Goal: Task Accomplishment & Management: Use online tool/utility

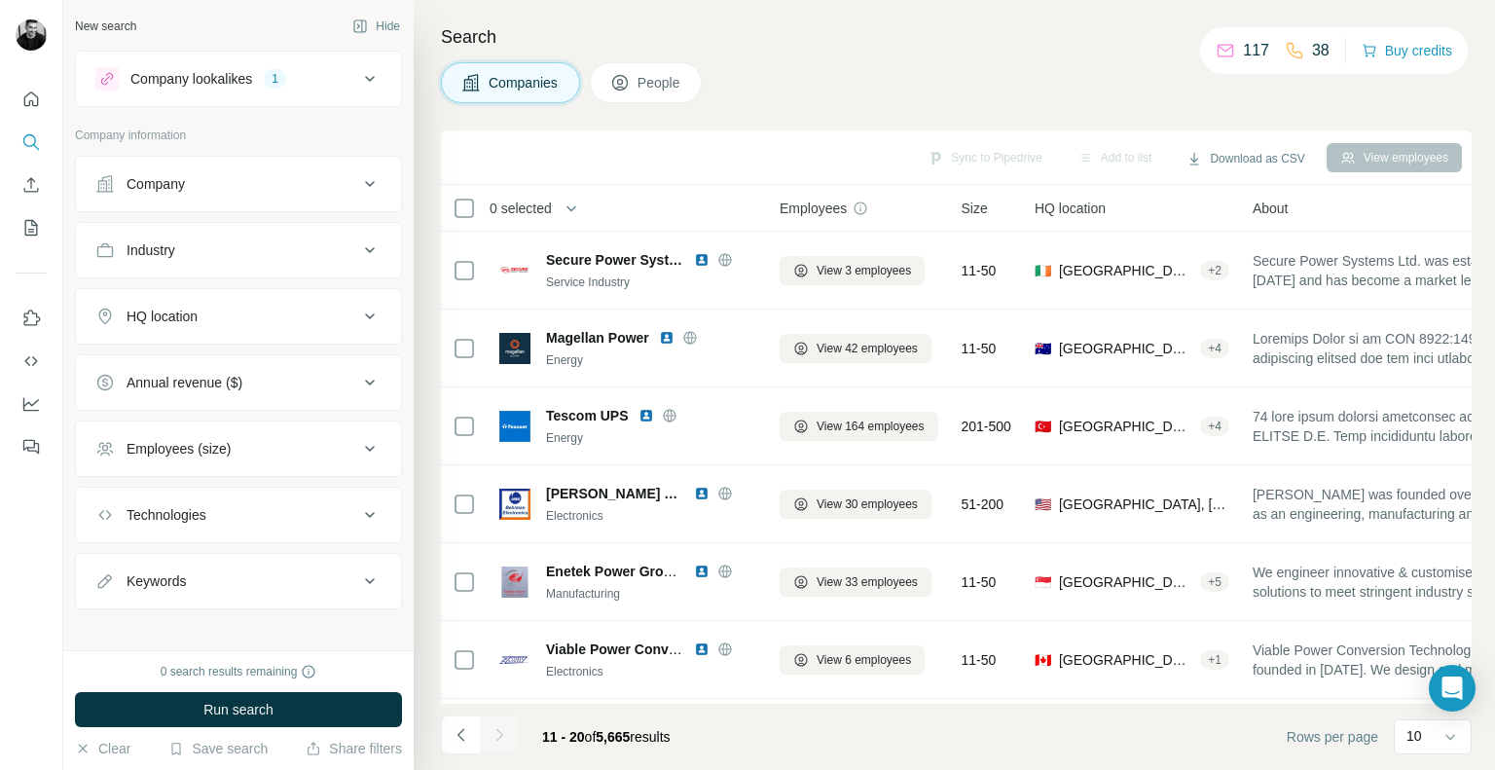
scroll to position [315, 0]
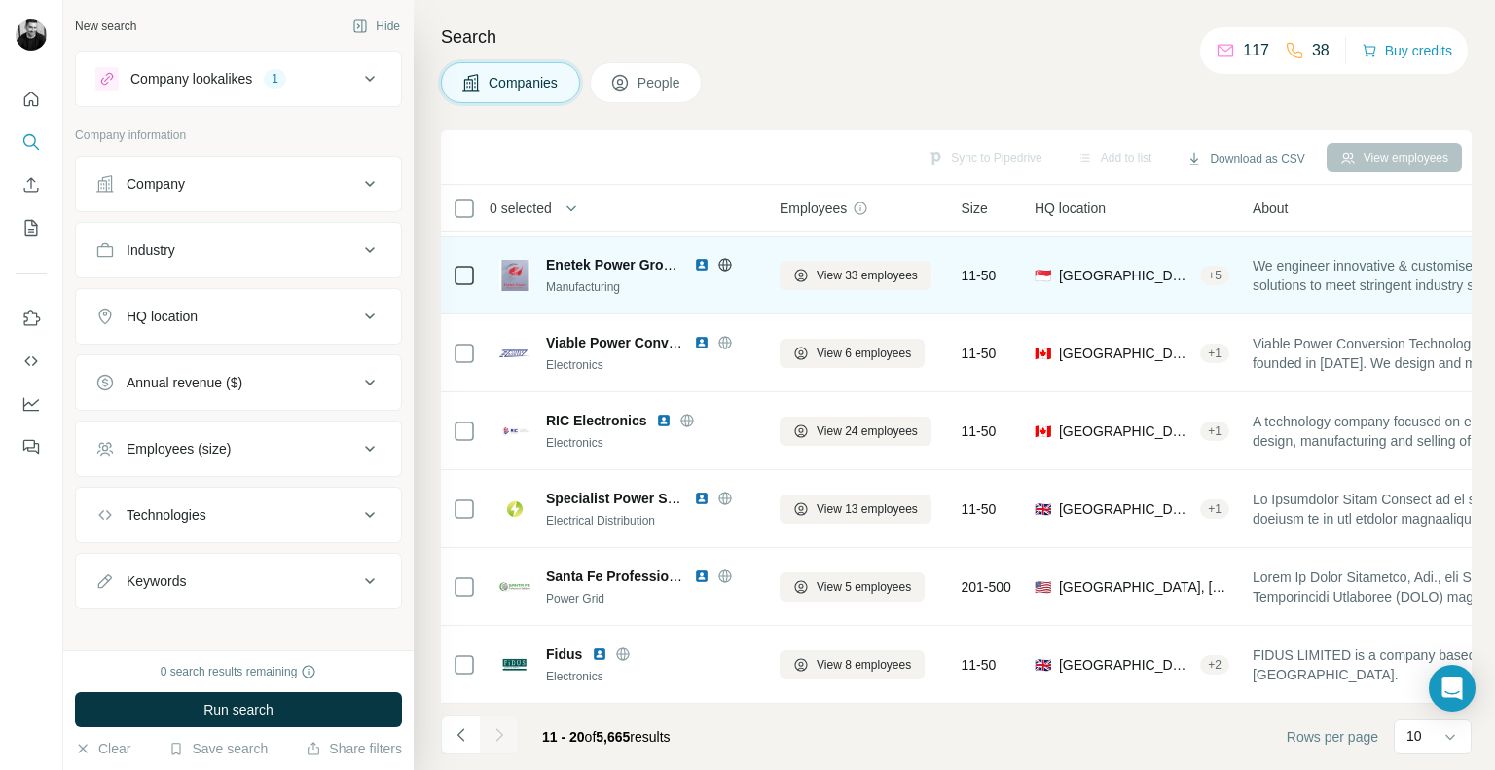
click at [701, 257] on img at bounding box center [702, 265] width 16 height 16
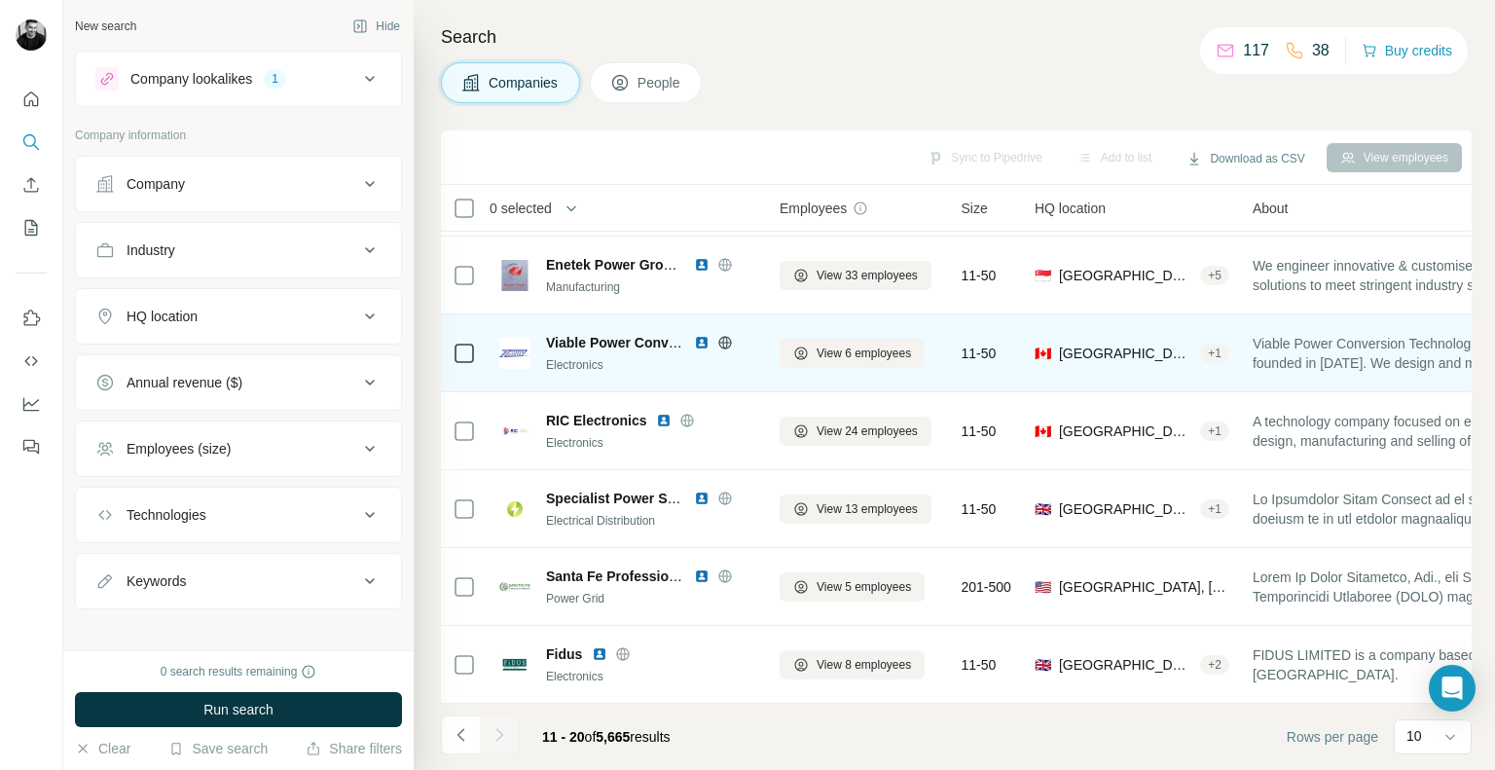
click at [702, 335] on img at bounding box center [702, 343] width 16 height 16
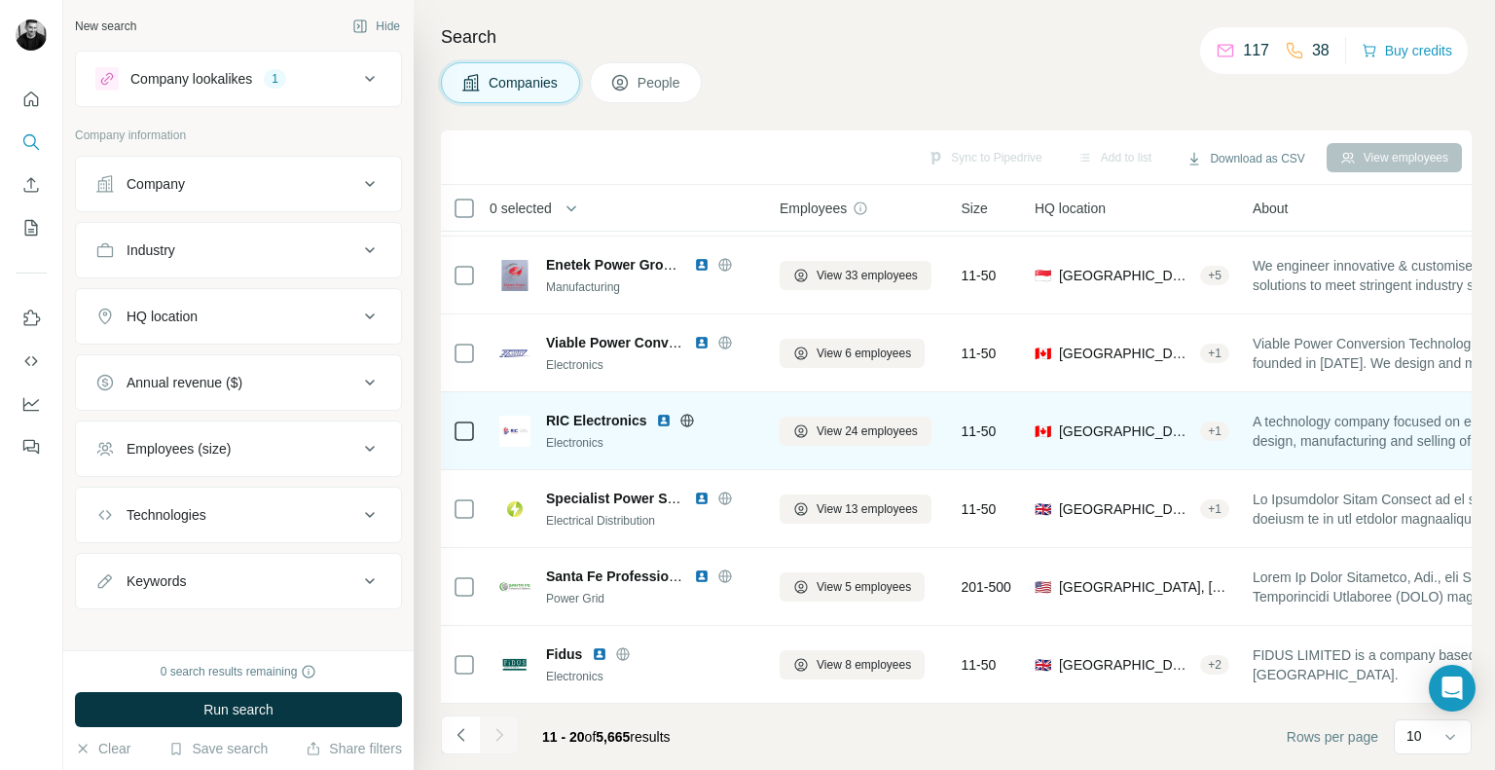
click at [662, 413] on img at bounding box center [664, 421] width 16 height 16
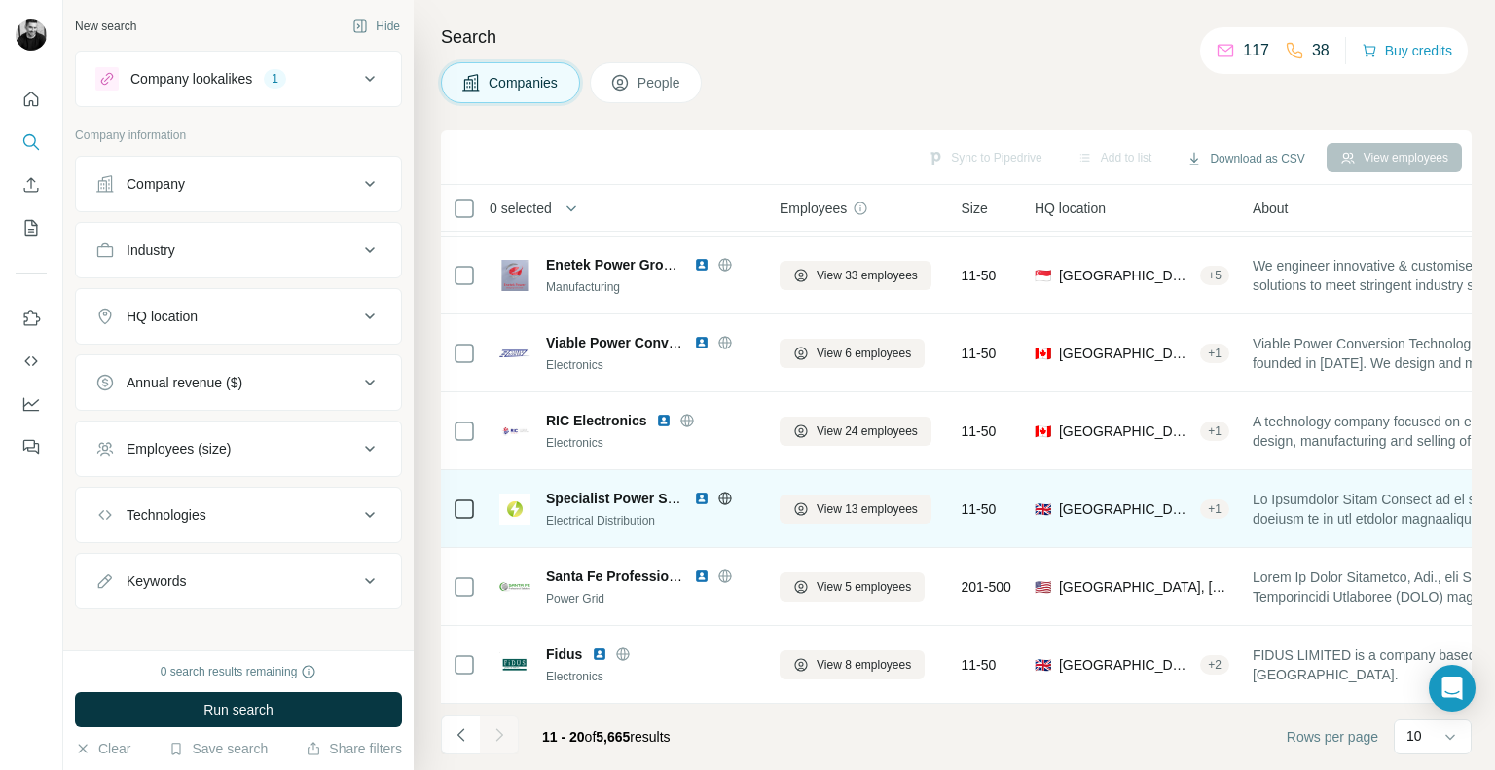
click at [701, 490] on img at bounding box center [702, 498] width 16 height 16
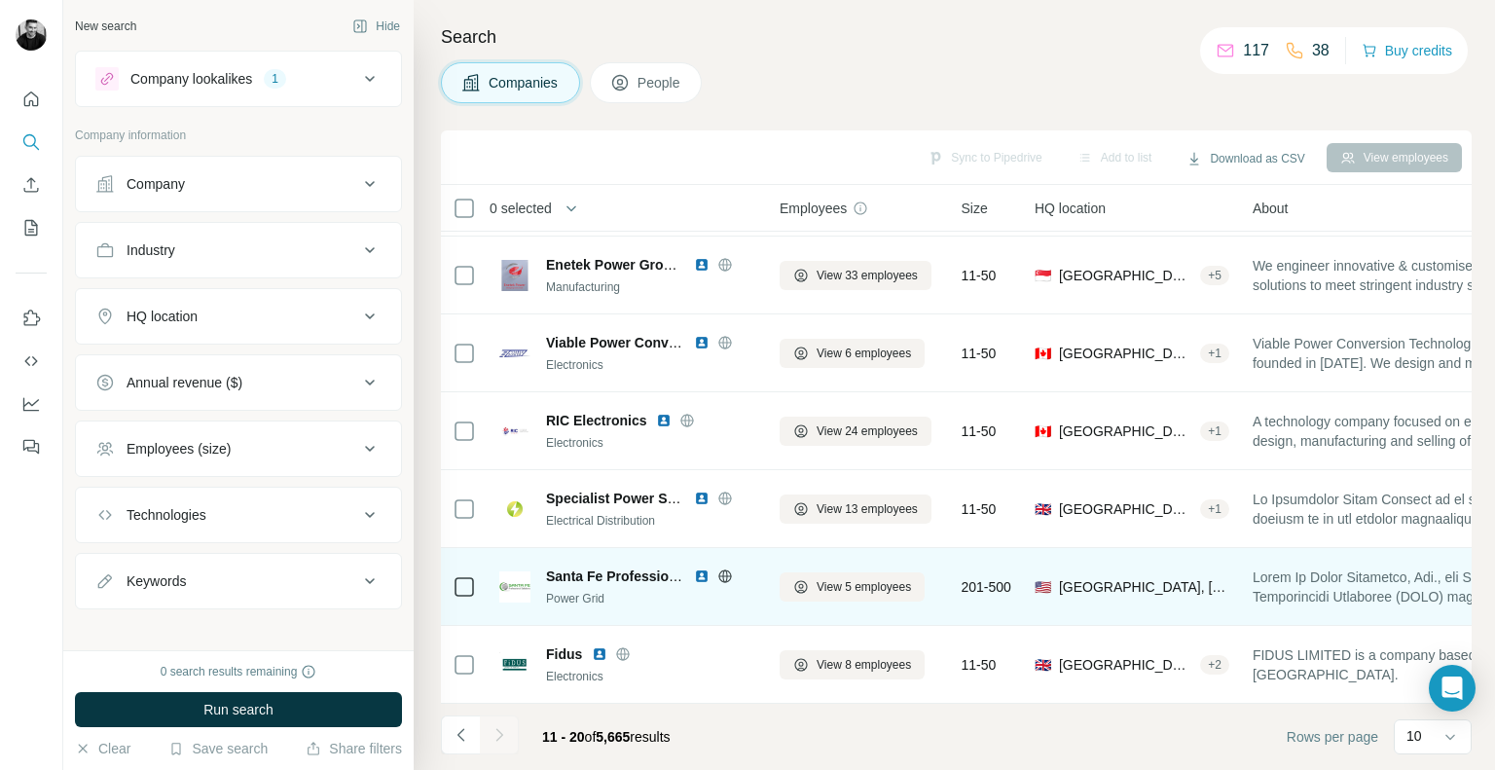
click at [697, 568] on img at bounding box center [702, 576] width 16 height 16
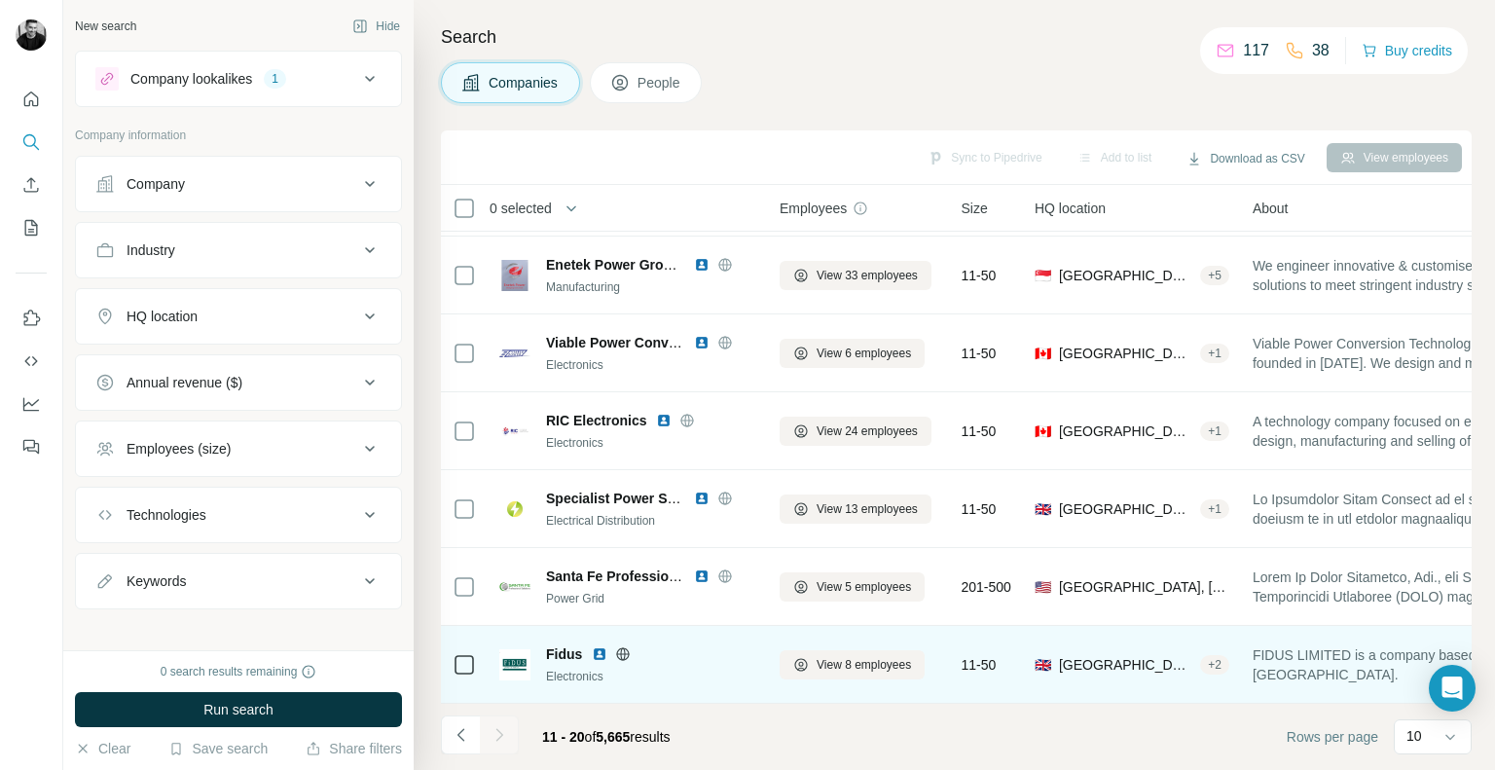
click at [602, 646] on img at bounding box center [600, 654] width 16 height 16
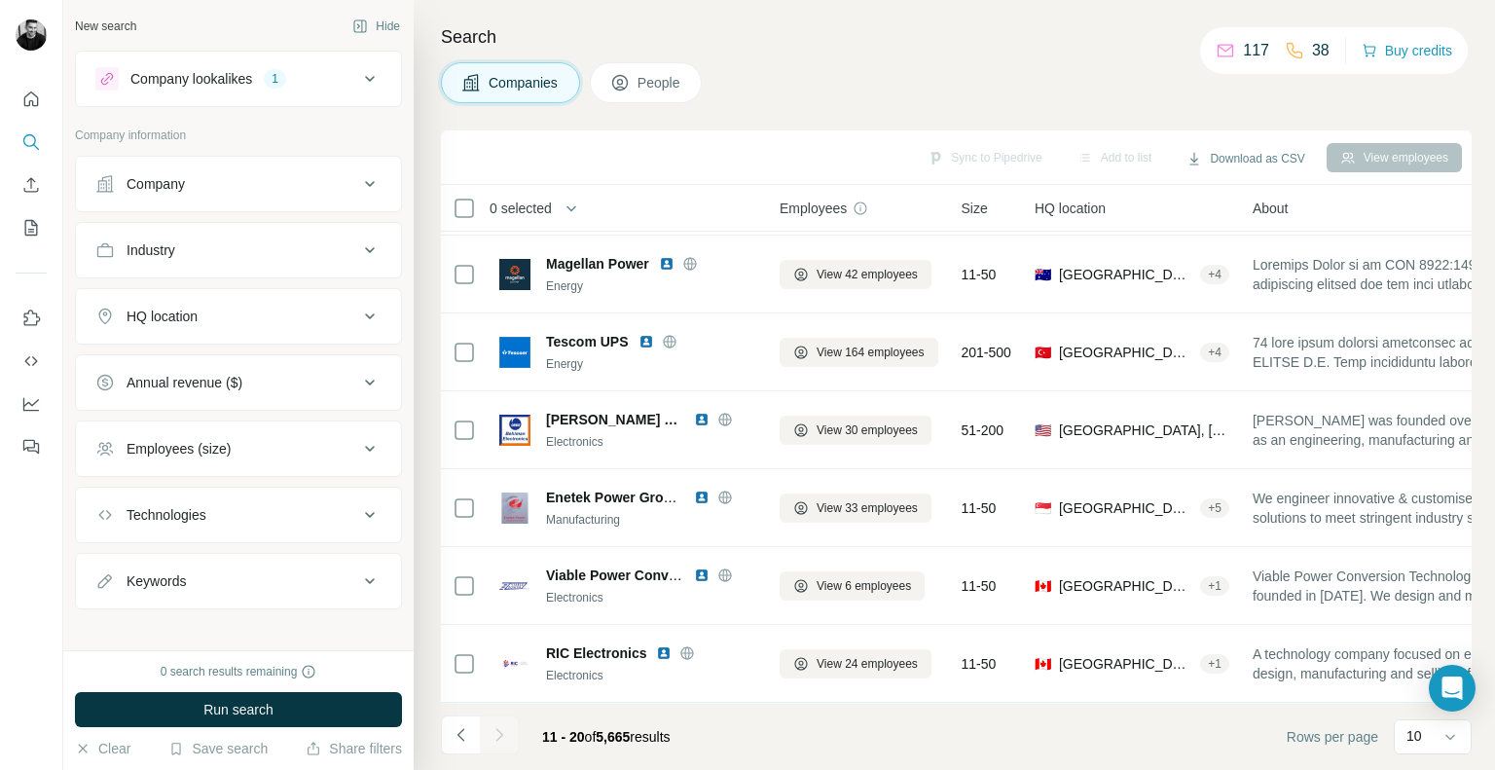
scroll to position [0, 0]
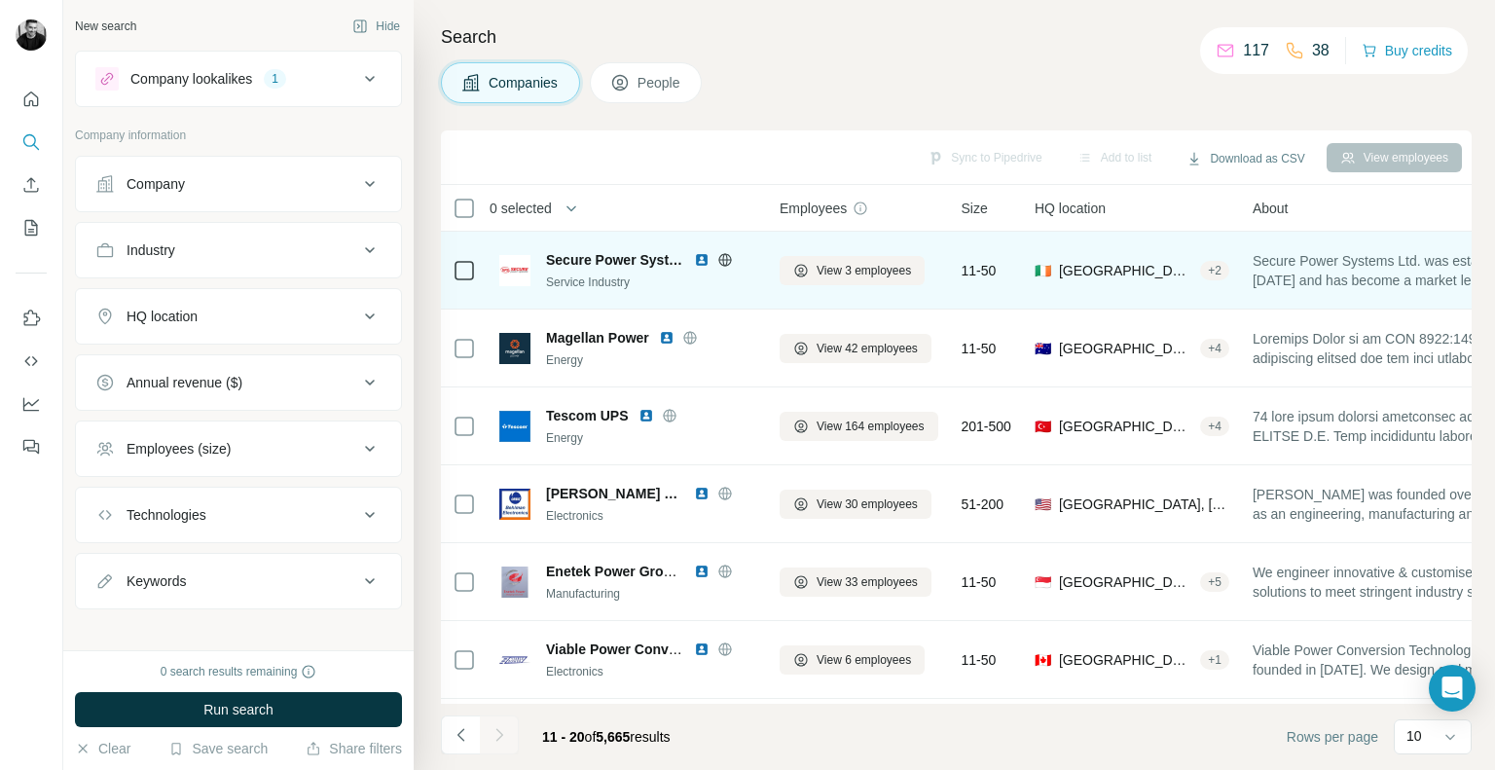
click at [701, 260] on img at bounding box center [702, 260] width 16 height 16
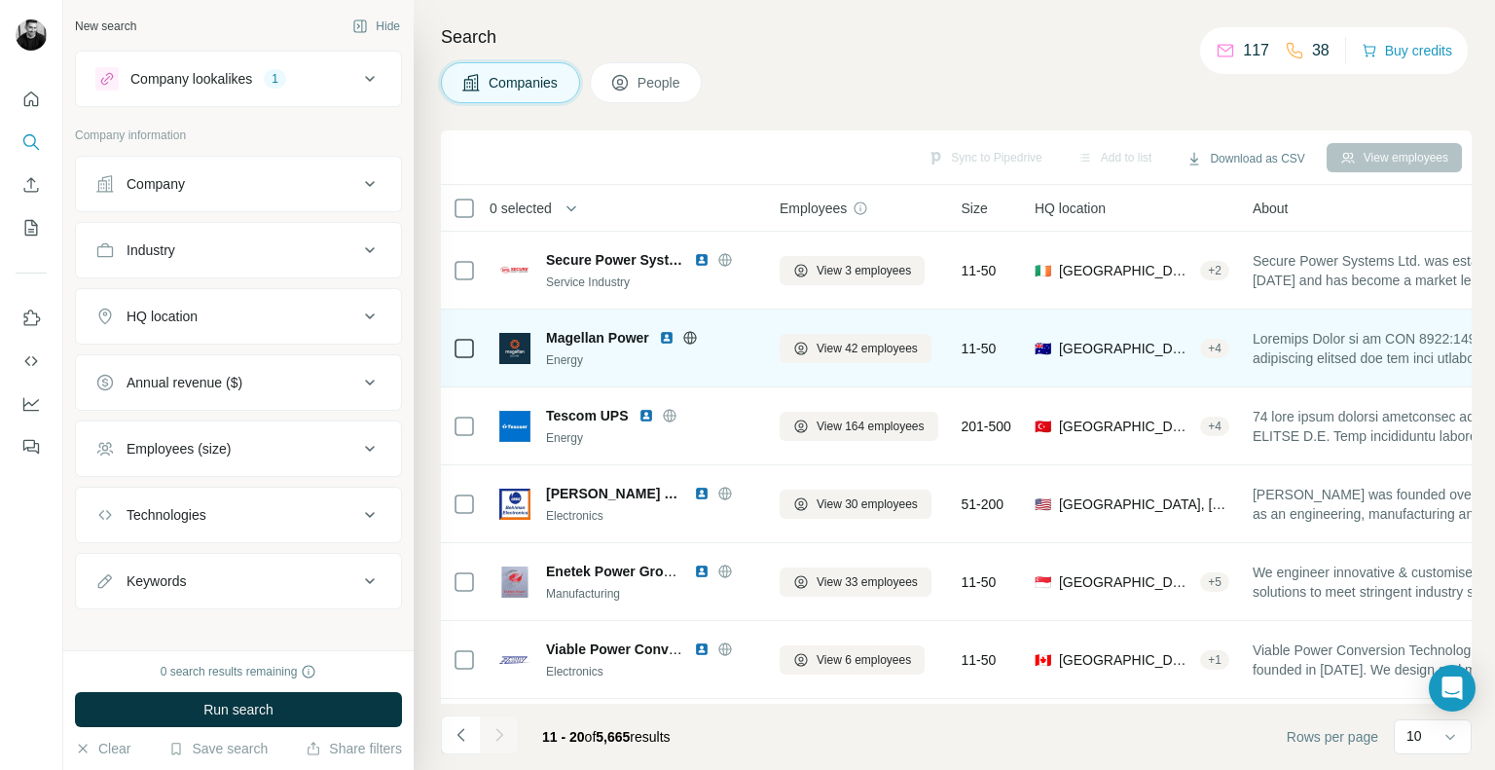
click at [667, 342] on img at bounding box center [667, 338] width 16 height 16
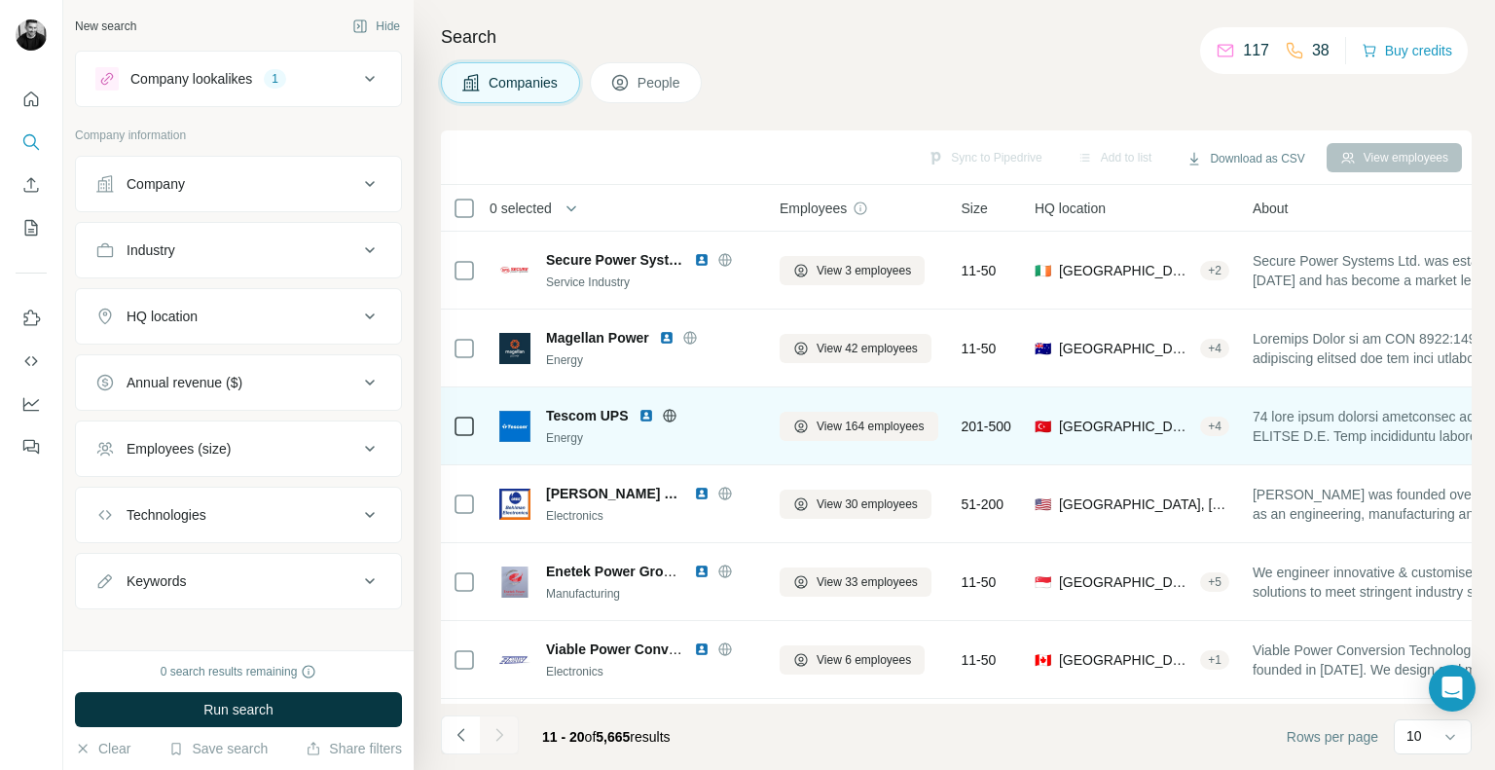
click at [644, 417] on img at bounding box center [646, 416] width 16 height 16
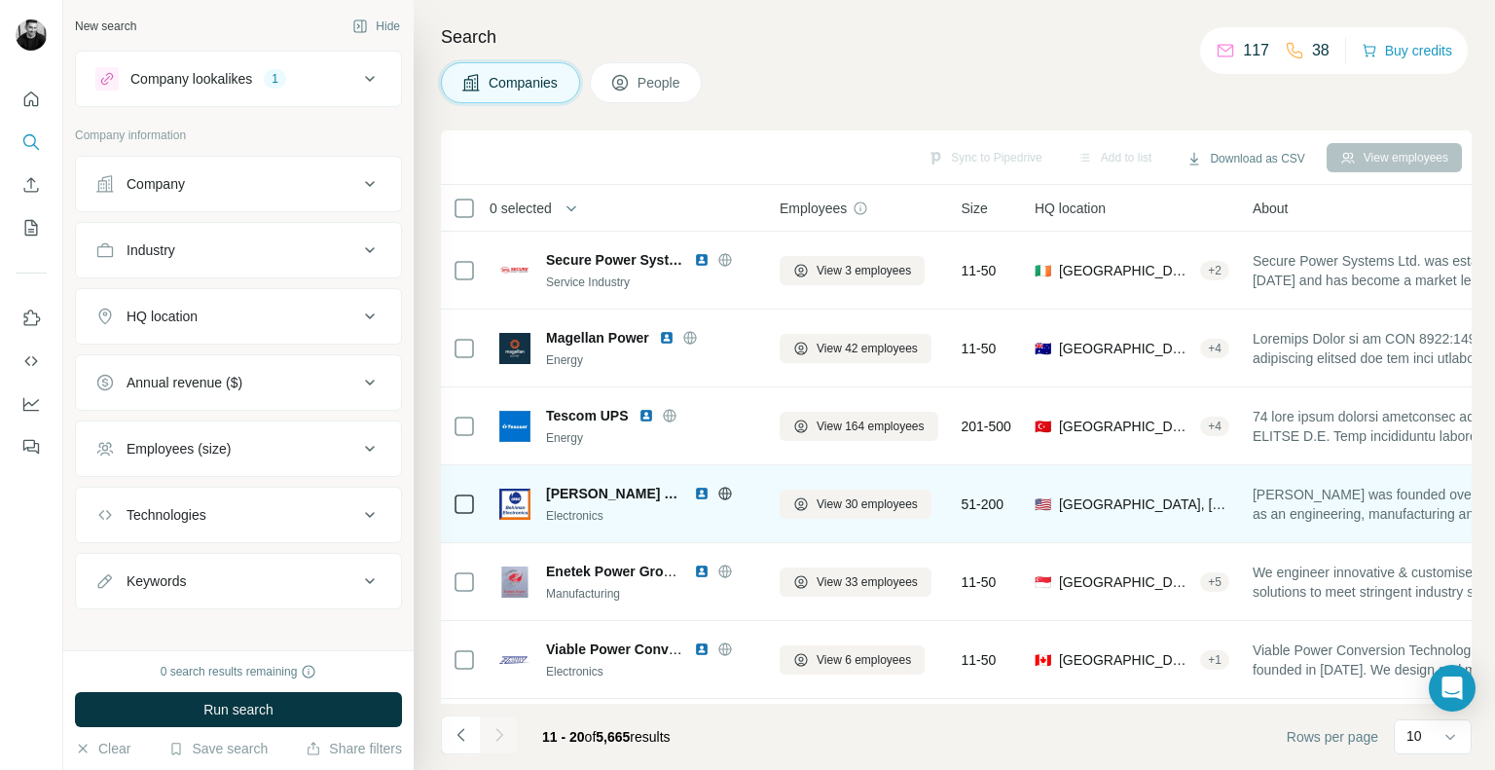
click at [697, 494] on img at bounding box center [702, 494] width 16 height 16
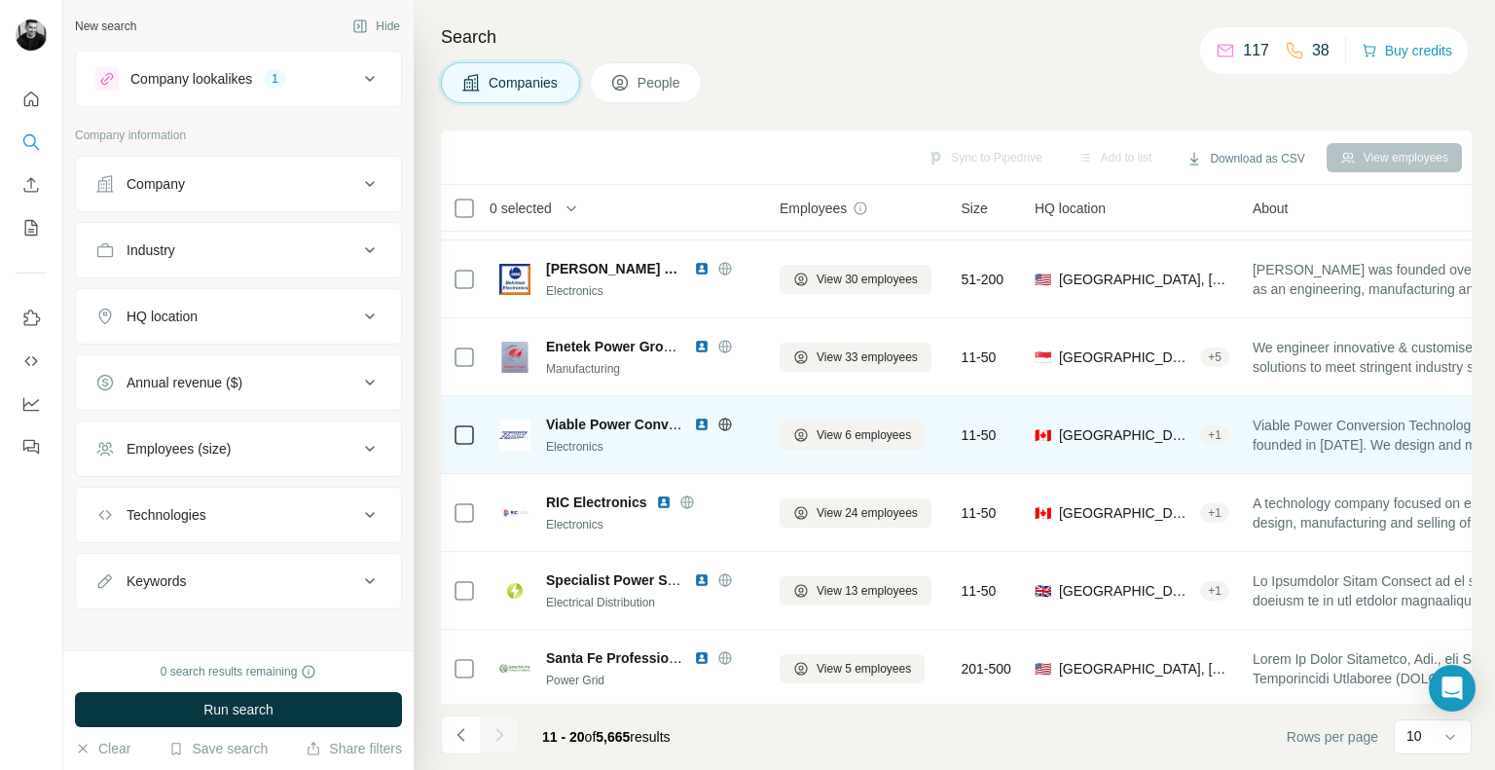
scroll to position [315, 0]
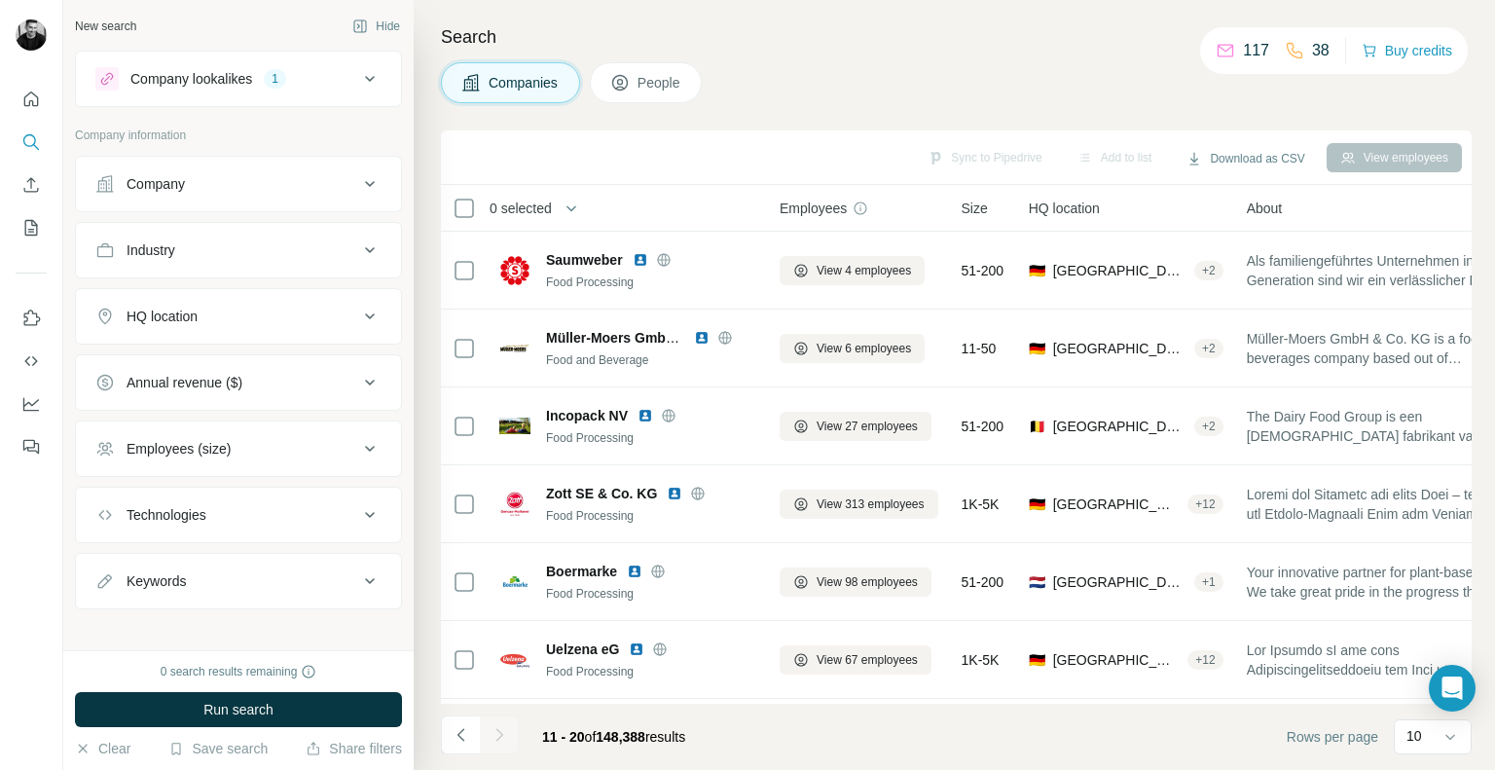
scroll to position [315, 0]
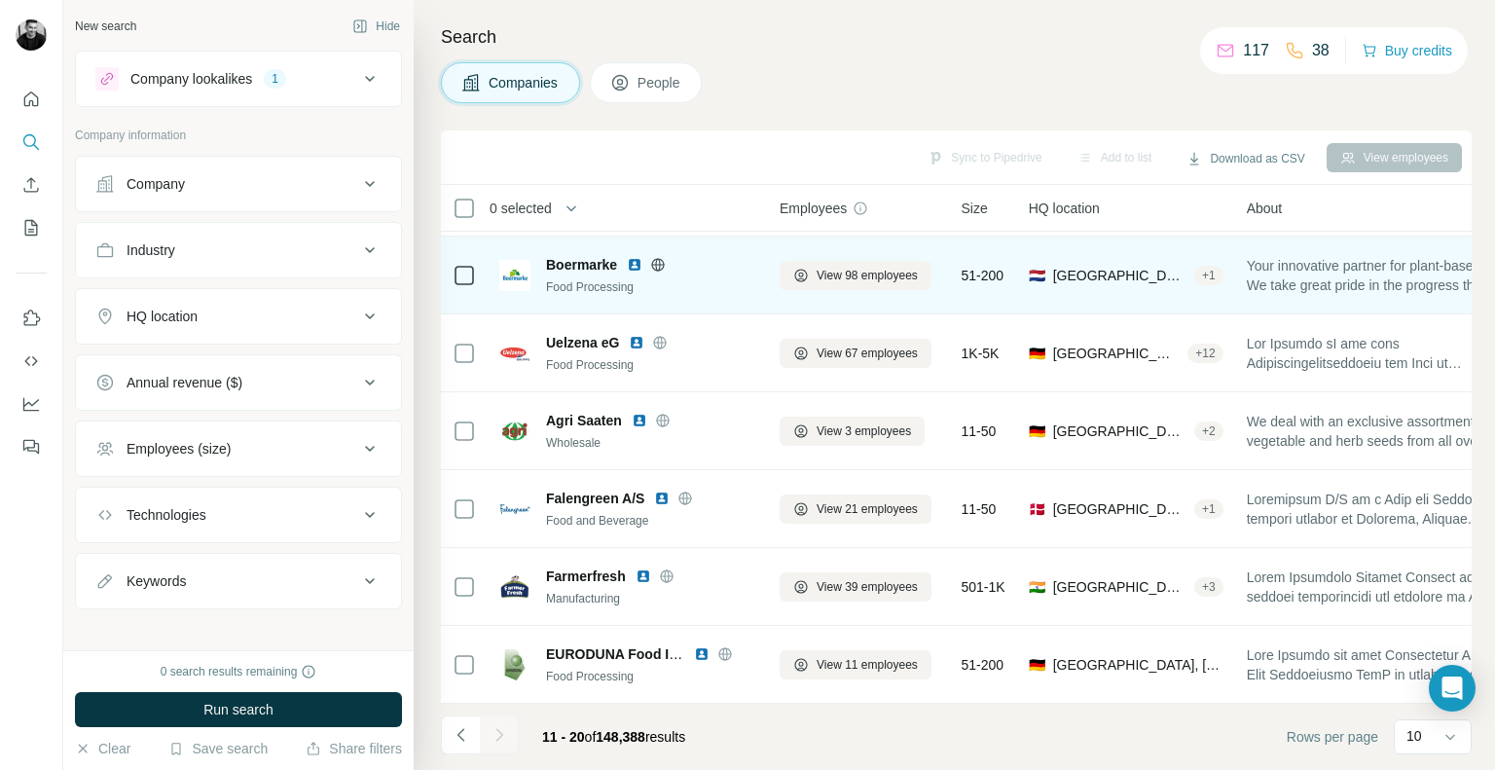
click at [634, 257] on img at bounding box center [635, 265] width 16 height 16
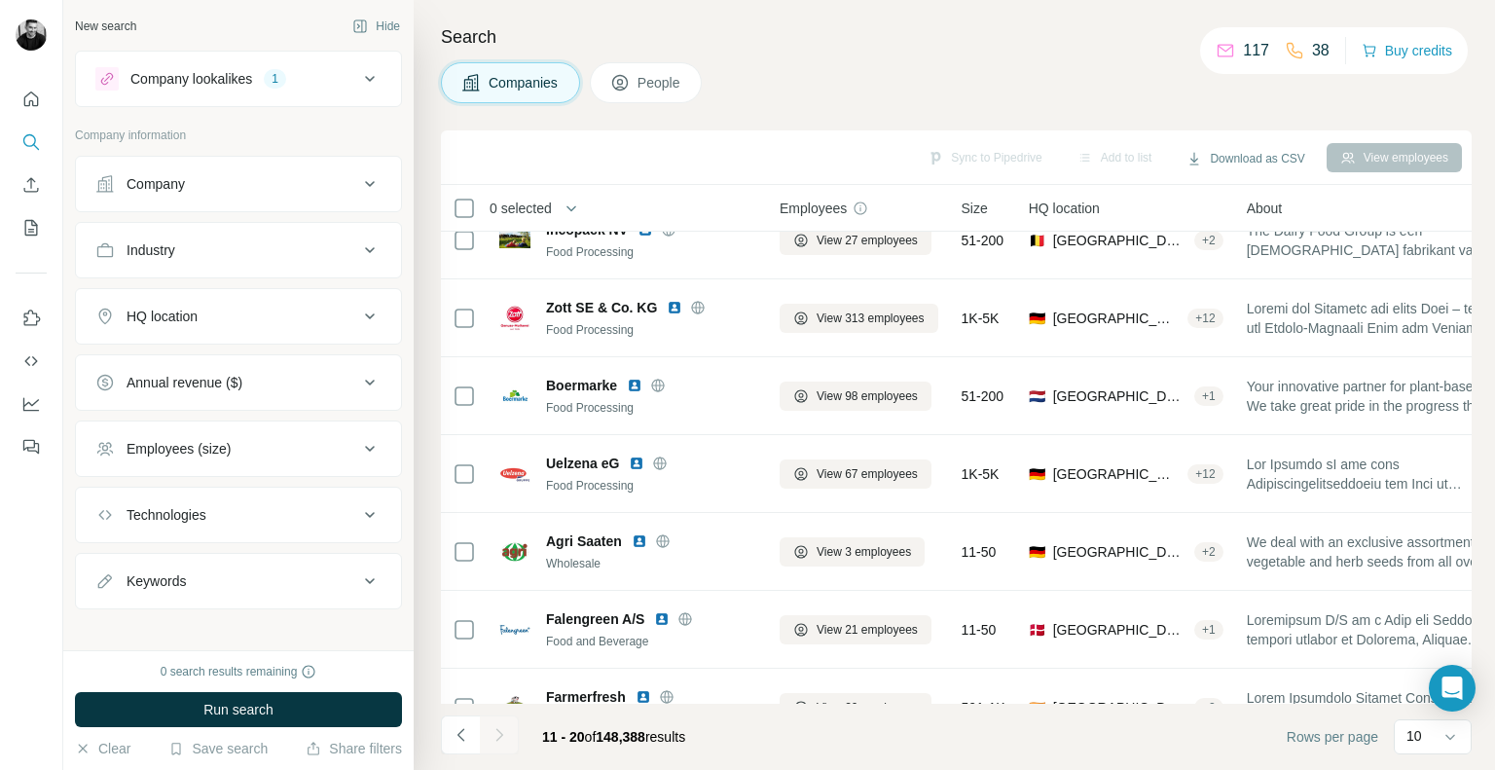
scroll to position [0, 0]
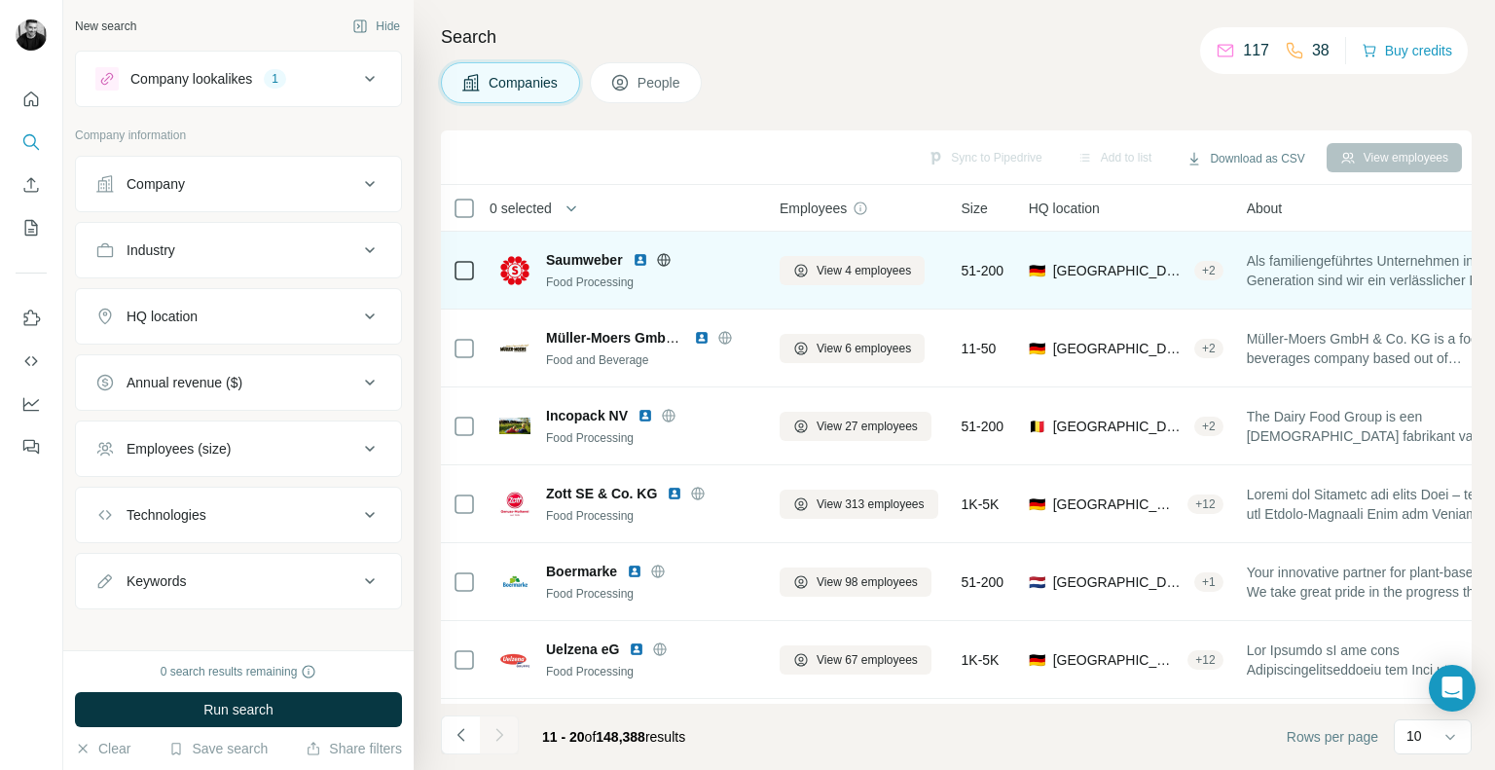
click at [637, 256] on img at bounding box center [641, 260] width 16 height 16
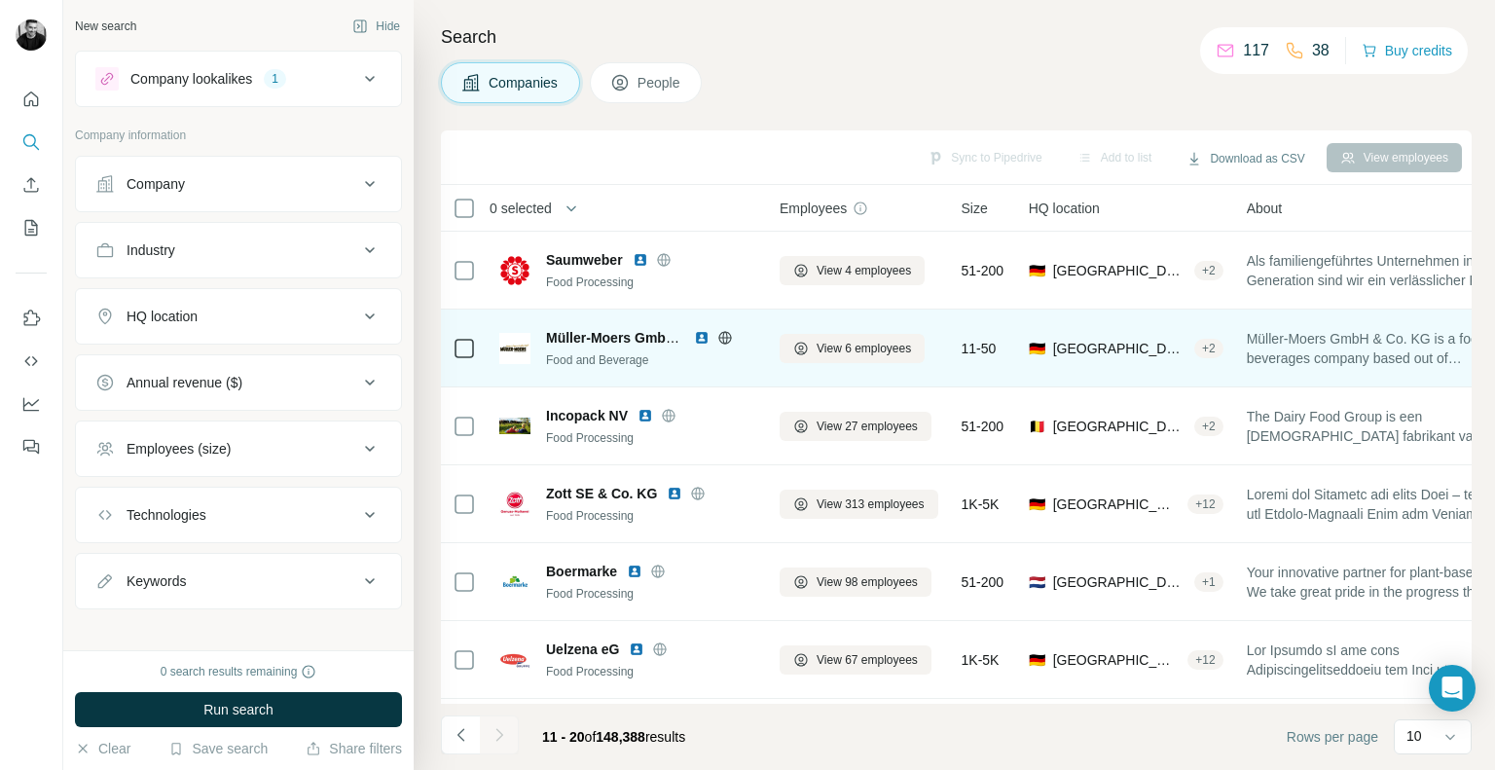
click at [700, 338] on img at bounding box center [702, 338] width 16 height 16
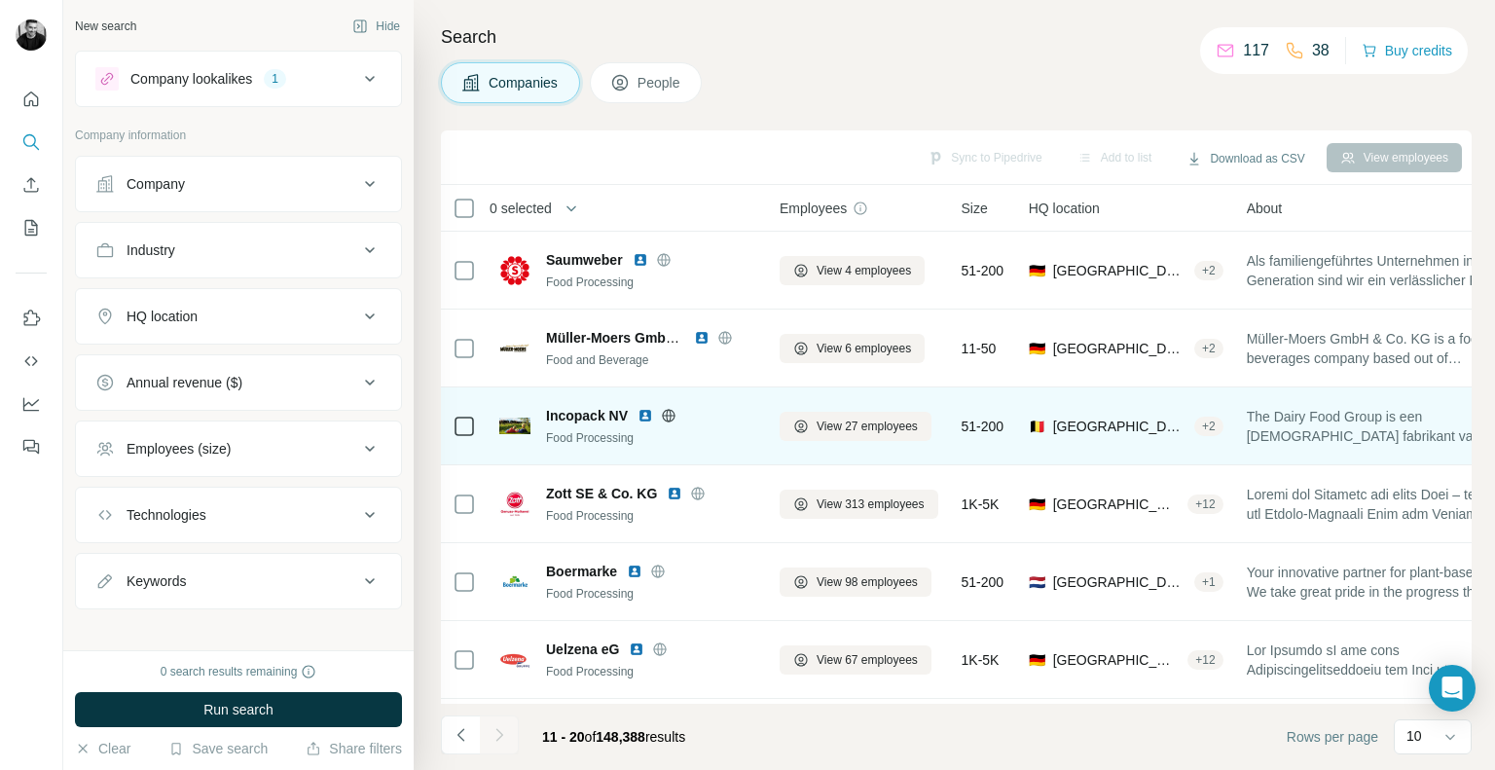
click at [650, 415] on img at bounding box center [645, 416] width 16 height 16
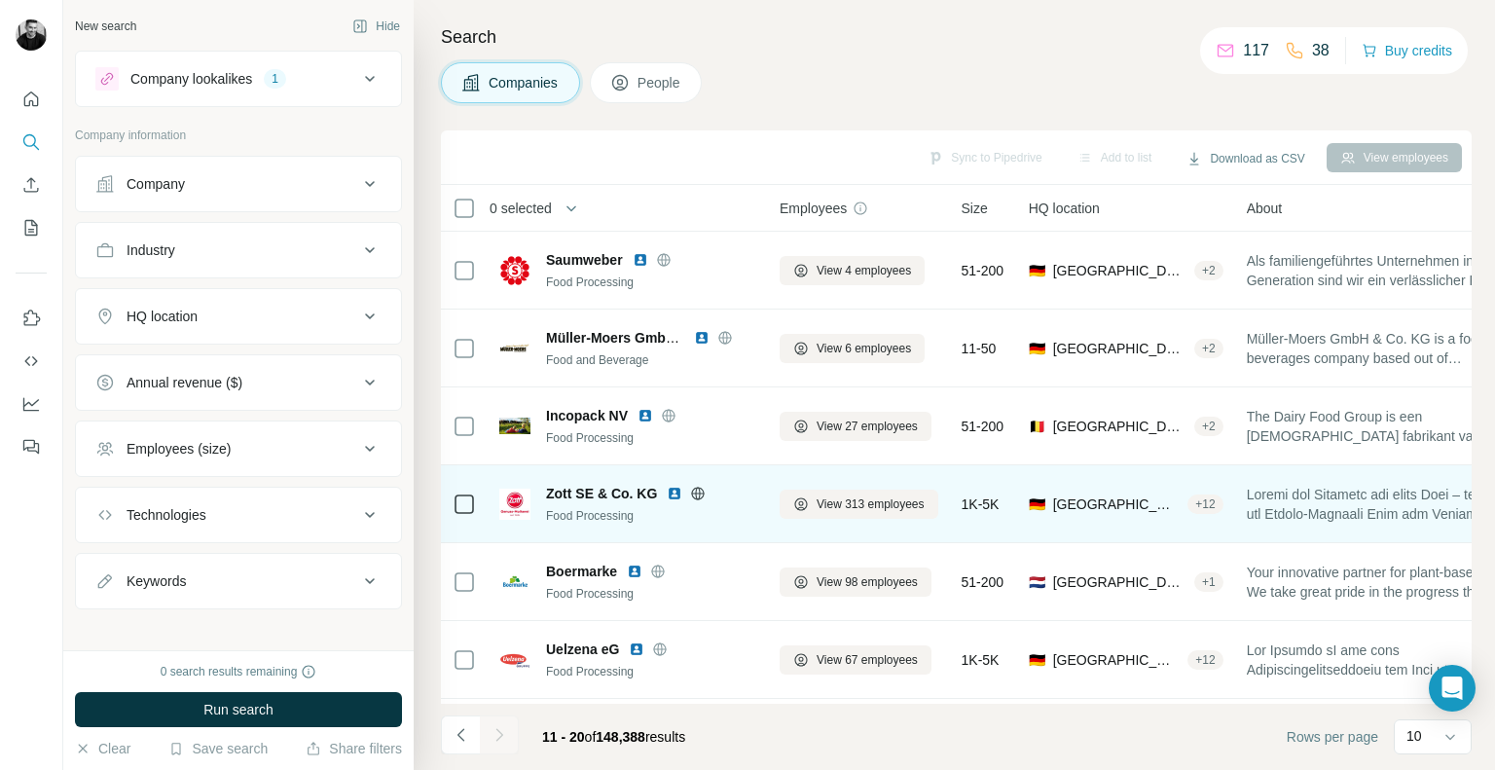
click at [669, 493] on img at bounding box center [675, 494] width 16 height 16
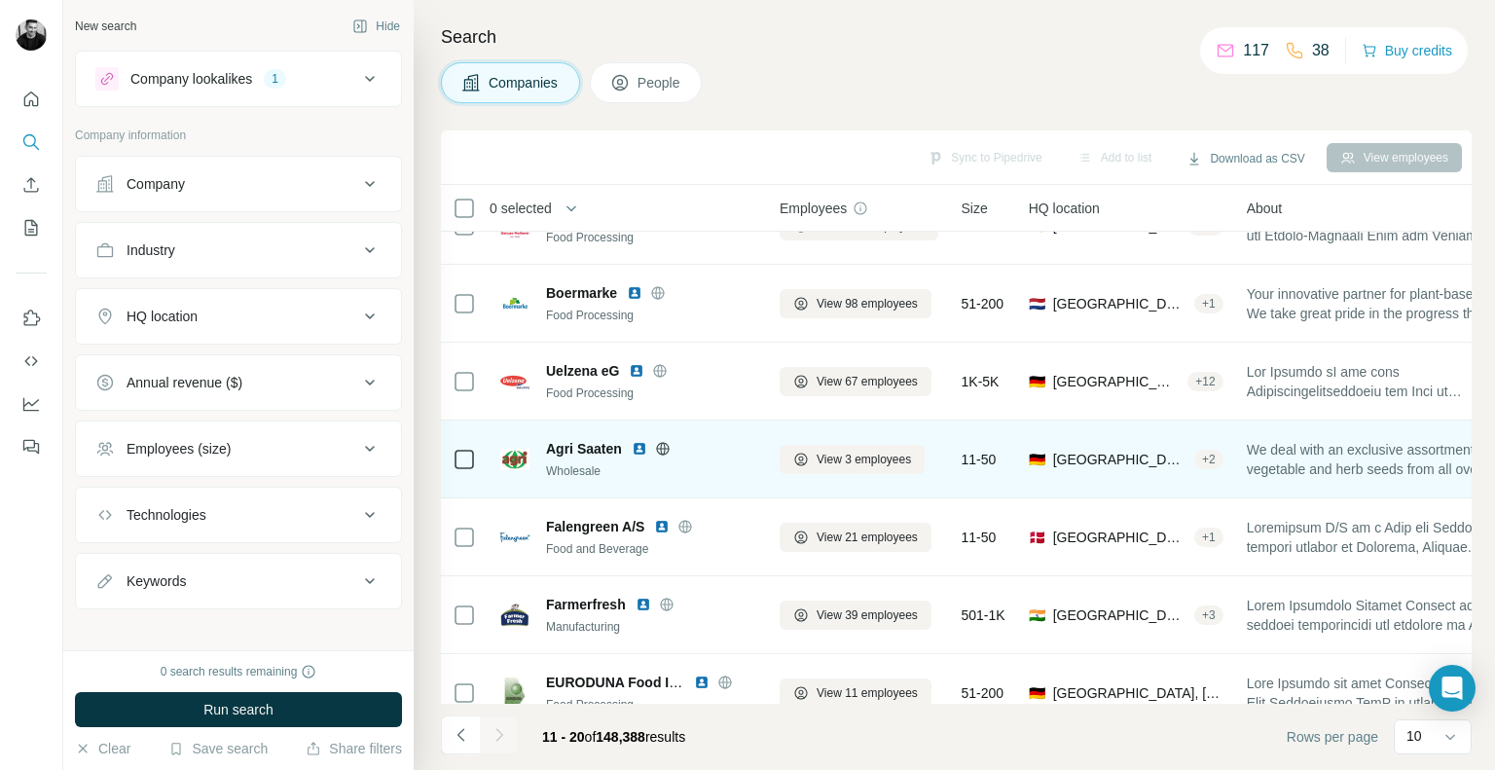
scroll to position [292, 0]
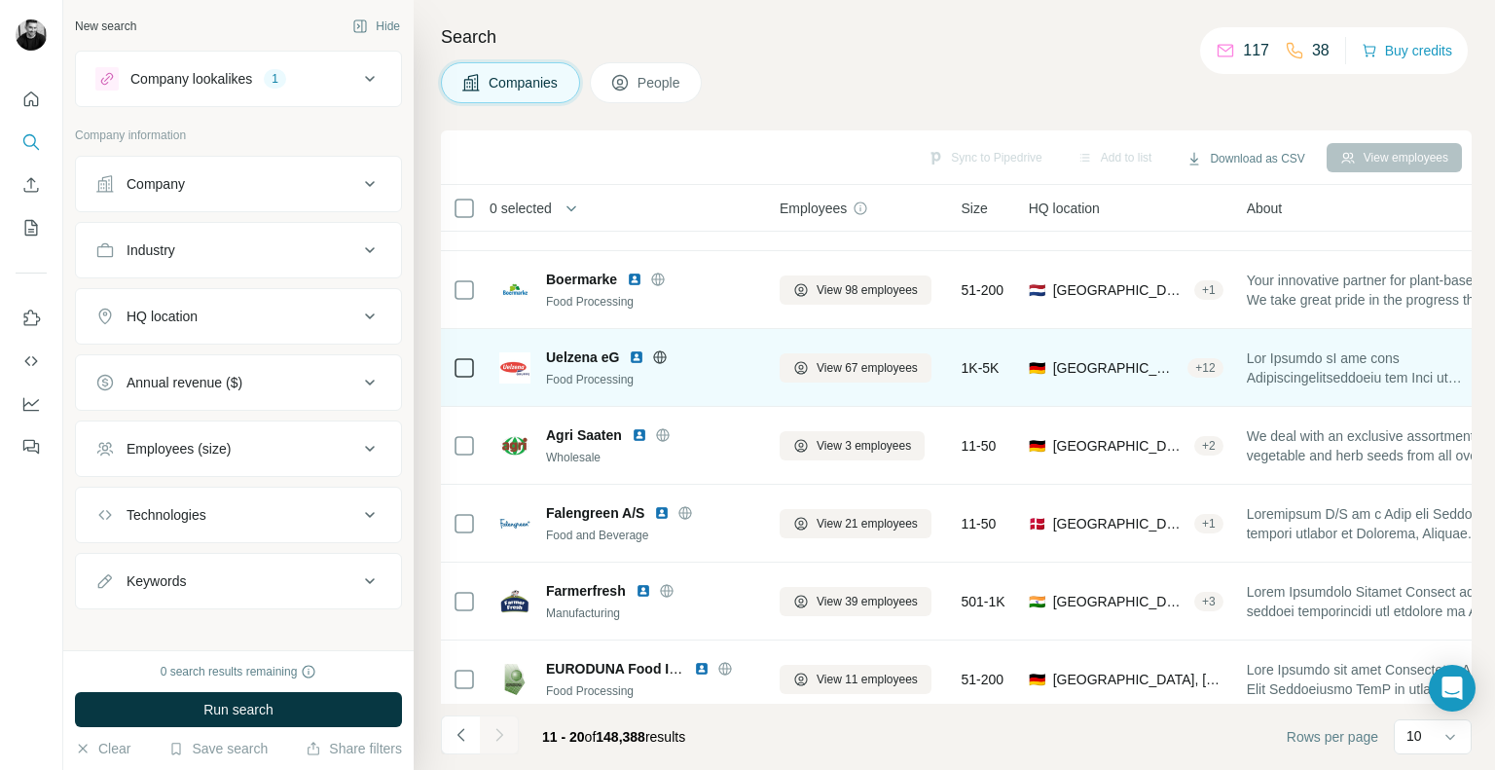
click at [642, 357] on img at bounding box center [637, 357] width 16 height 16
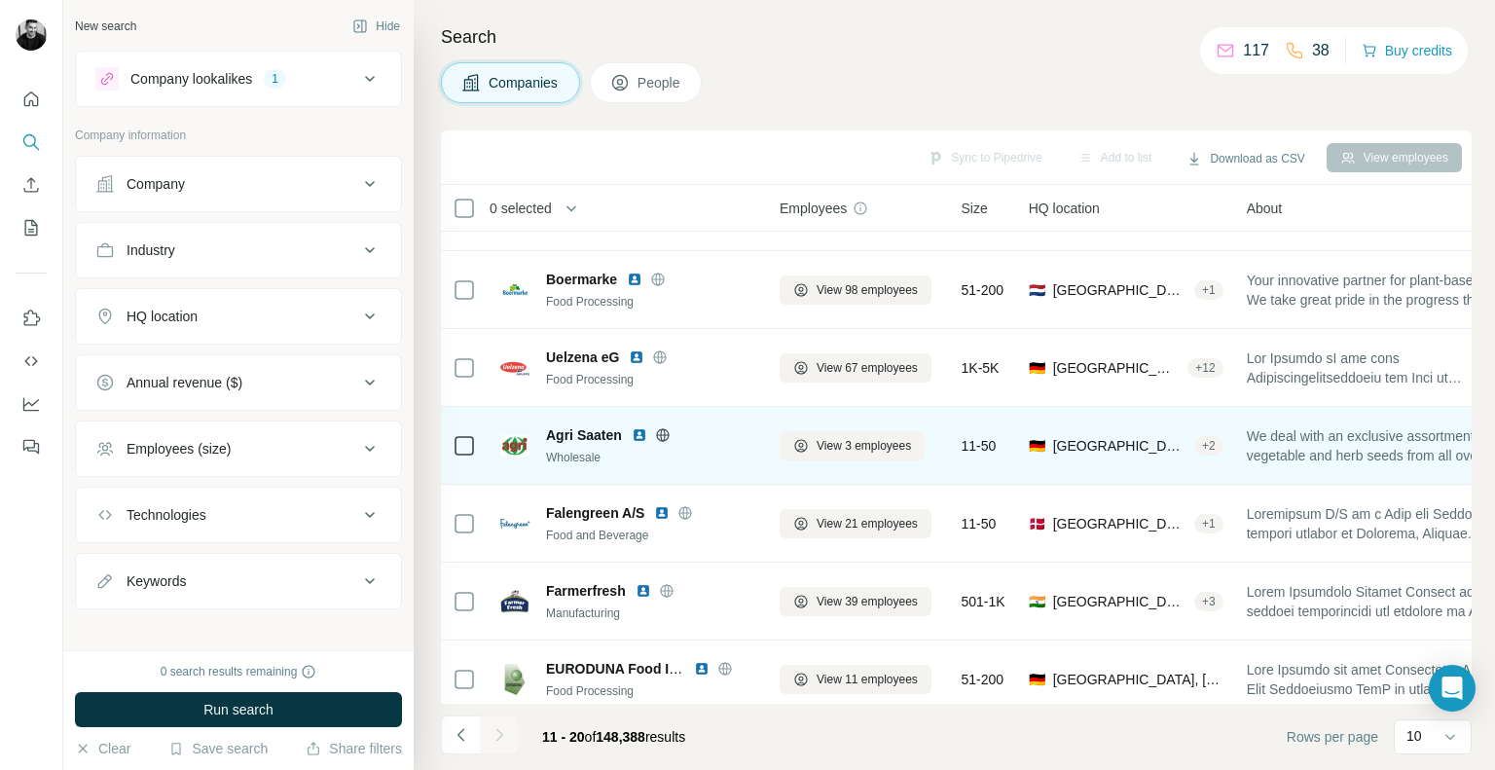
click at [641, 435] on img at bounding box center [640, 435] width 16 height 16
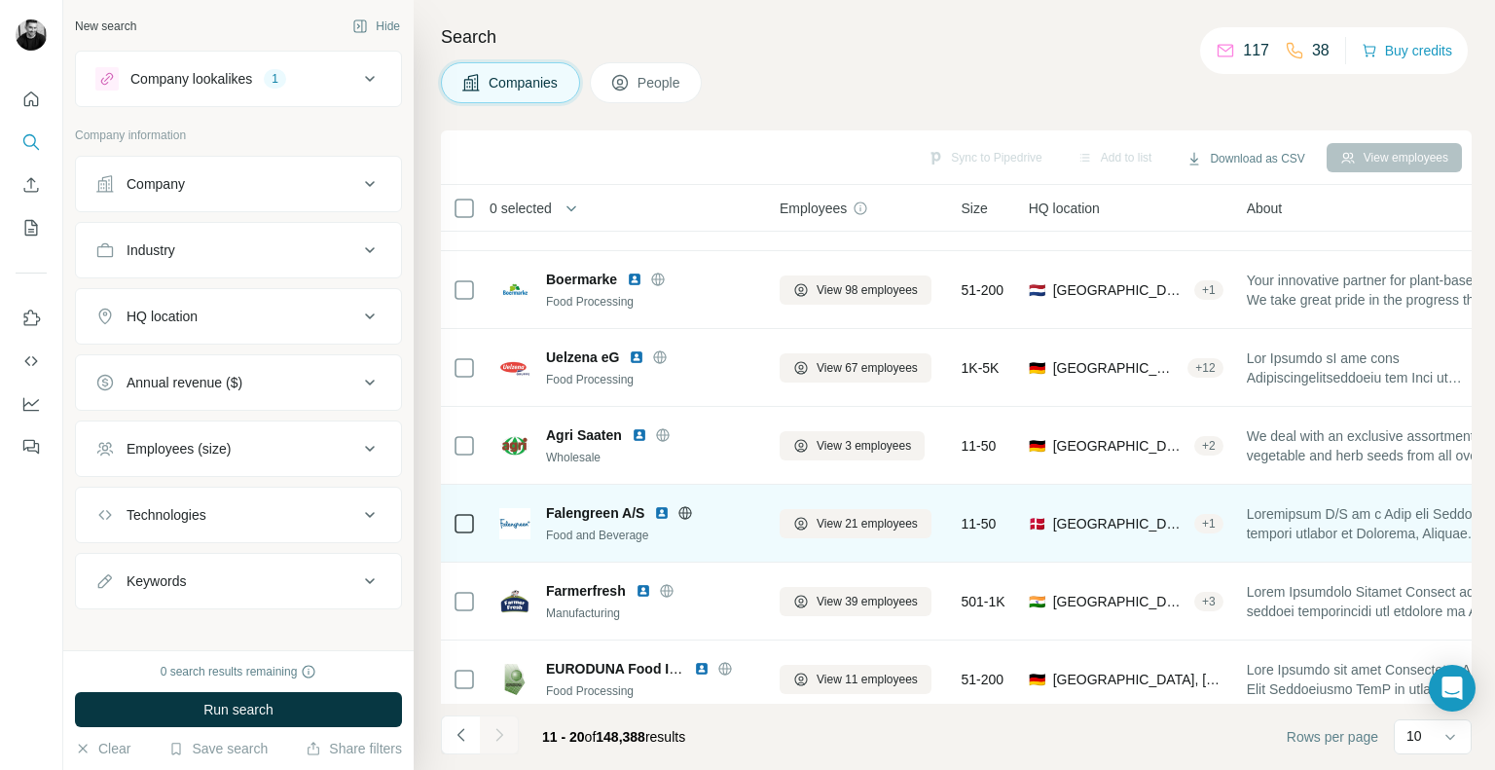
click at [661, 511] on img at bounding box center [662, 513] width 16 height 16
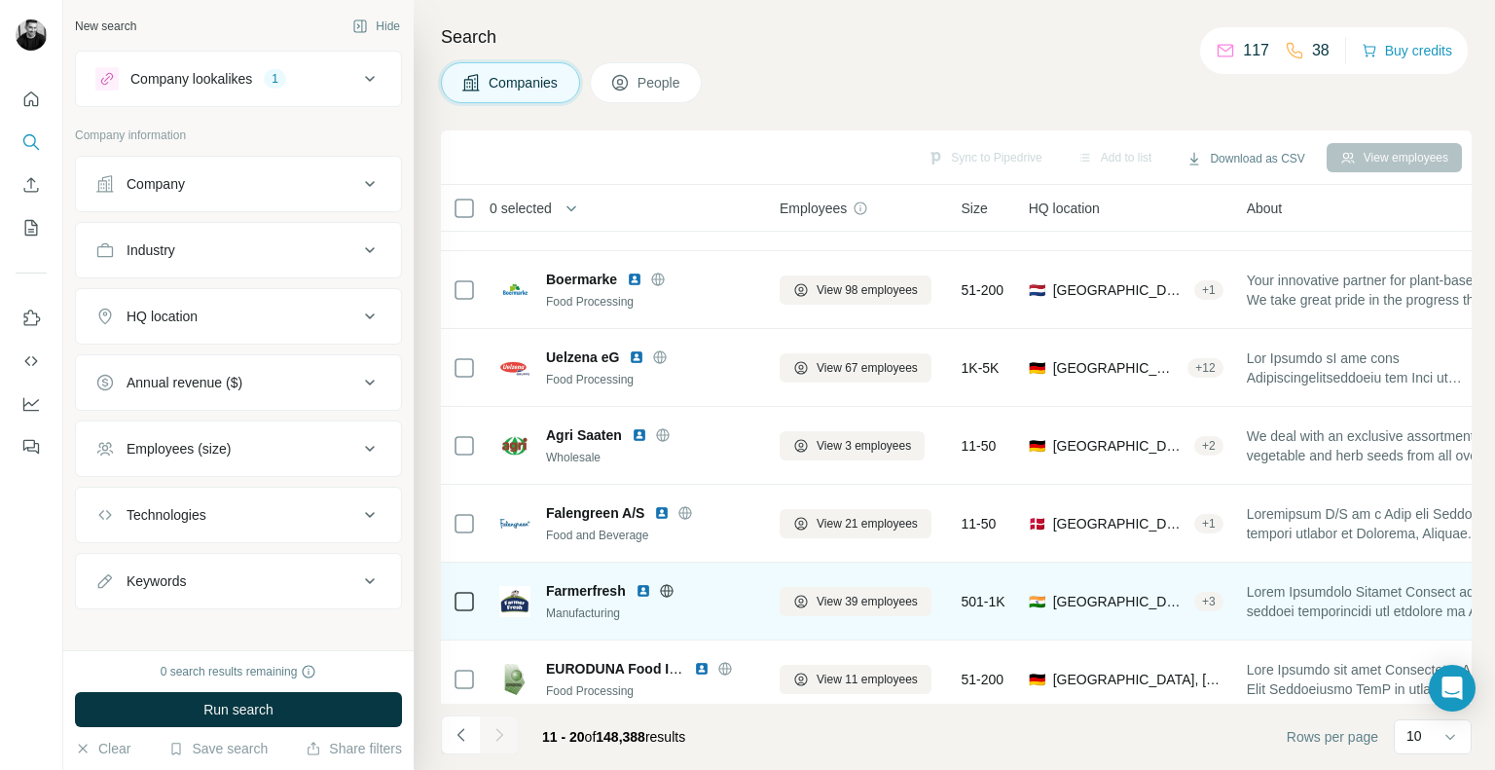
click at [647, 589] on img at bounding box center [644, 591] width 16 height 16
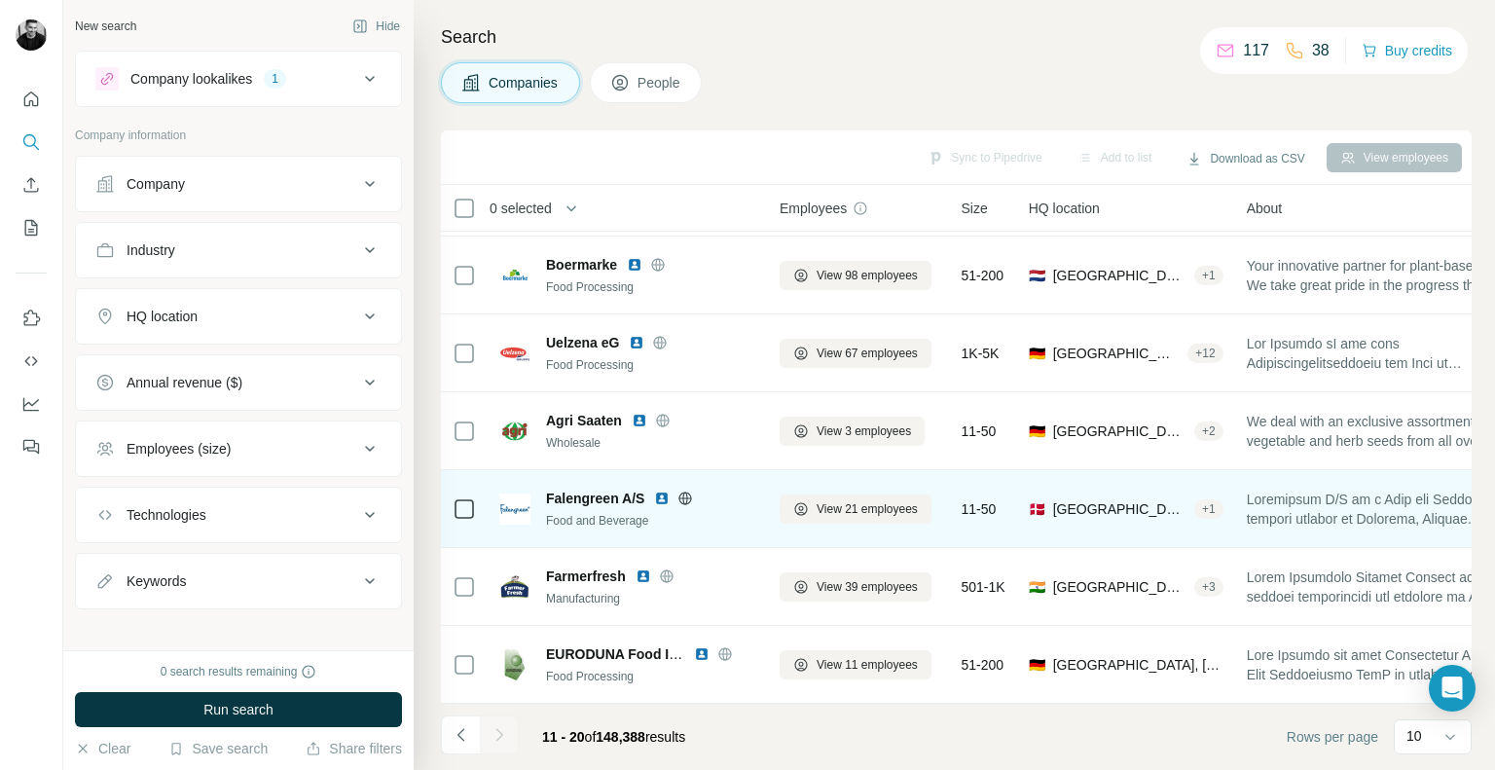
scroll to position [315, 0]
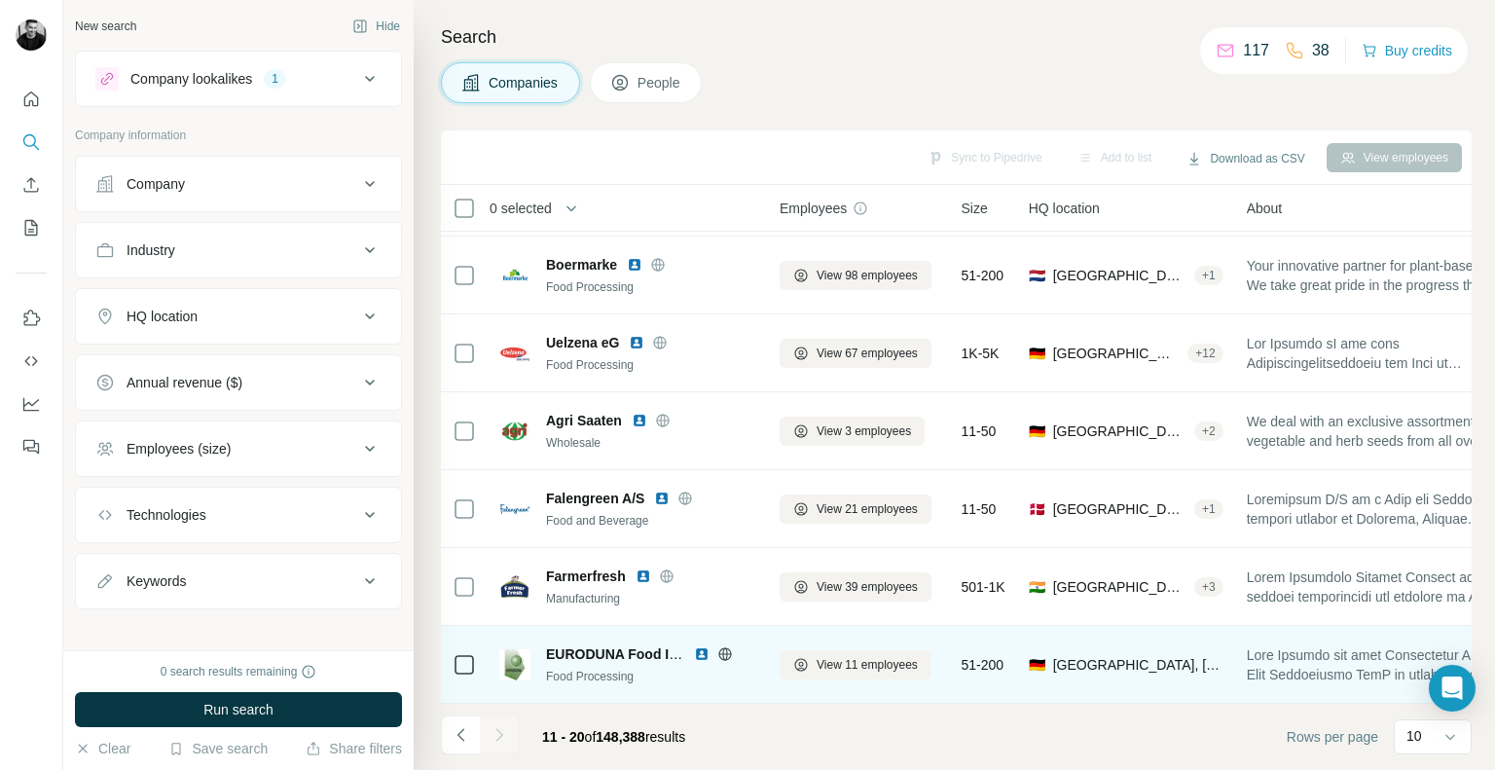
click at [696, 646] on img at bounding box center [702, 654] width 16 height 16
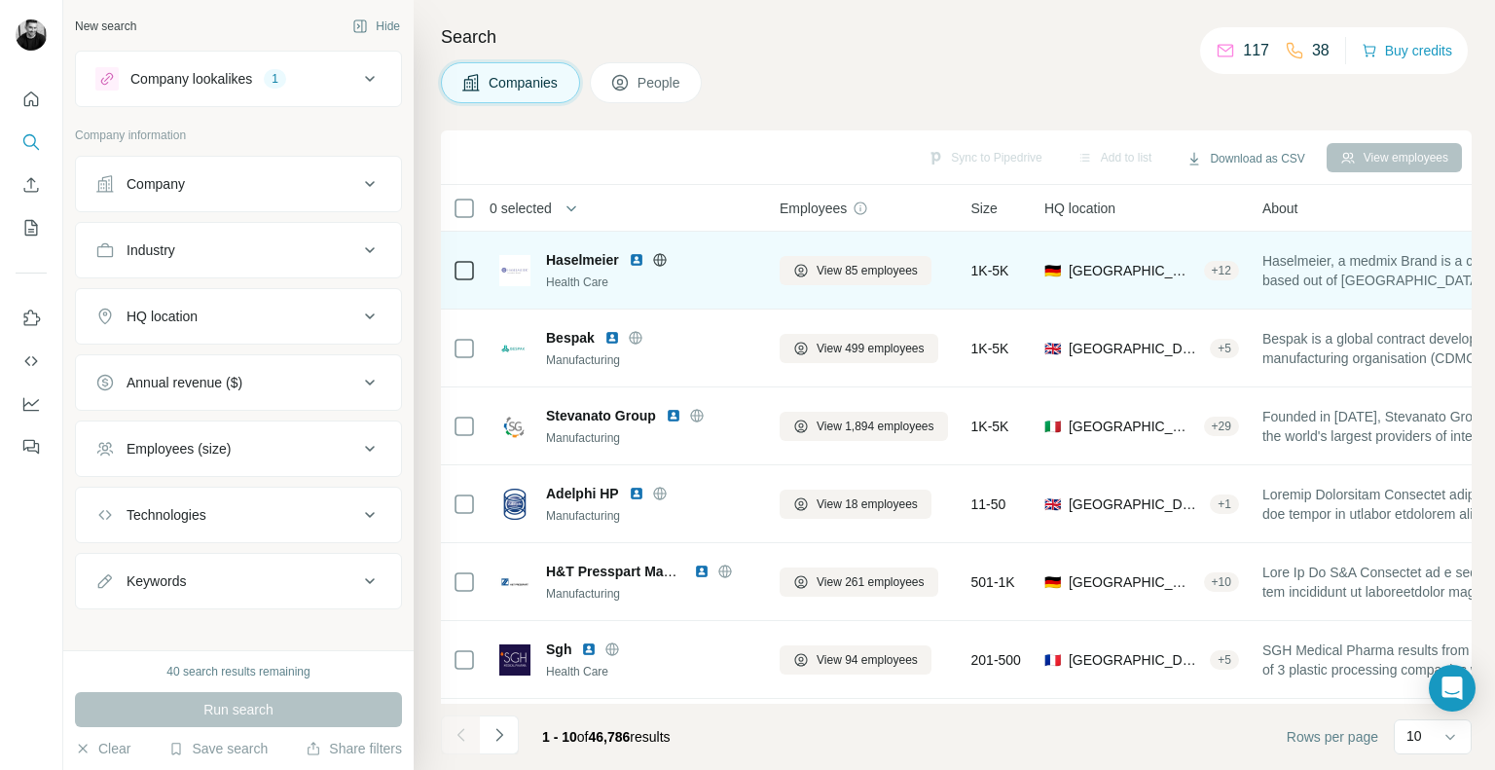
click at [640, 258] on img at bounding box center [637, 260] width 16 height 16
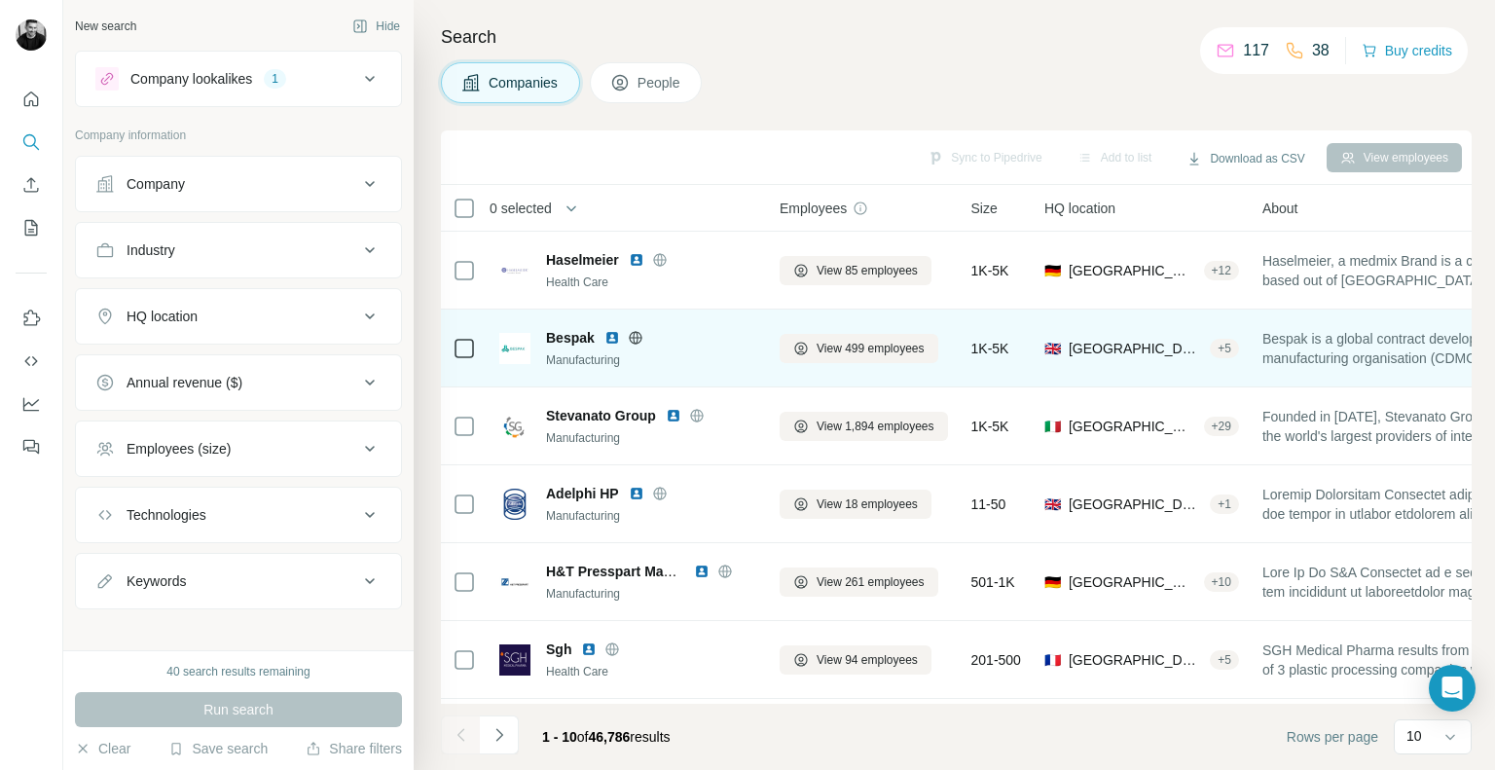
click at [612, 338] on img at bounding box center [612, 338] width 16 height 16
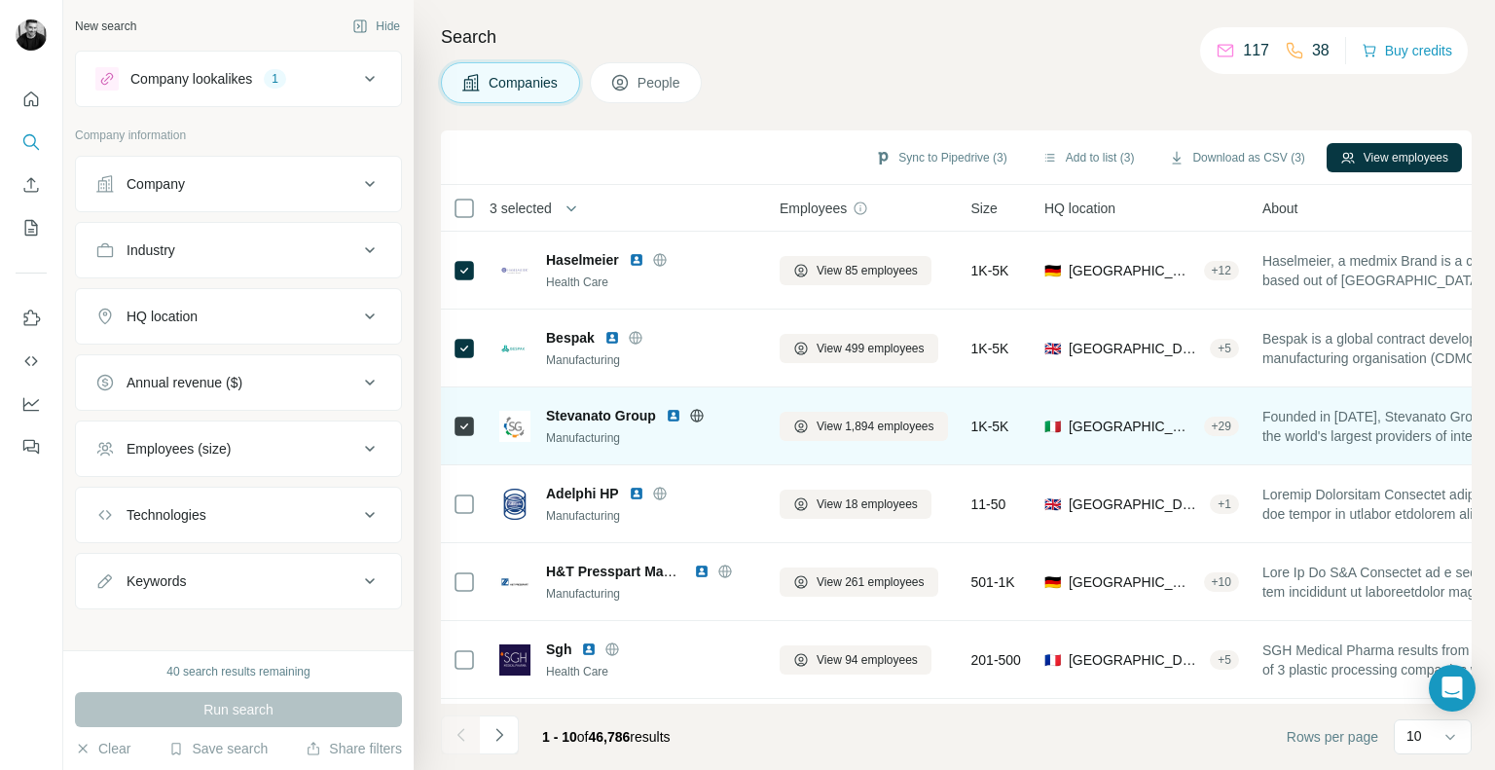
click at [466, 412] on div at bounding box center [464, 426] width 23 height 54
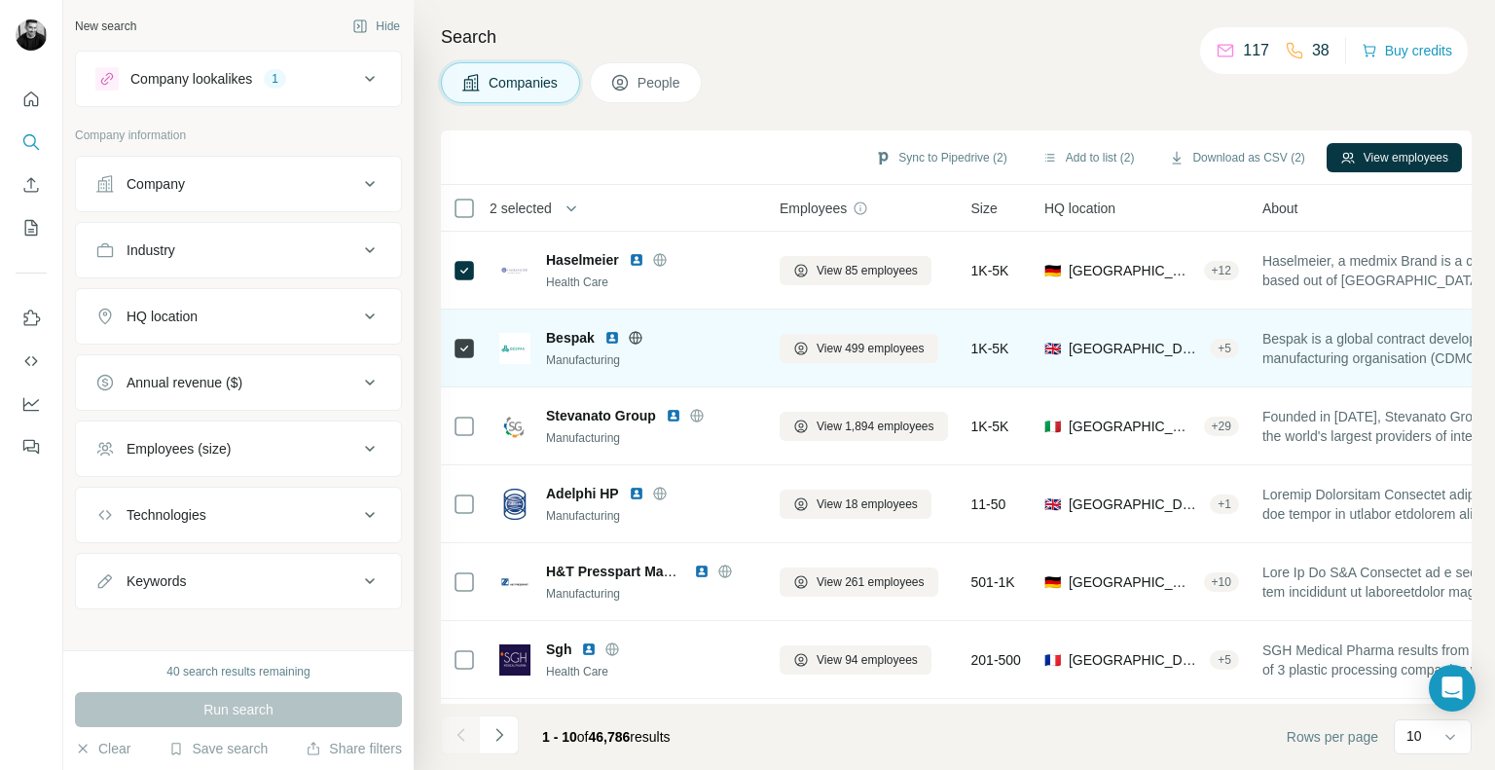
click at [467, 358] on icon at bounding box center [464, 348] width 23 height 23
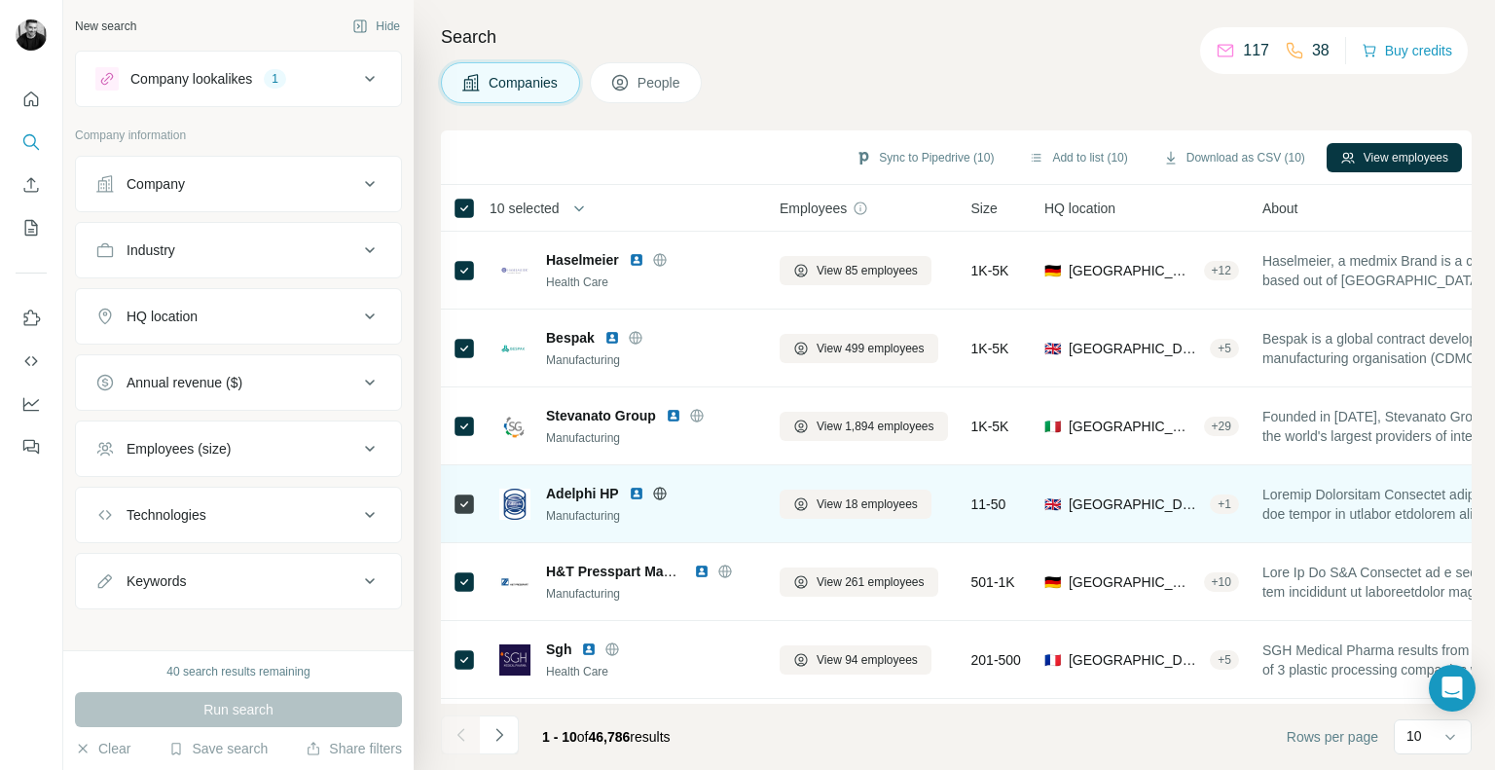
scroll to position [315, 0]
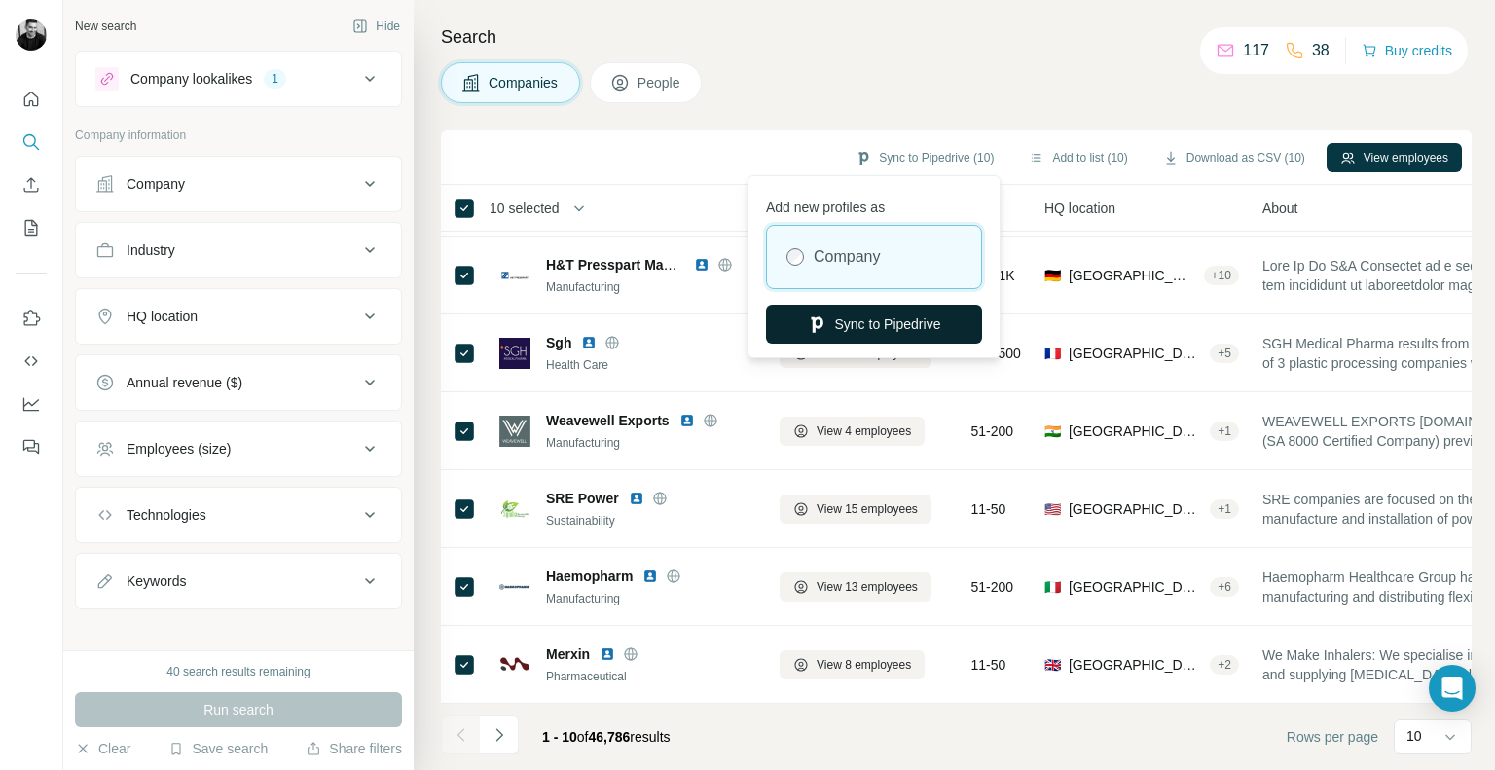
click at [859, 324] on button "Sync to Pipedrive" at bounding box center [874, 324] width 216 height 39
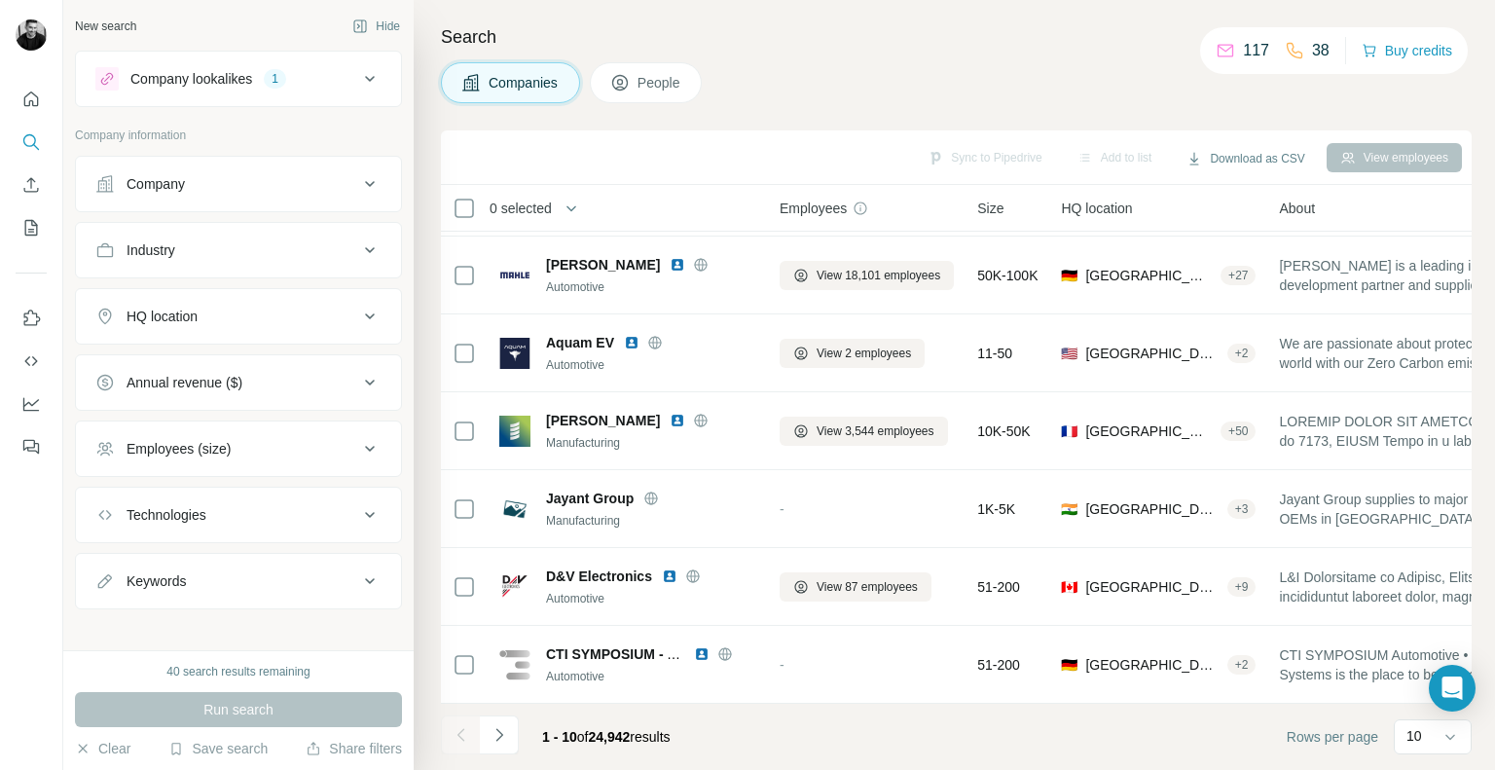
scroll to position [315, 0]
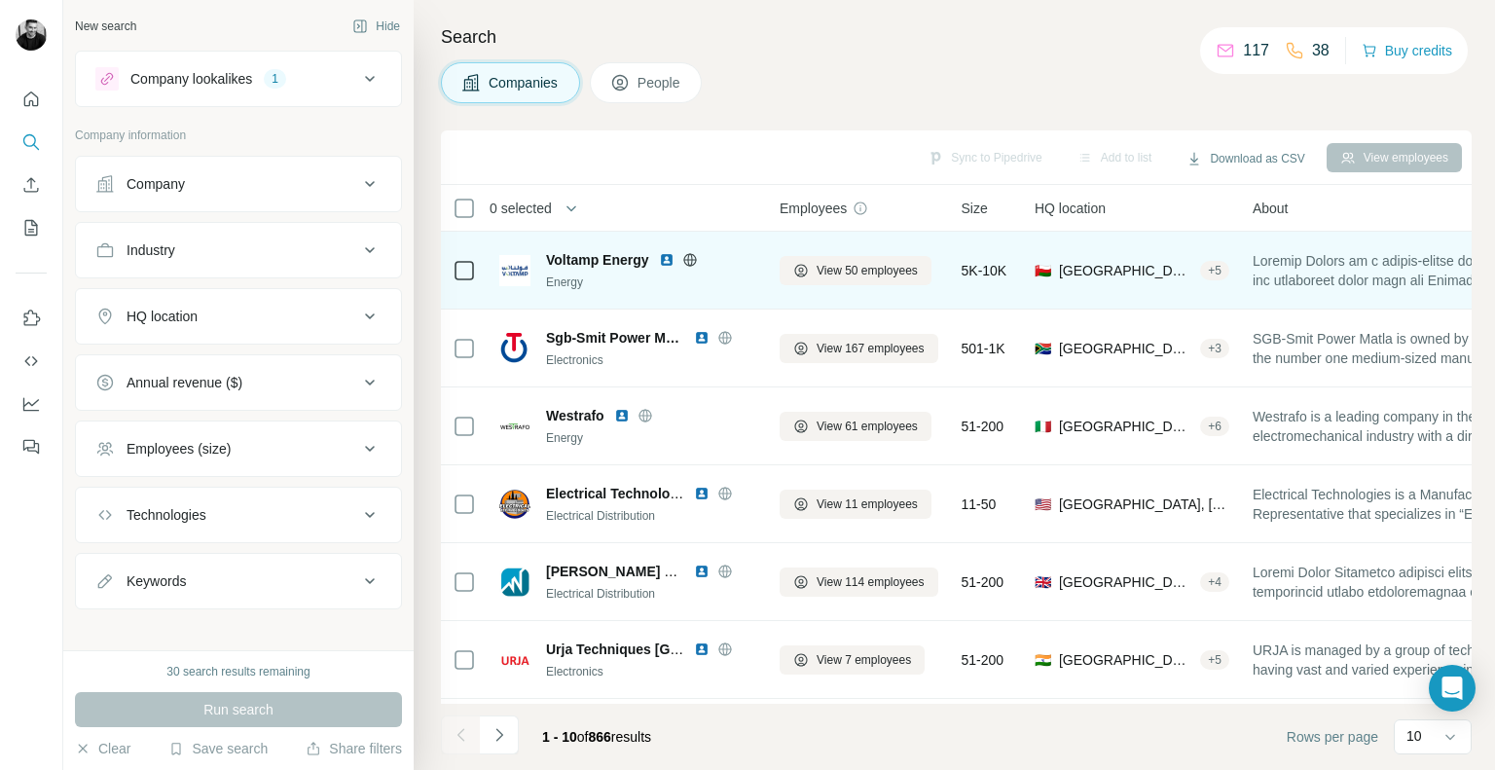
click at [669, 256] on img at bounding box center [667, 260] width 16 height 16
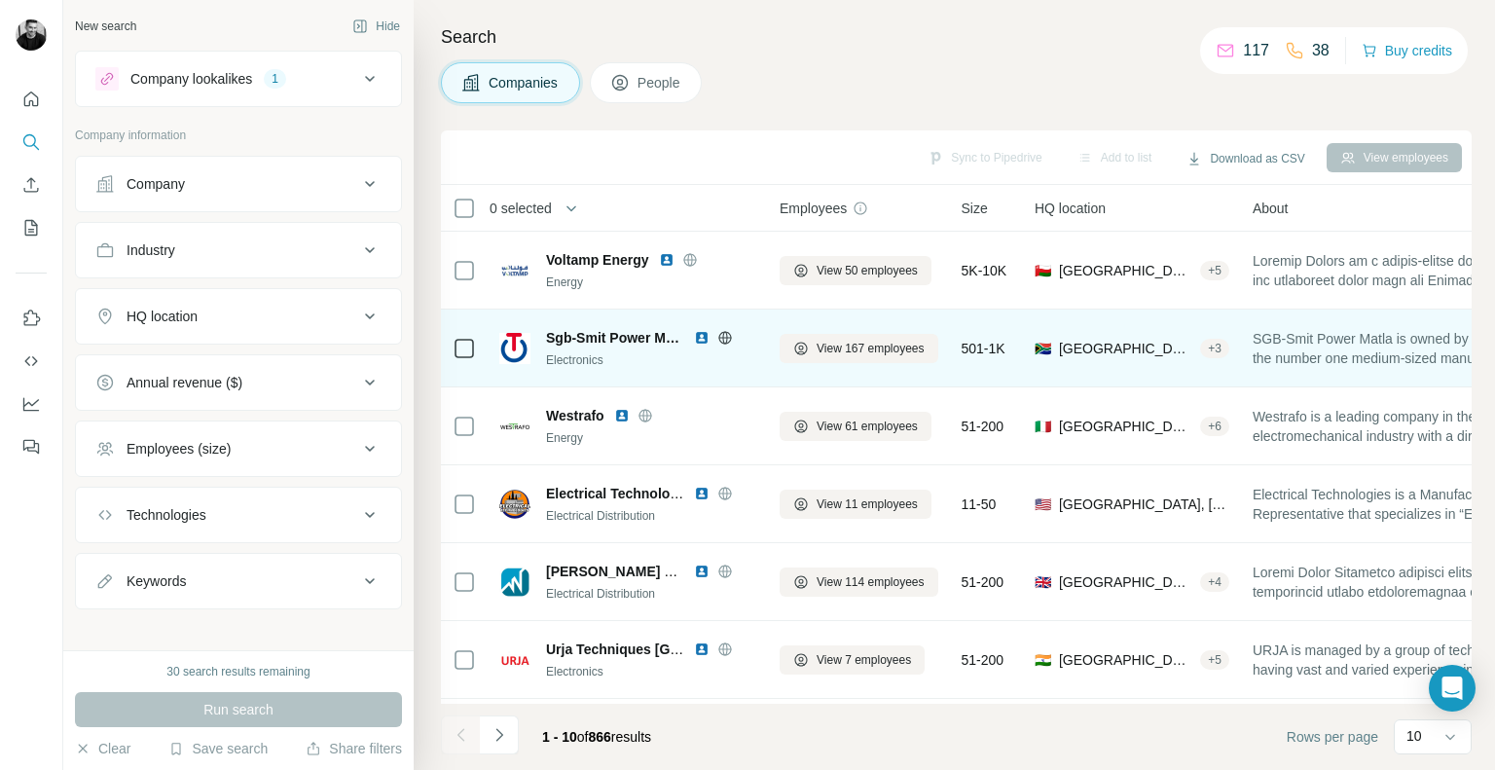
click at [700, 334] on img at bounding box center [702, 338] width 16 height 16
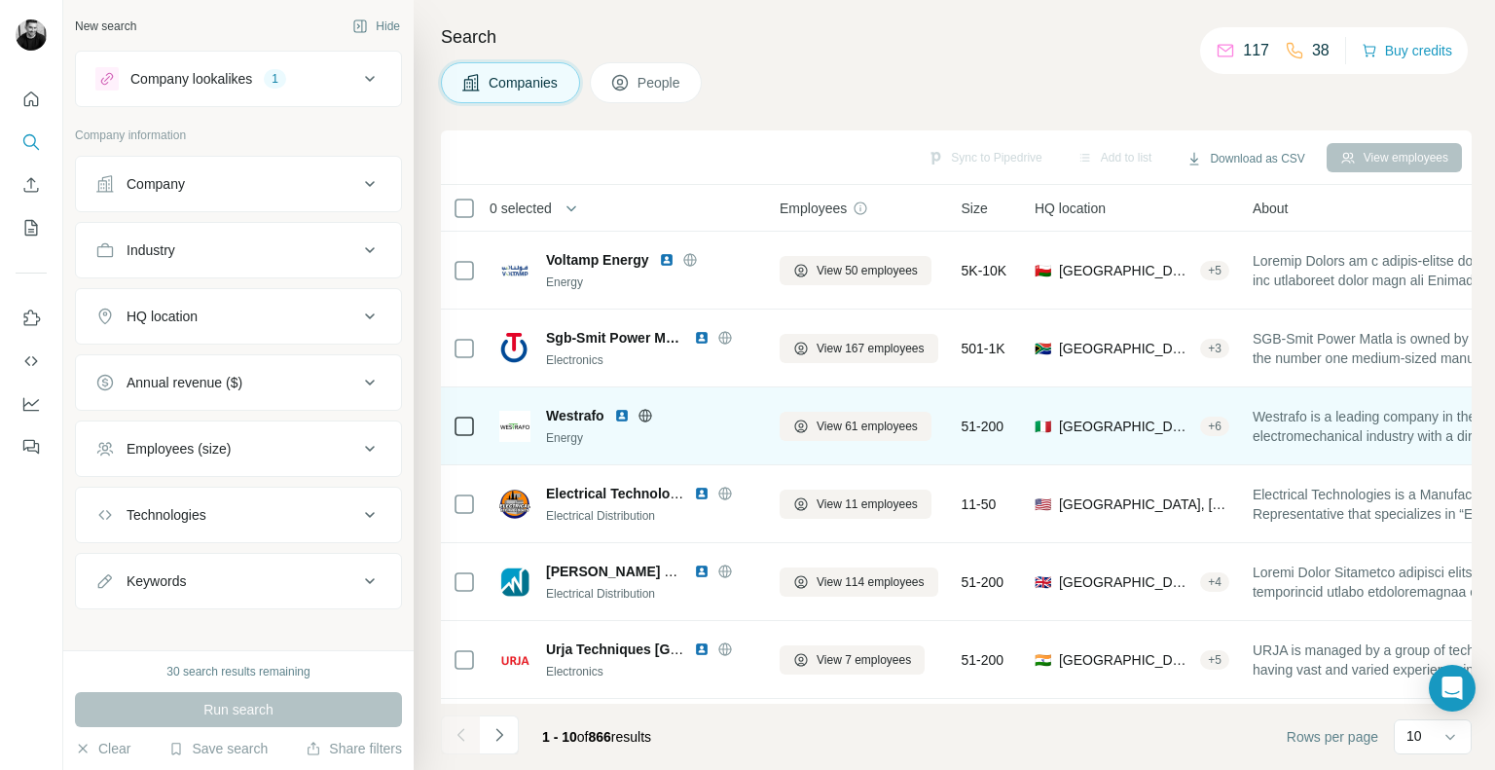
click at [625, 419] on img at bounding box center [622, 416] width 16 height 16
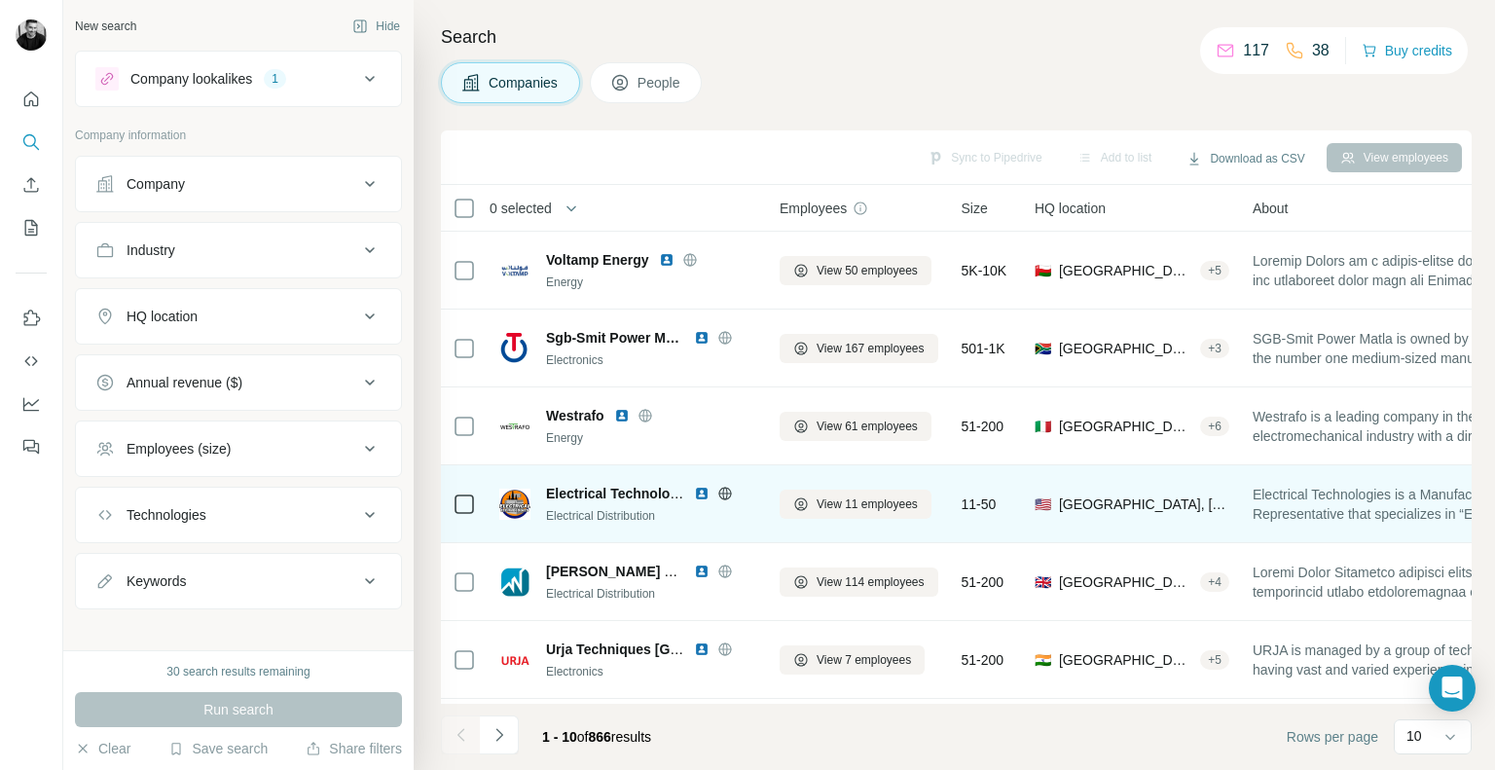
click at [701, 491] on img at bounding box center [702, 494] width 16 height 16
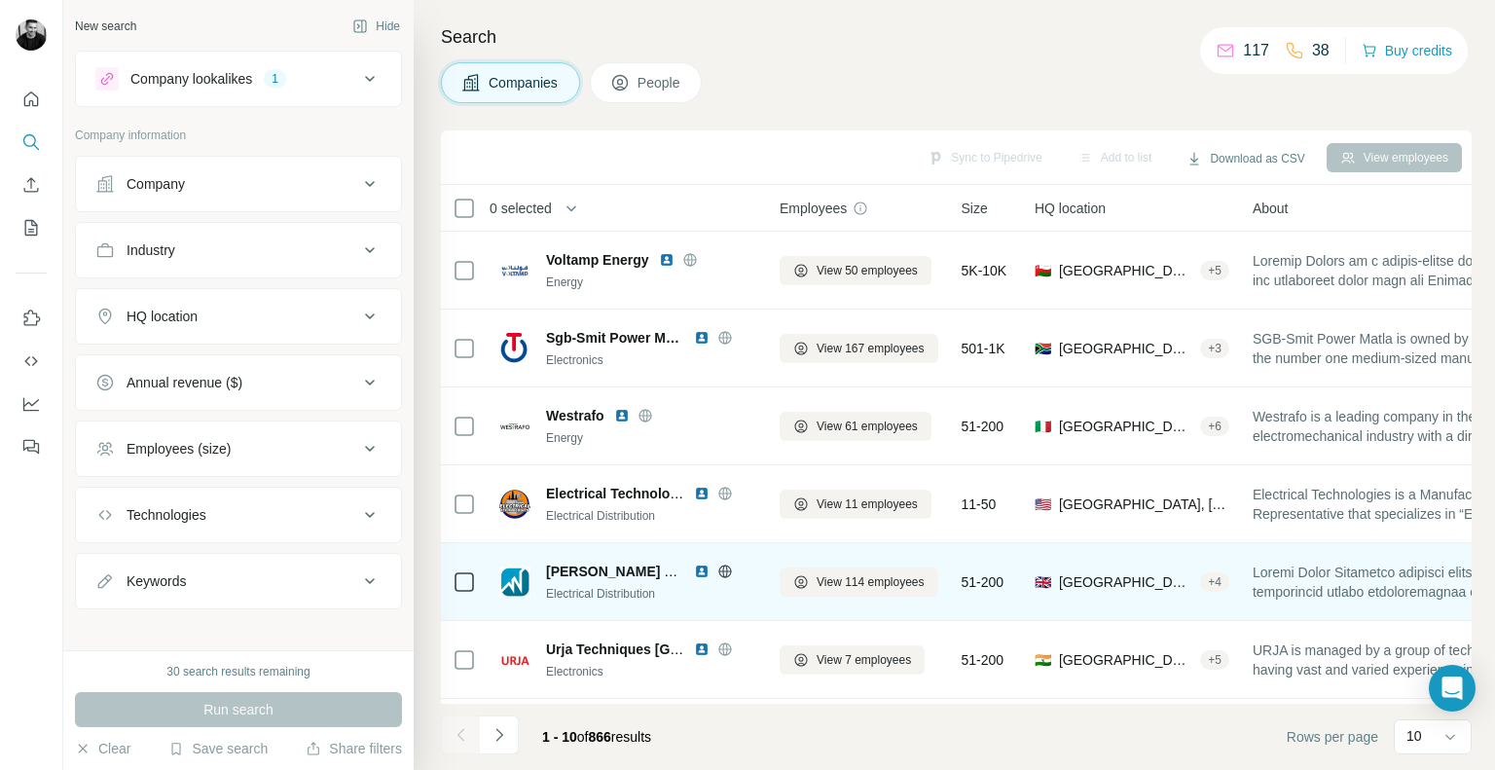
click at [703, 572] on img at bounding box center [702, 571] width 16 height 16
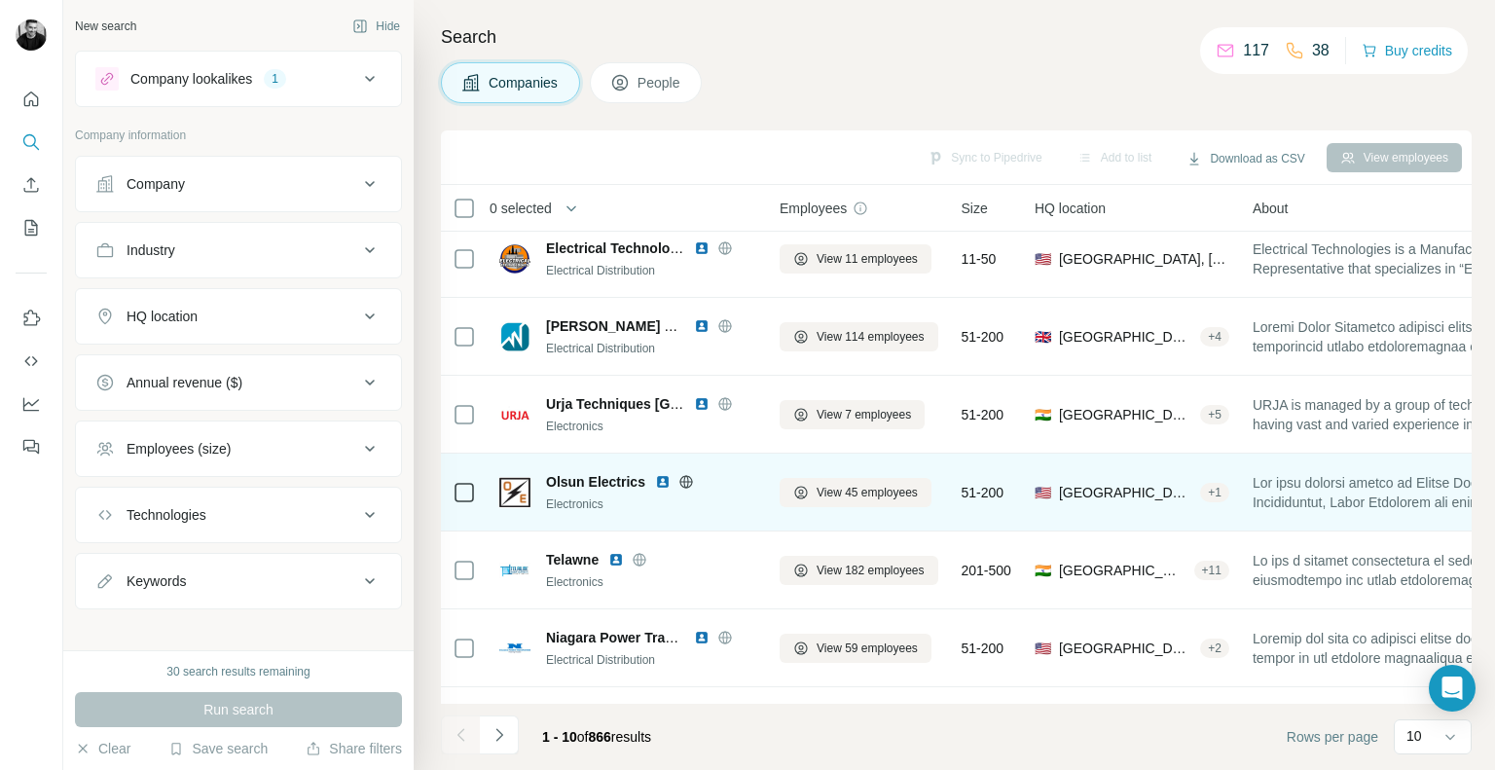
scroll to position [292, 0]
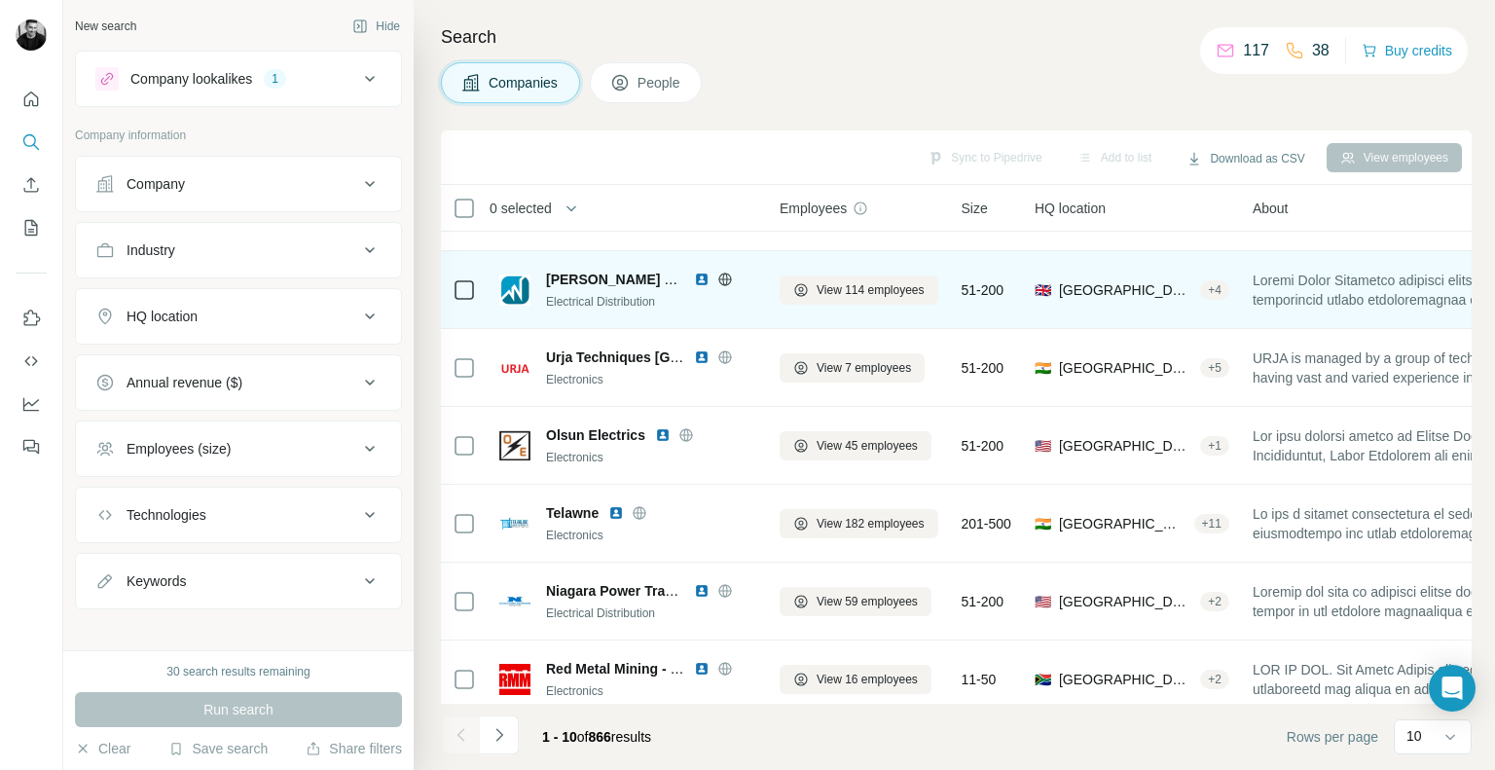
click at [702, 279] on img at bounding box center [702, 280] width 16 height 16
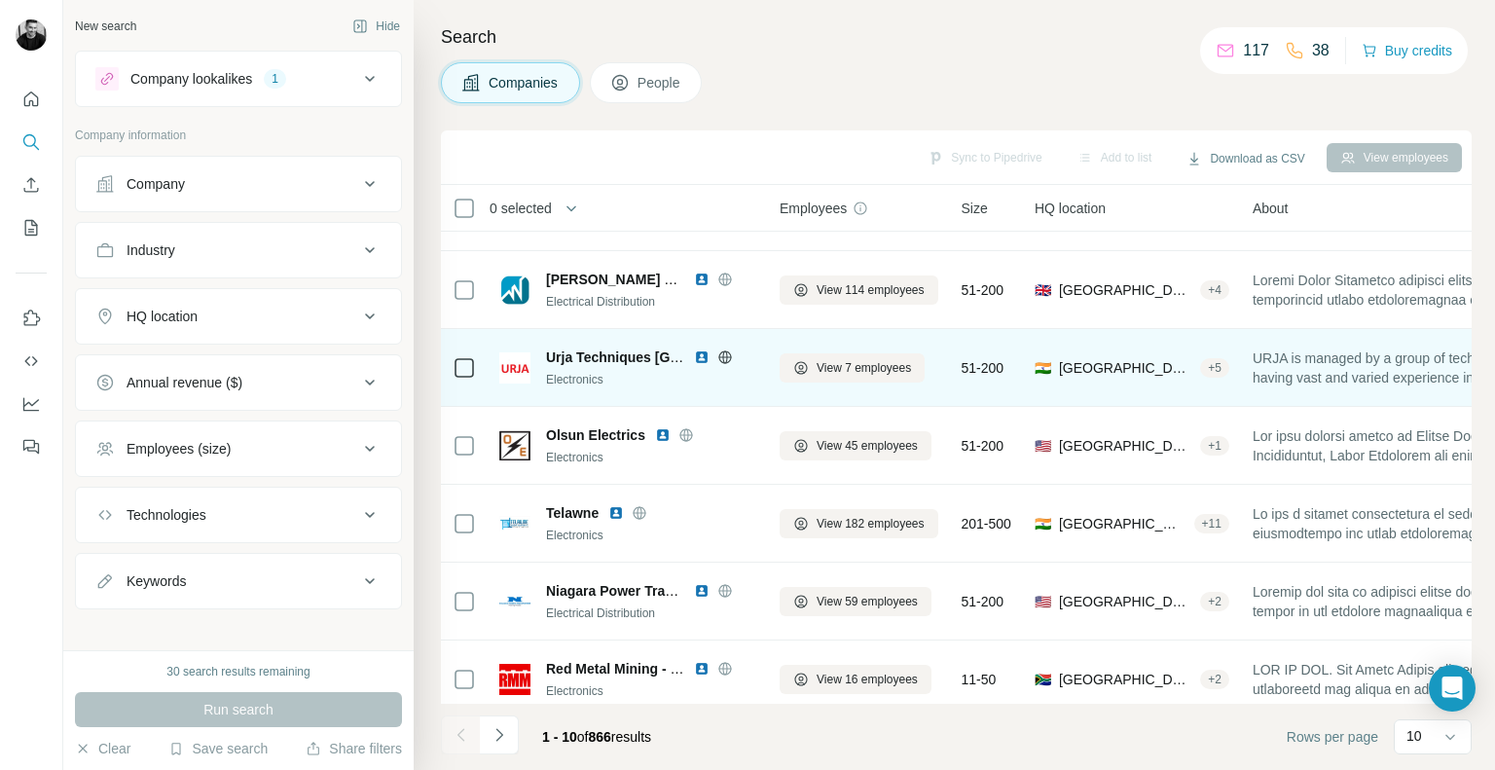
click at [699, 358] on img at bounding box center [702, 357] width 16 height 16
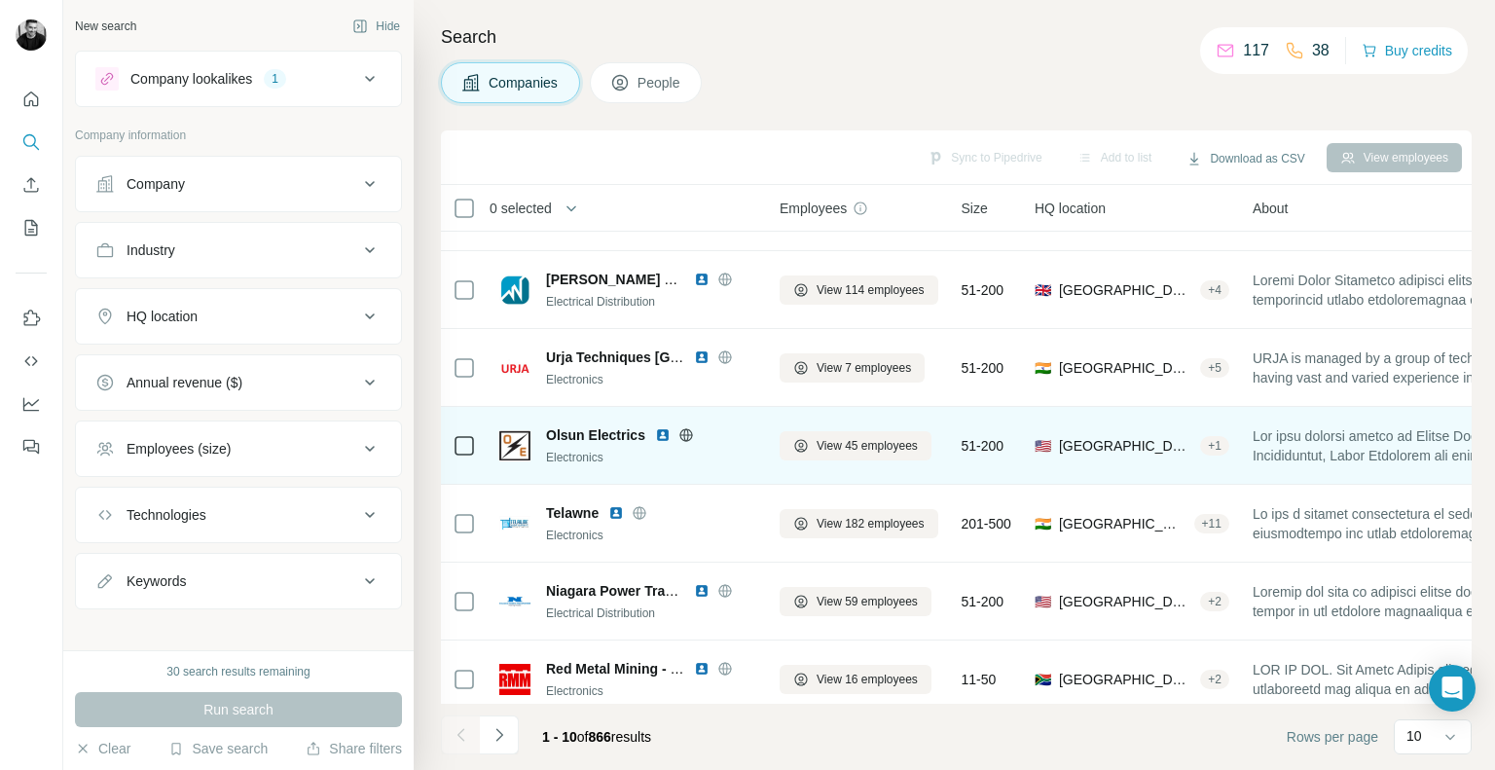
click at [662, 436] on img at bounding box center [663, 435] width 16 height 16
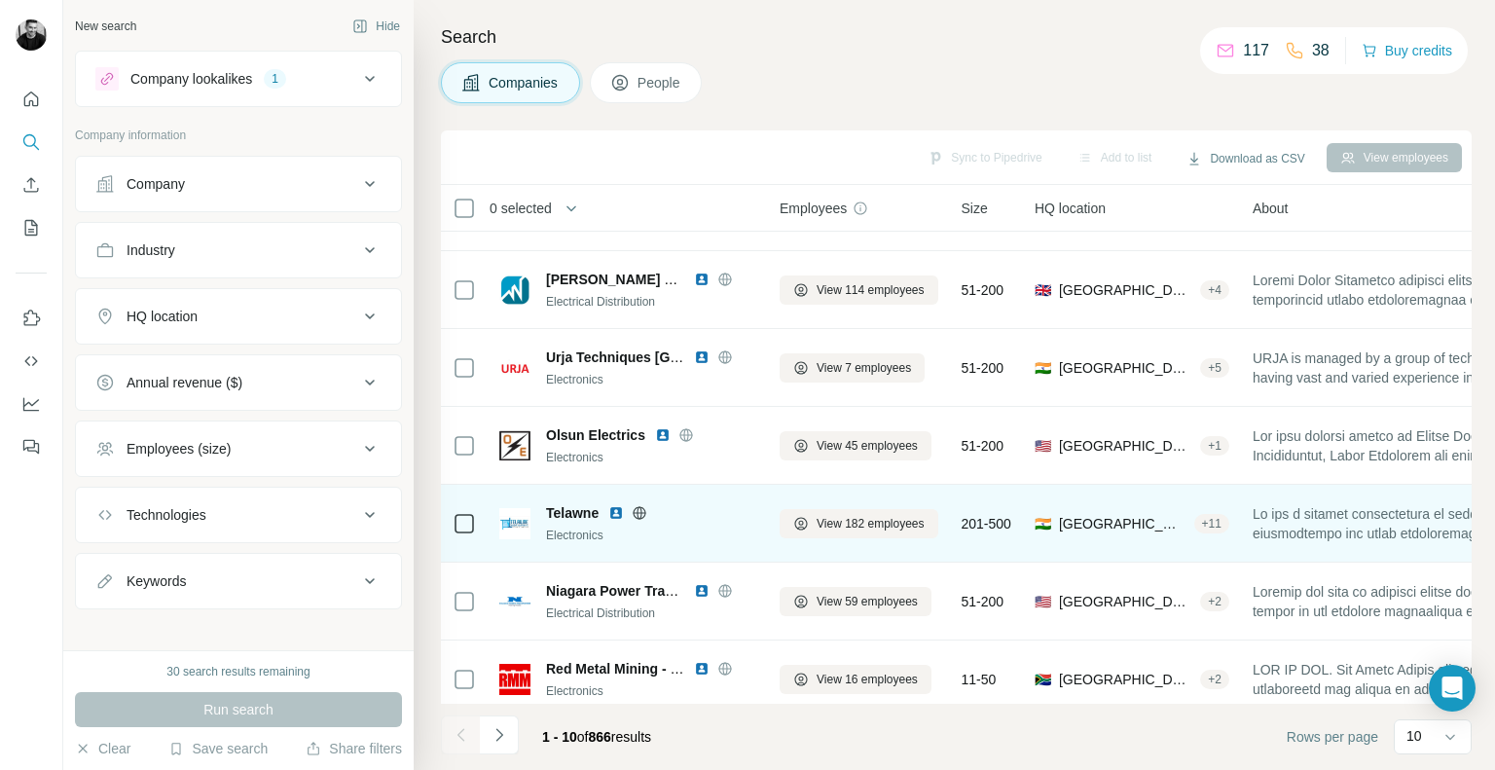
click at [613, 512] on img at bounding box center [616, 513] width 16 height 16
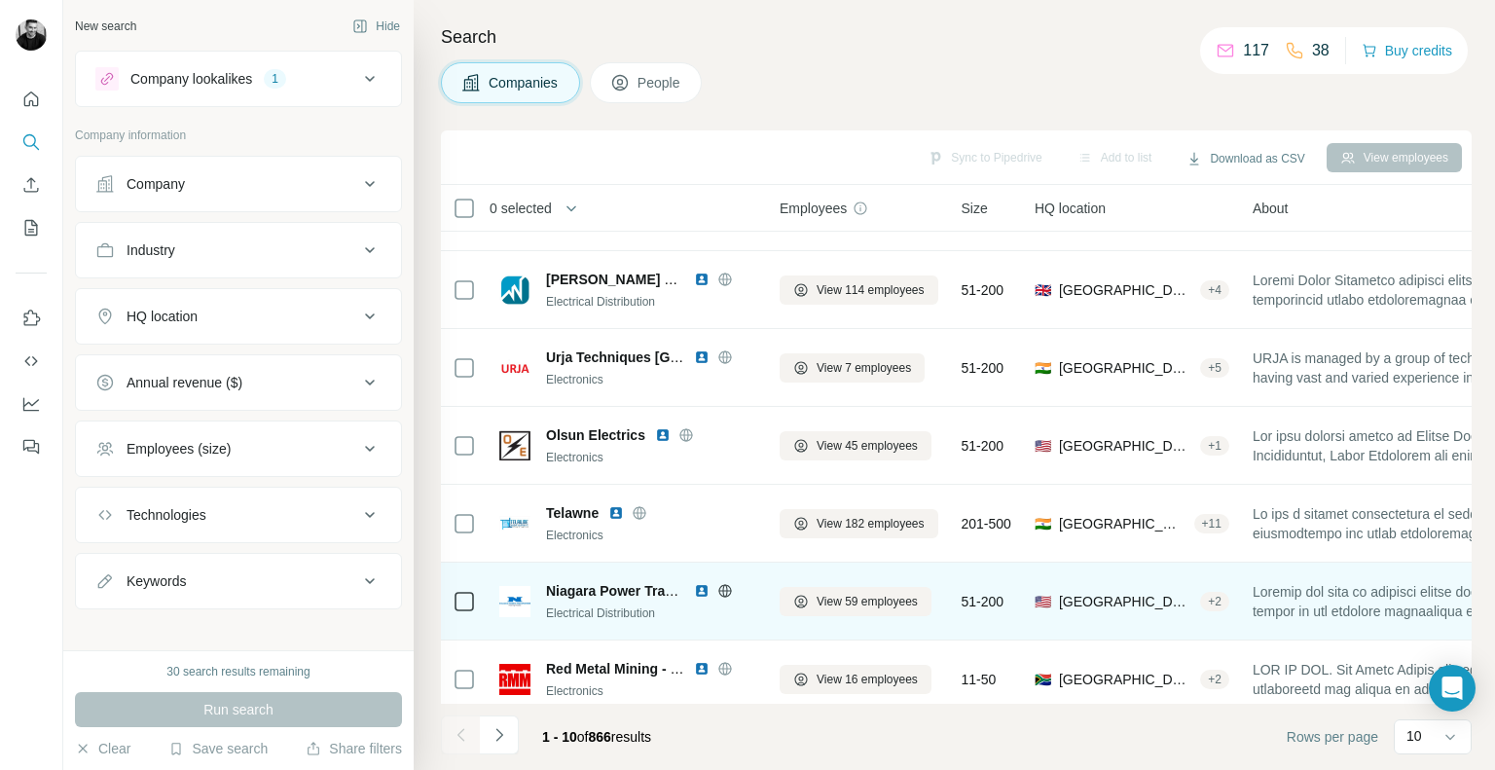
click at [700, 587] on img at bounding box center [702, 591] width 16 height 16
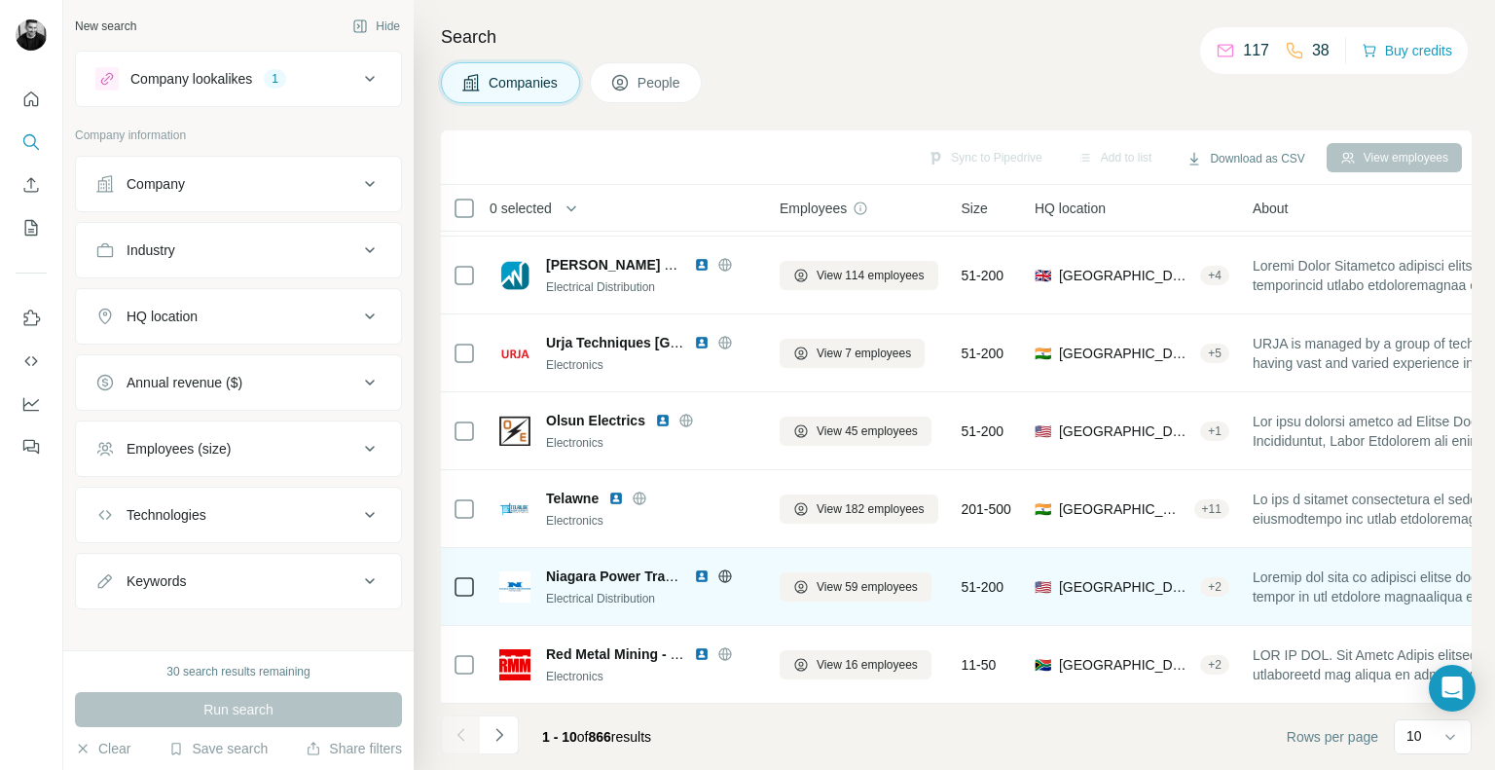
scroll to position [315, 0]
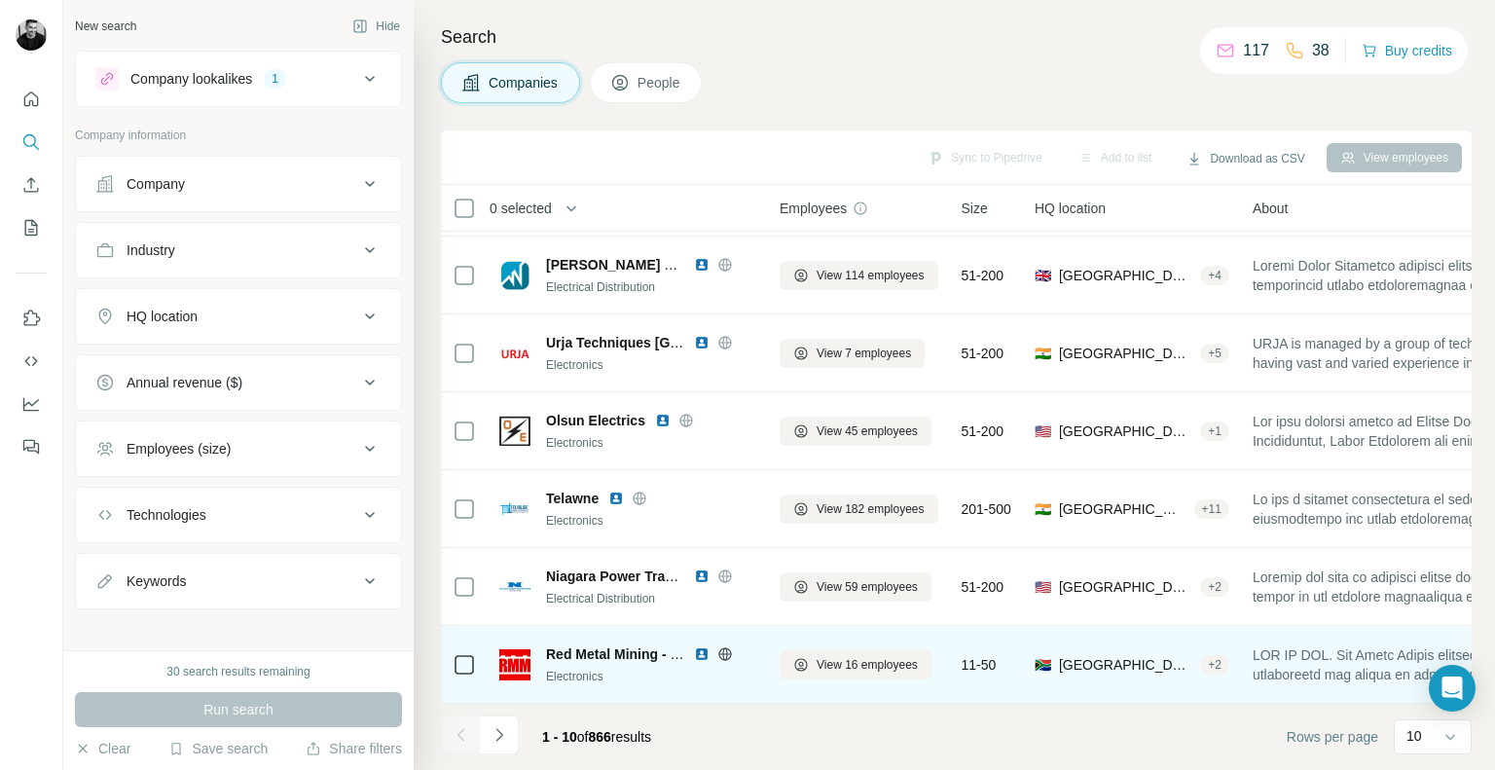
click at [700, 649] on img at bounding box center [702, 654] width 16 height 16
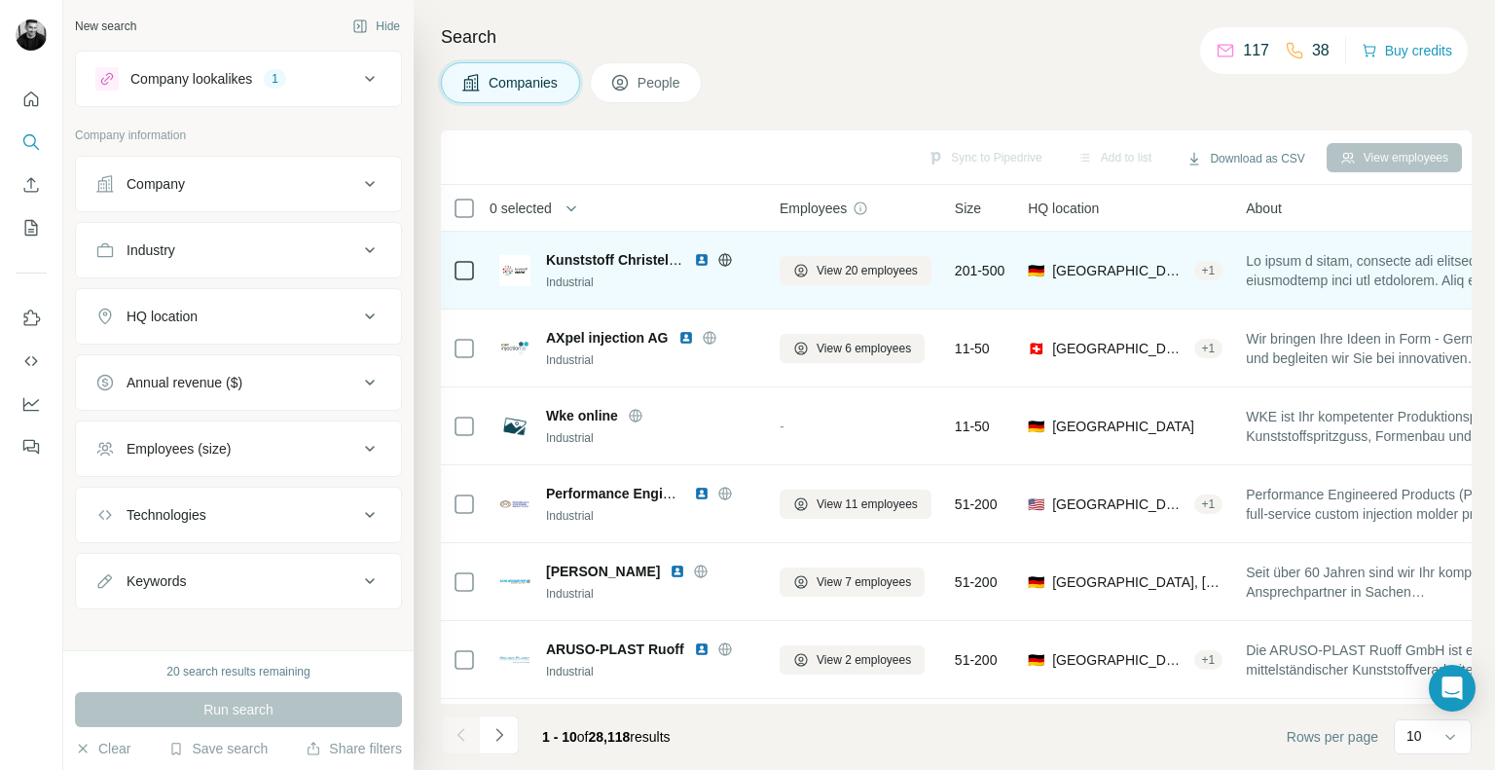
click at [704, 256] on img at bounding box center [702, 260] width 16 height 16
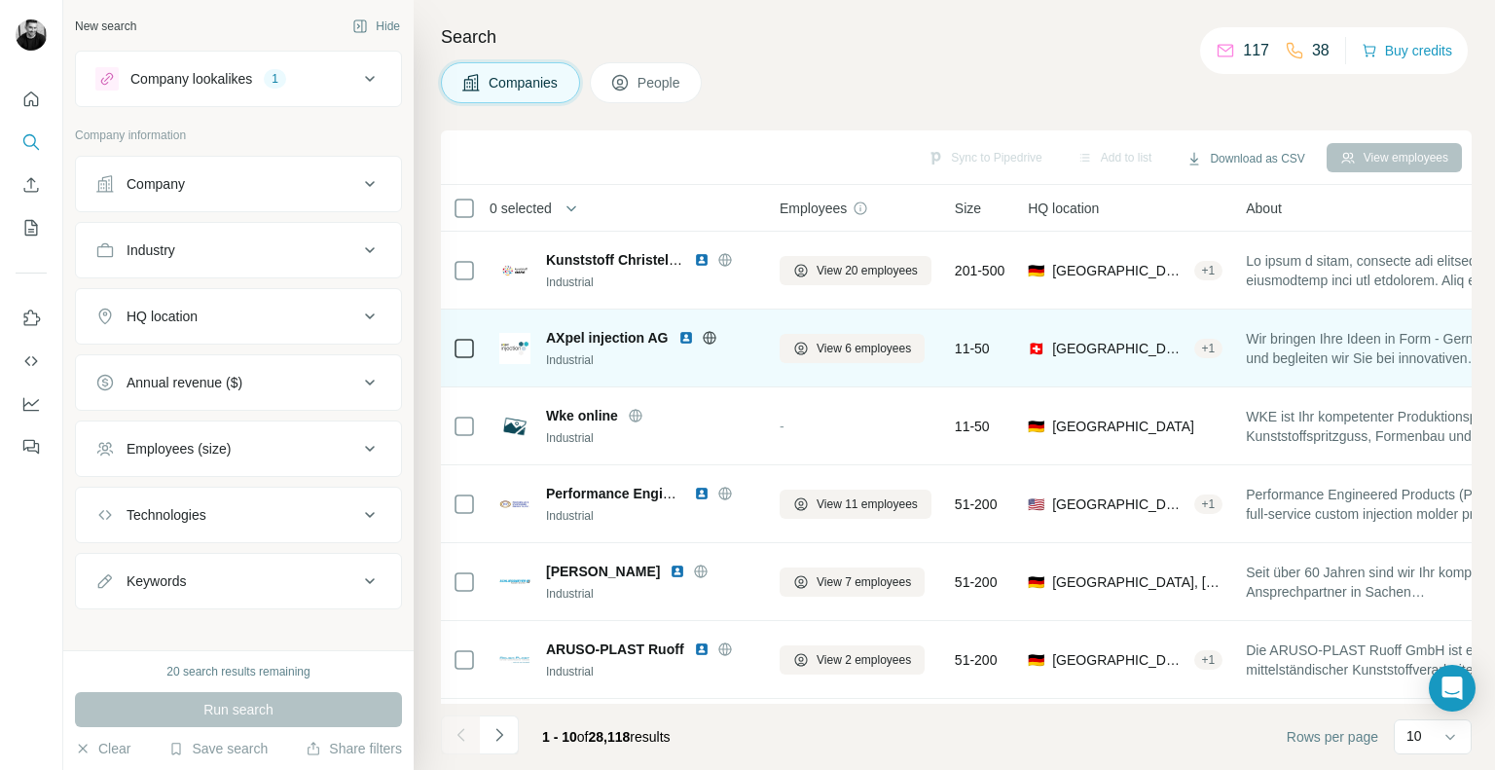
click at [685, 338] on img at bounding box center [686, 338] width 16 height 16
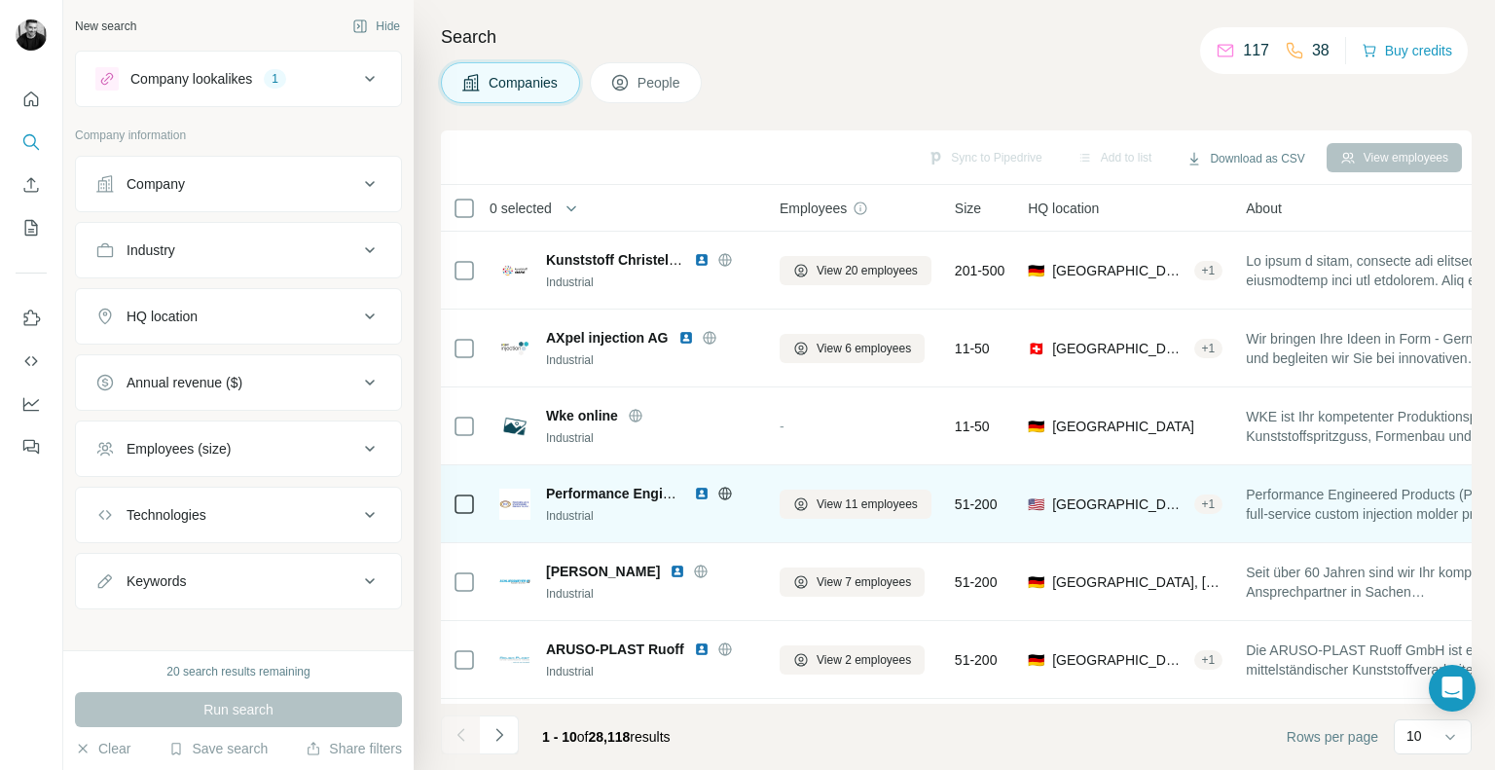
click at [704, 493] on img at bounding box center [702, 494] width 16 height 16
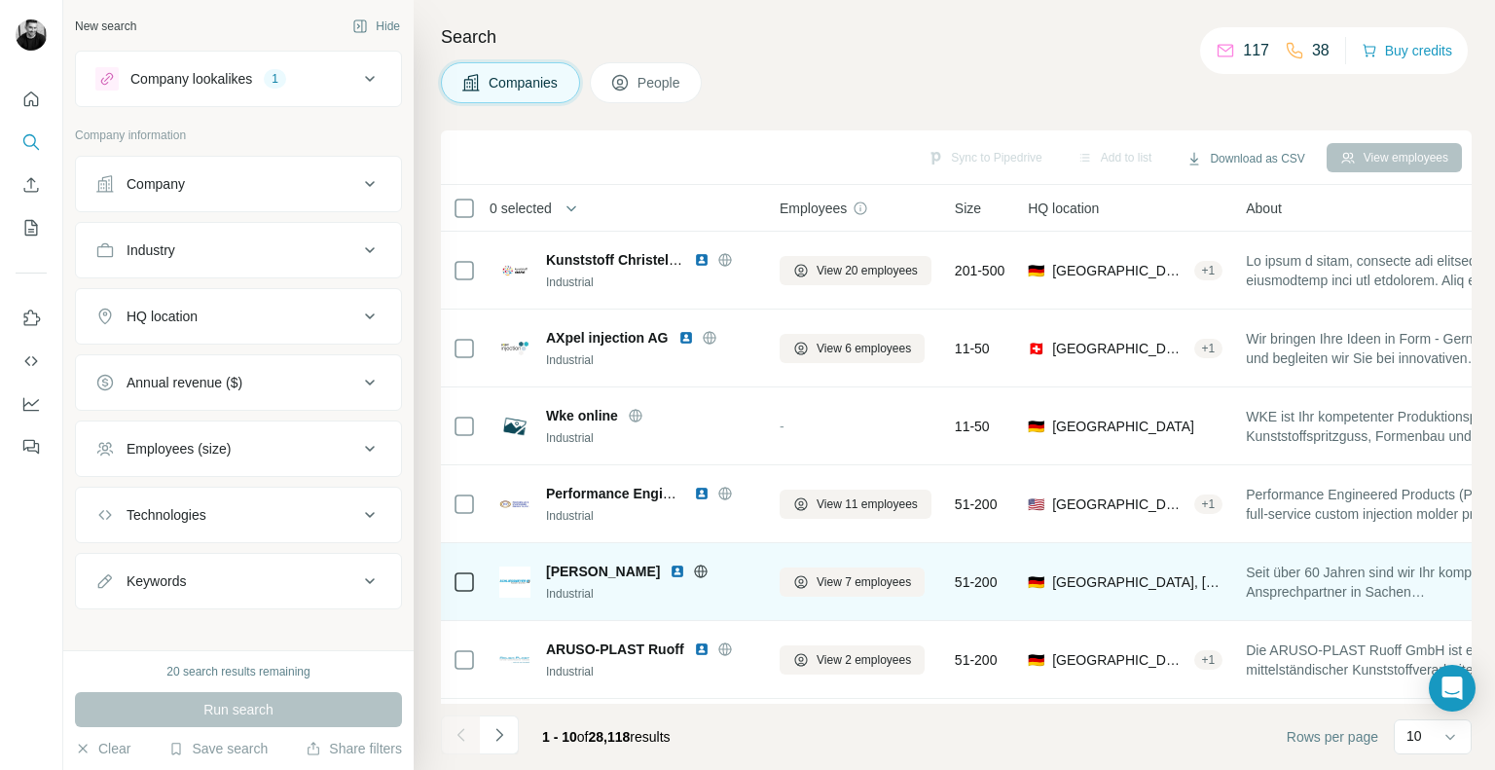
click at [670, 569] on img at bounding box center [678, 571] width 16 height 16
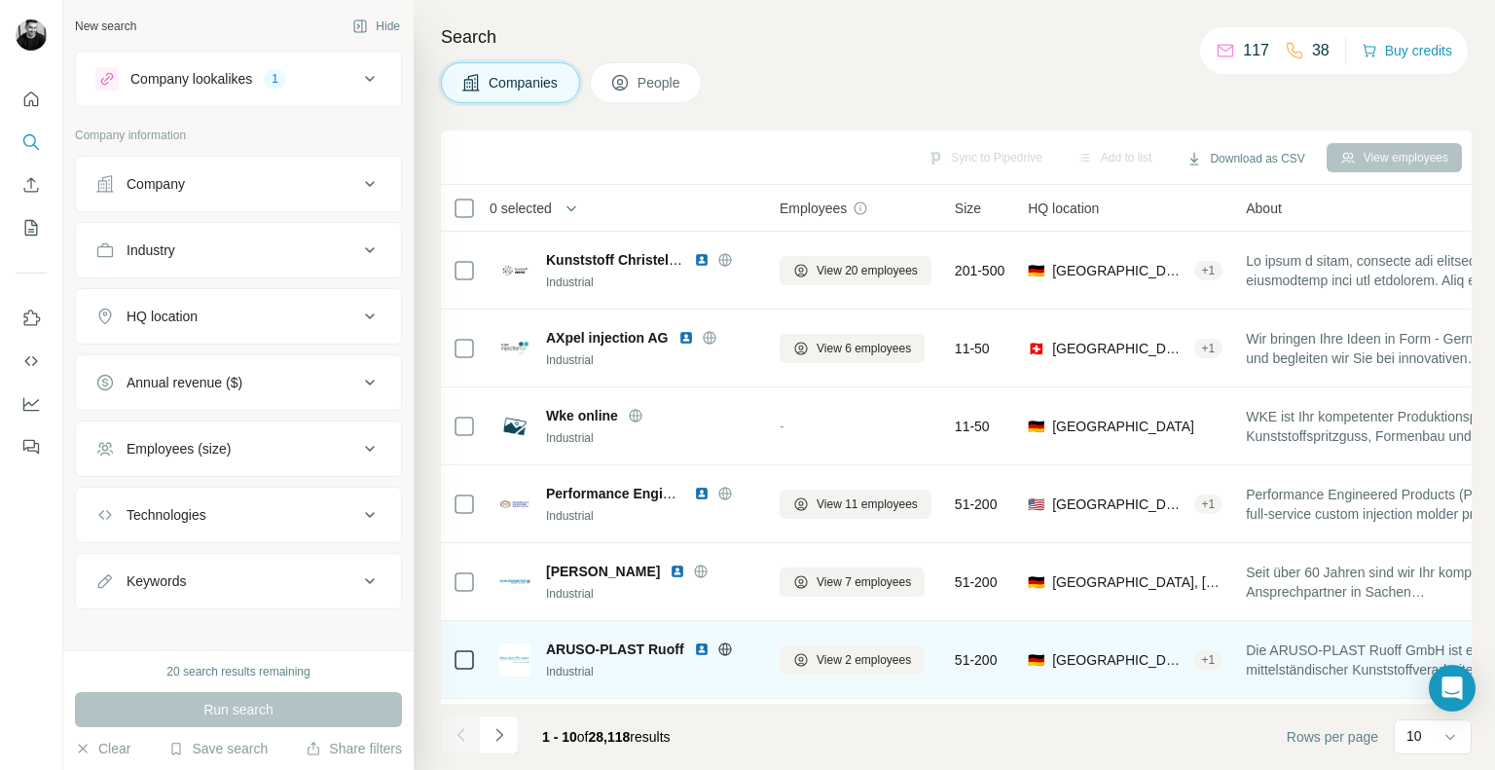
click at [697, 647] on img at bounding box center [702, 649] width 16 height 16
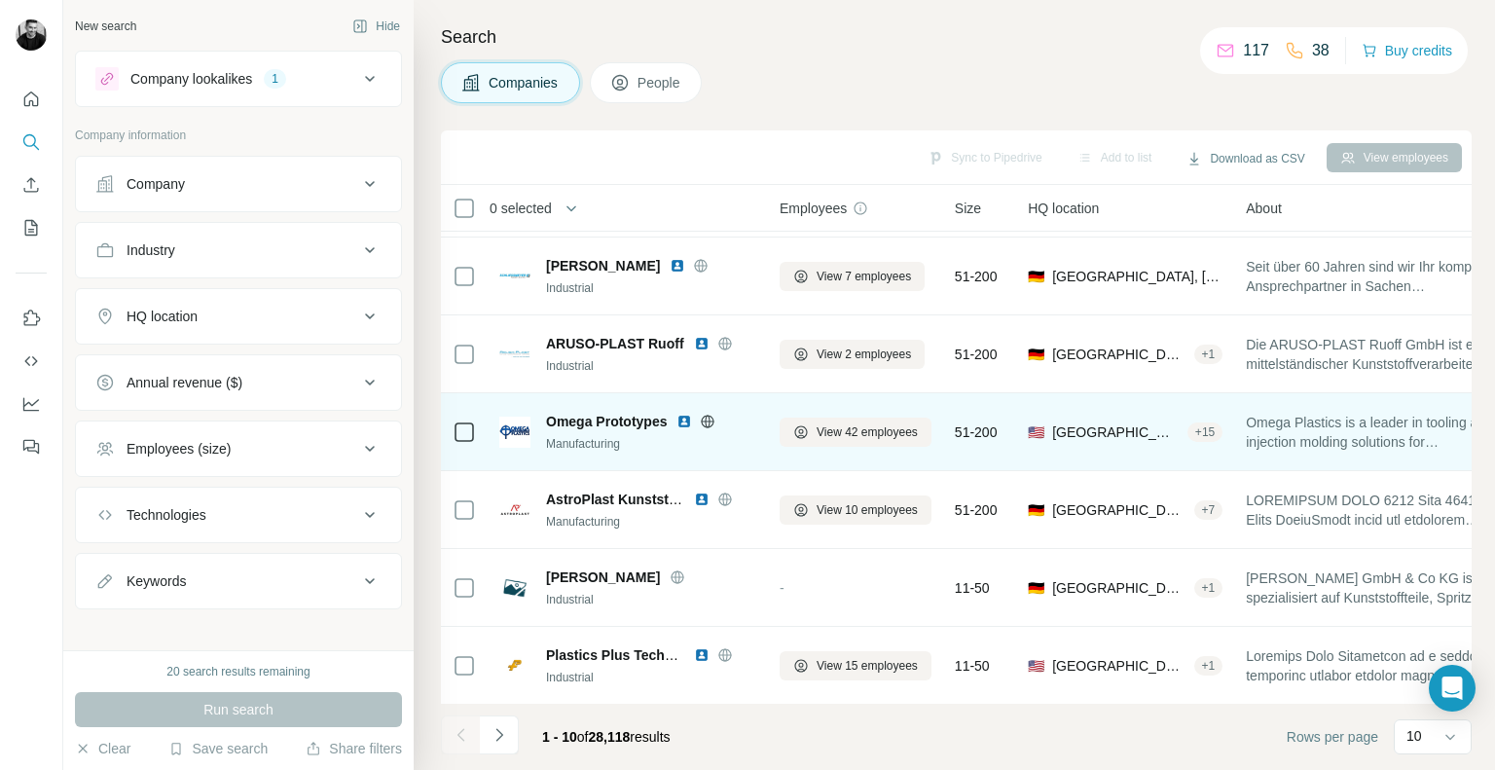
scroll to position [315, 0]
click at [684, 413] on img at bounding box center [684, 421] width 16 height 16
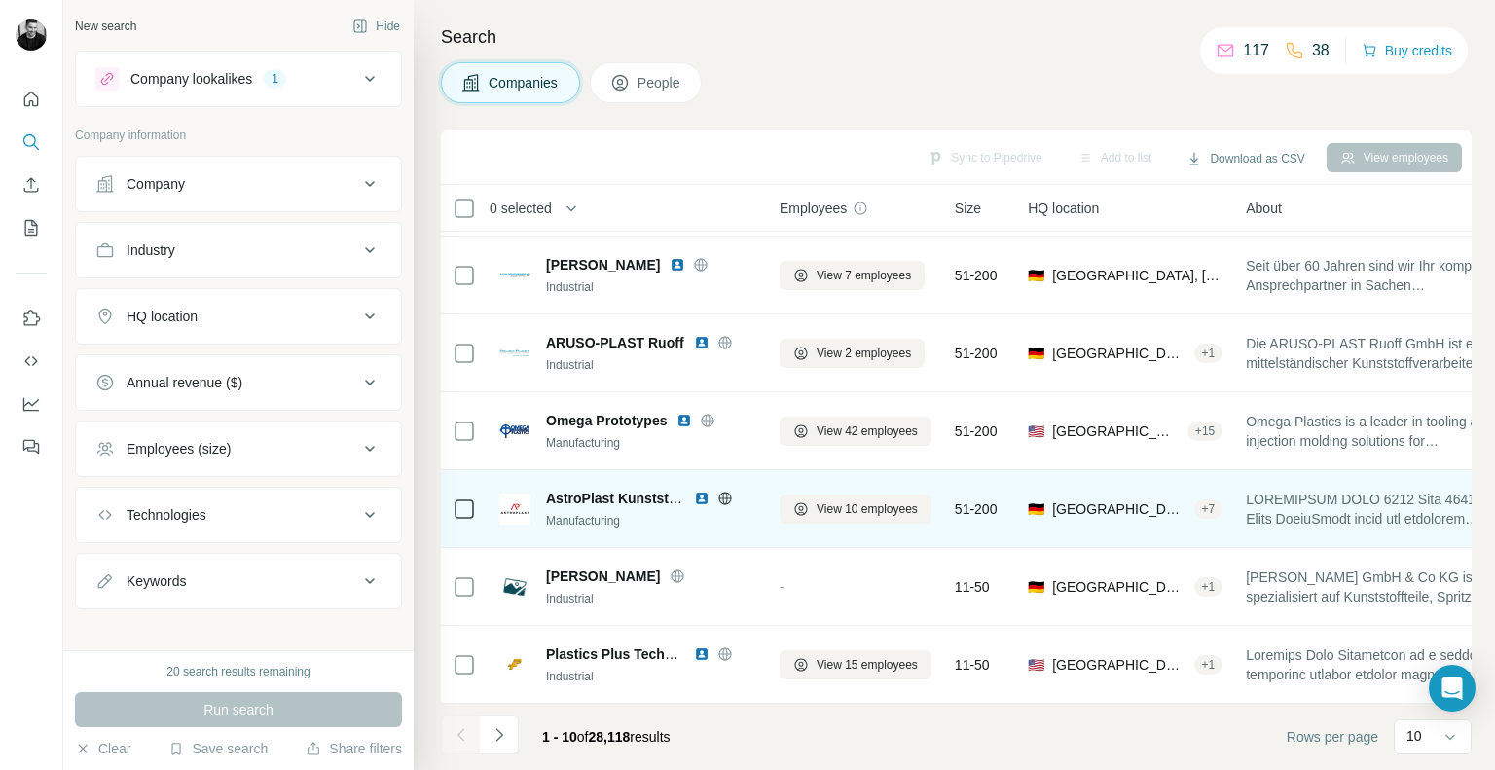
click at [703, 491] on img at bounding box center [702, 498] width 16 height 16
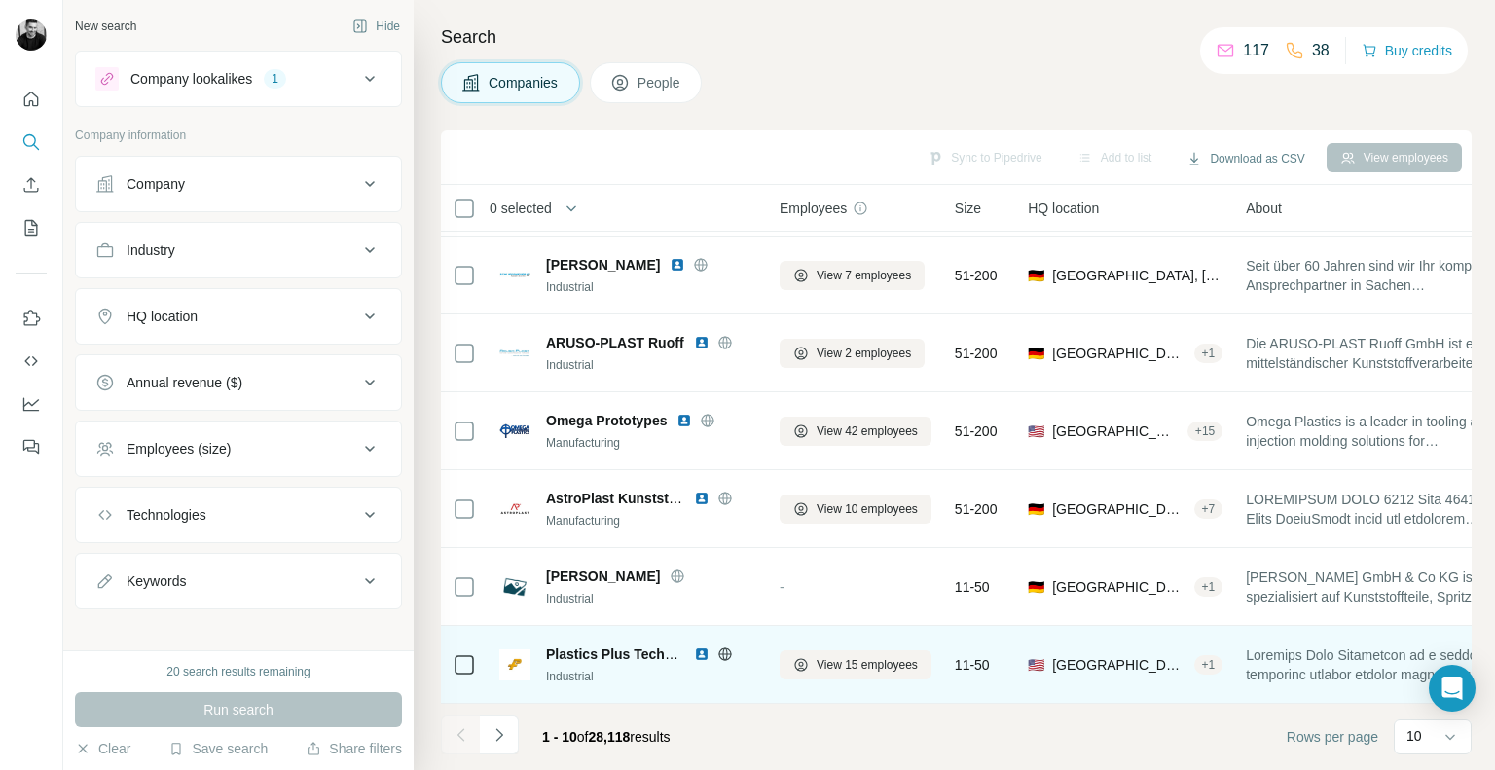
click at [703, 646] on img at bounding box center [702, 654] width 16 height 16
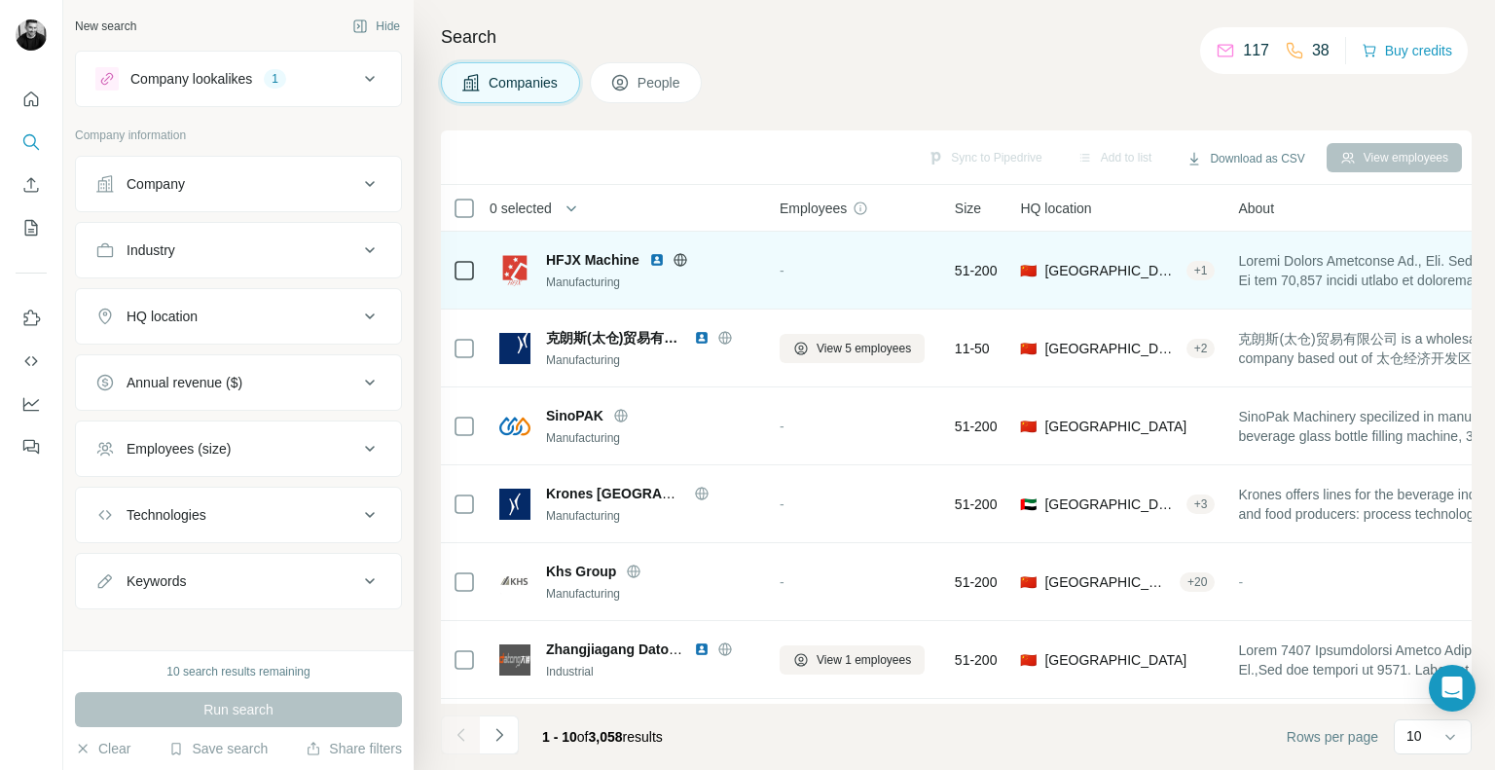
click at [656, 256] on img at bounding box center [657, 260] width 16 height 16
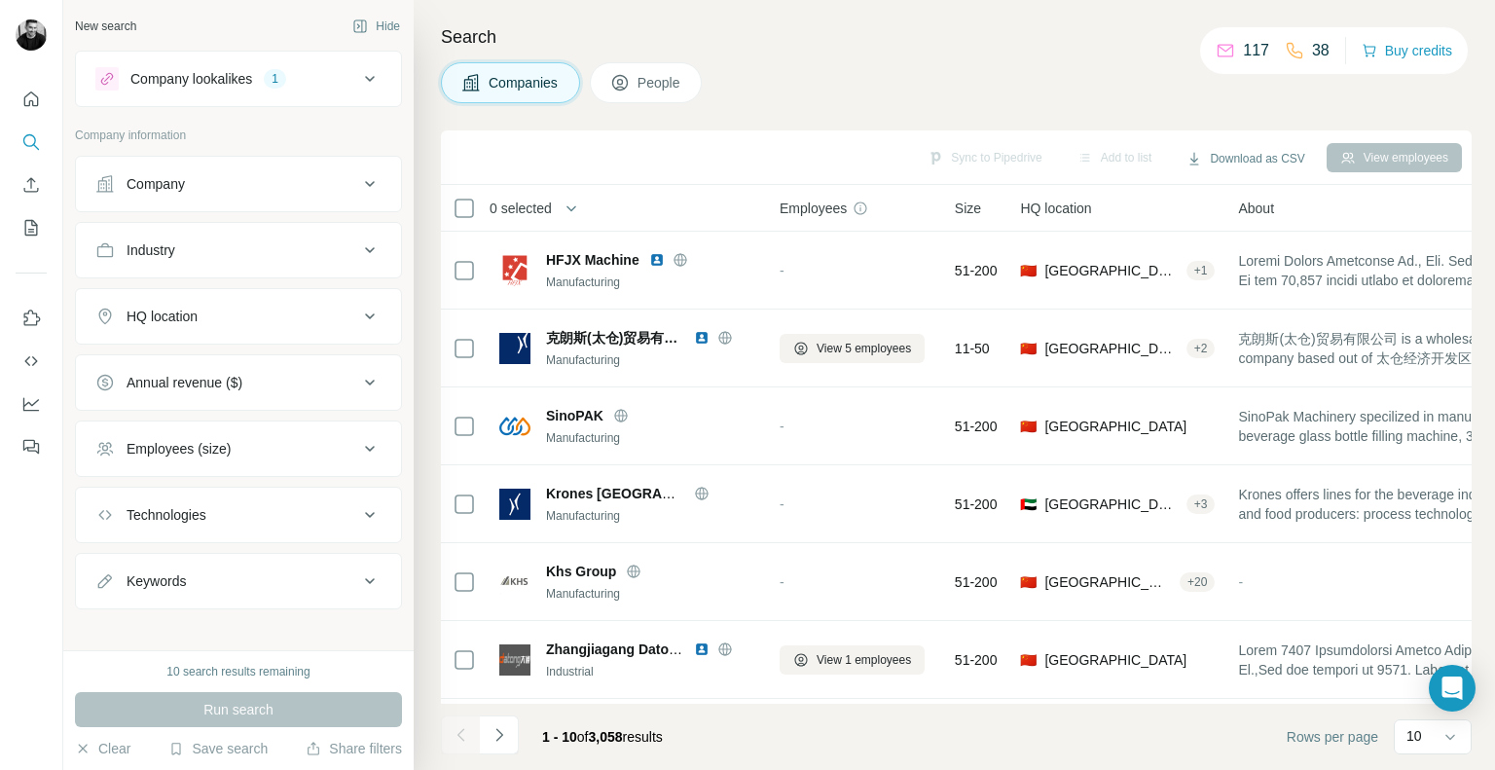
click at [358, 74] on icon at bounding box center [369, 78] width 23 height 23
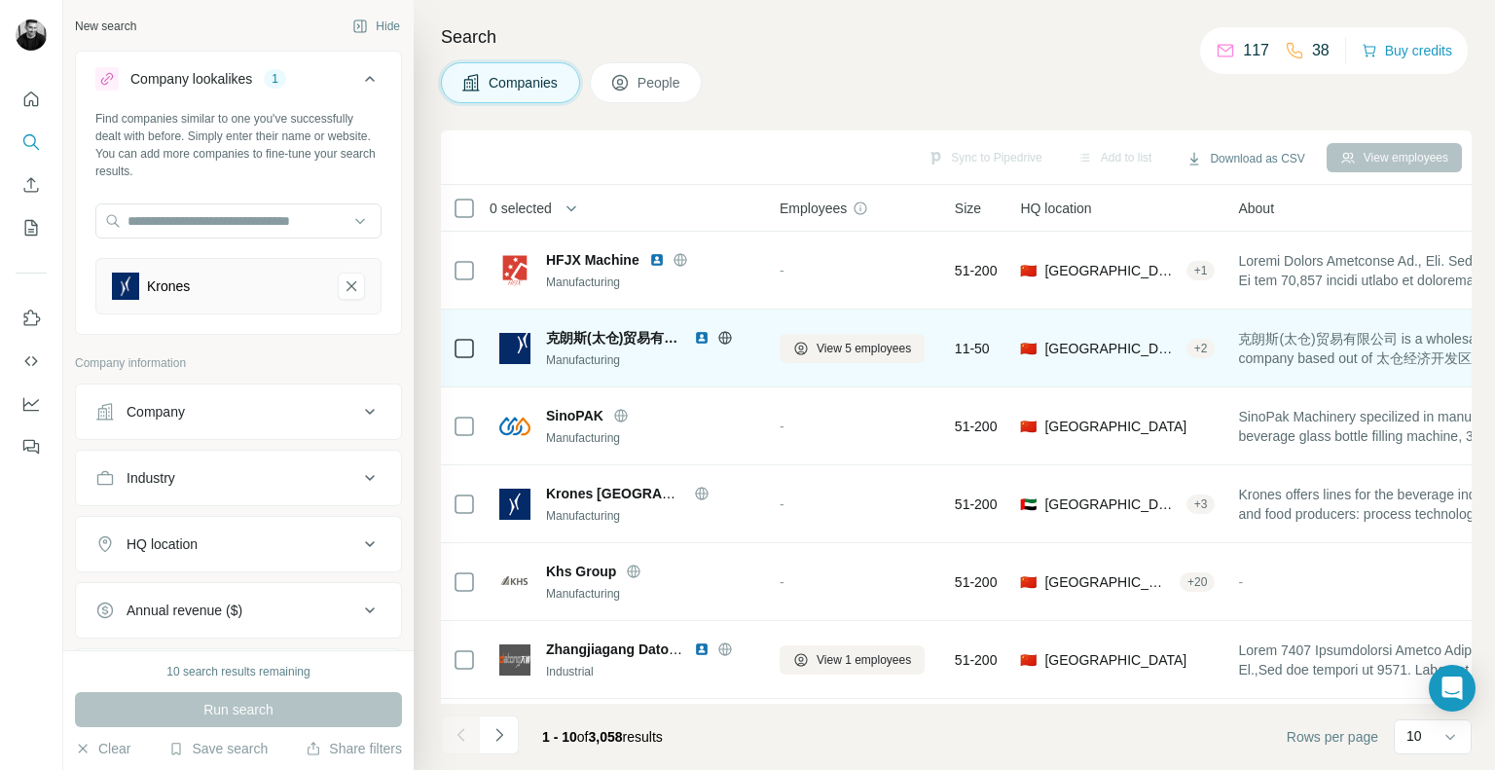
click at [701, 336] on img at bounding box center [702, 338] width 16 height 16
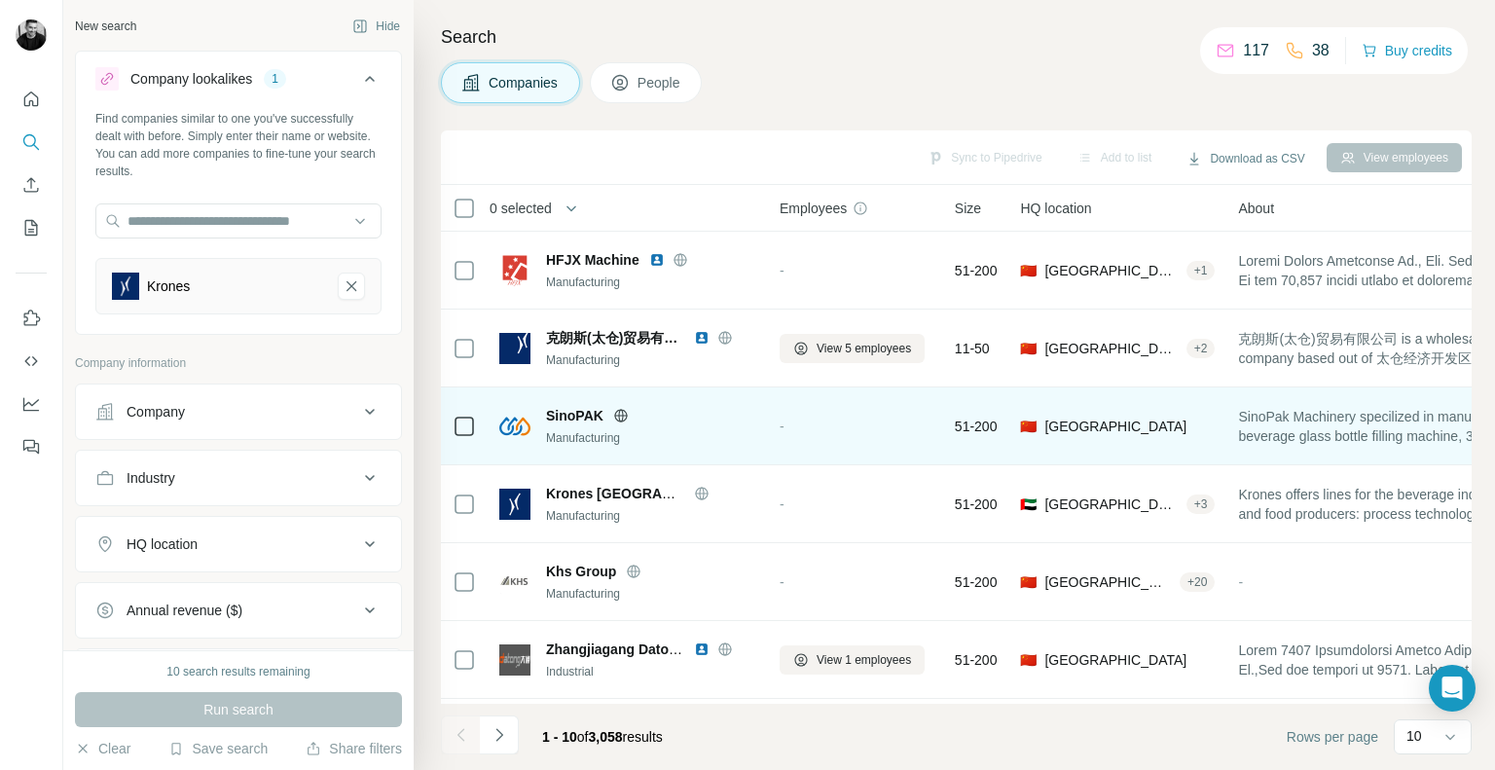
click at [621, 415] on icon at bounding box center [620, 415] width 5 height 13
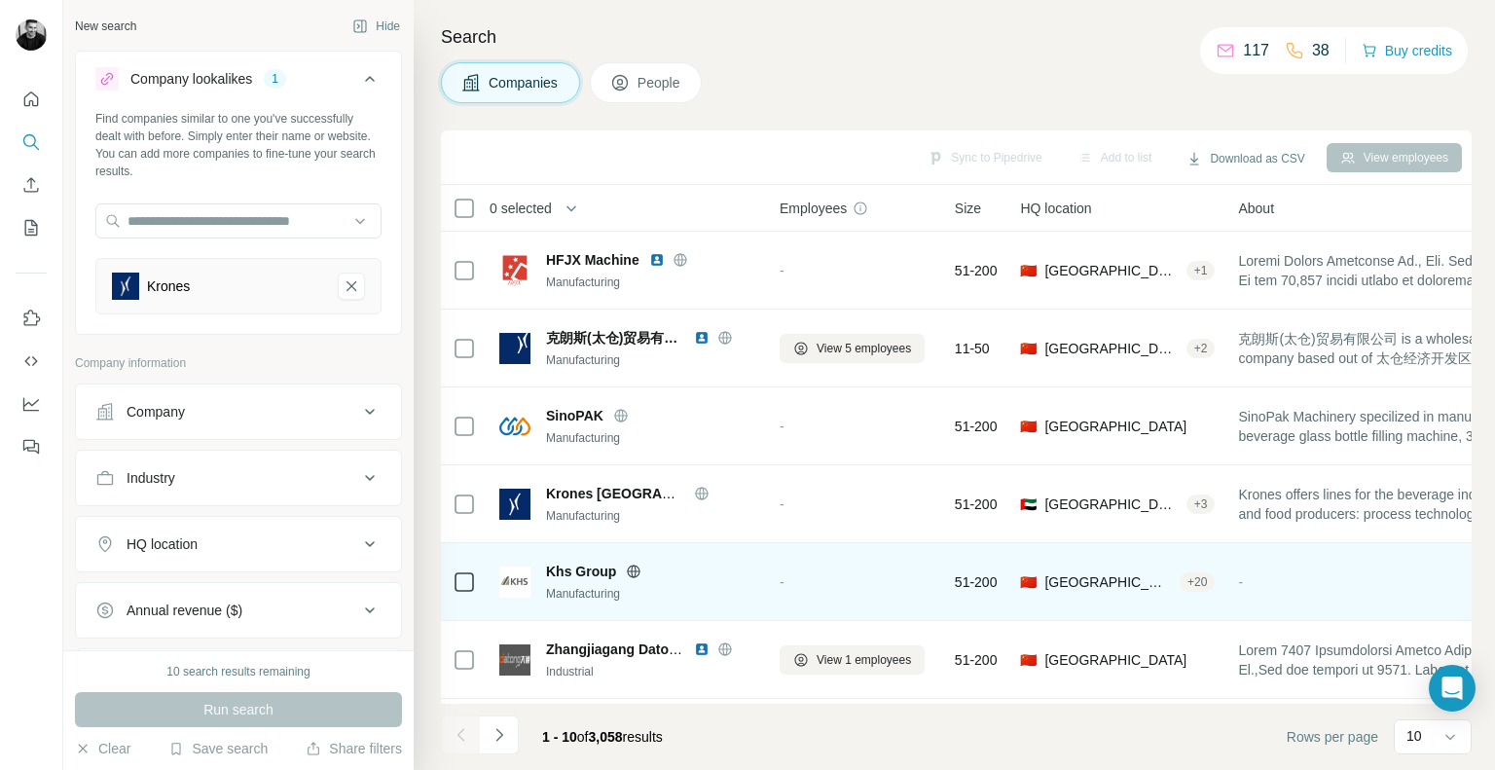
click at [635, 571] on icon at bounding box center [634, 570] width 5 height 13
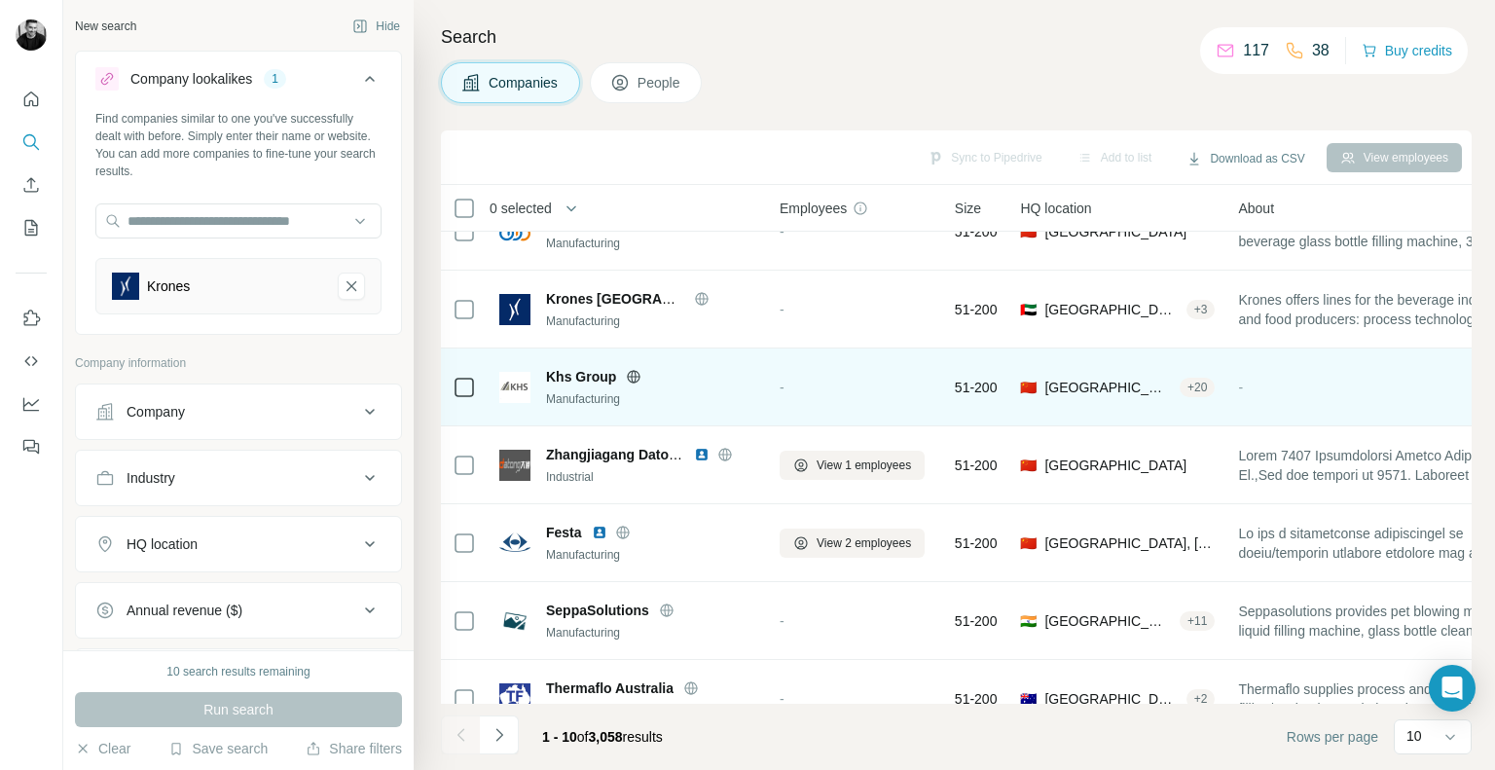
scroll to position [292, 0]
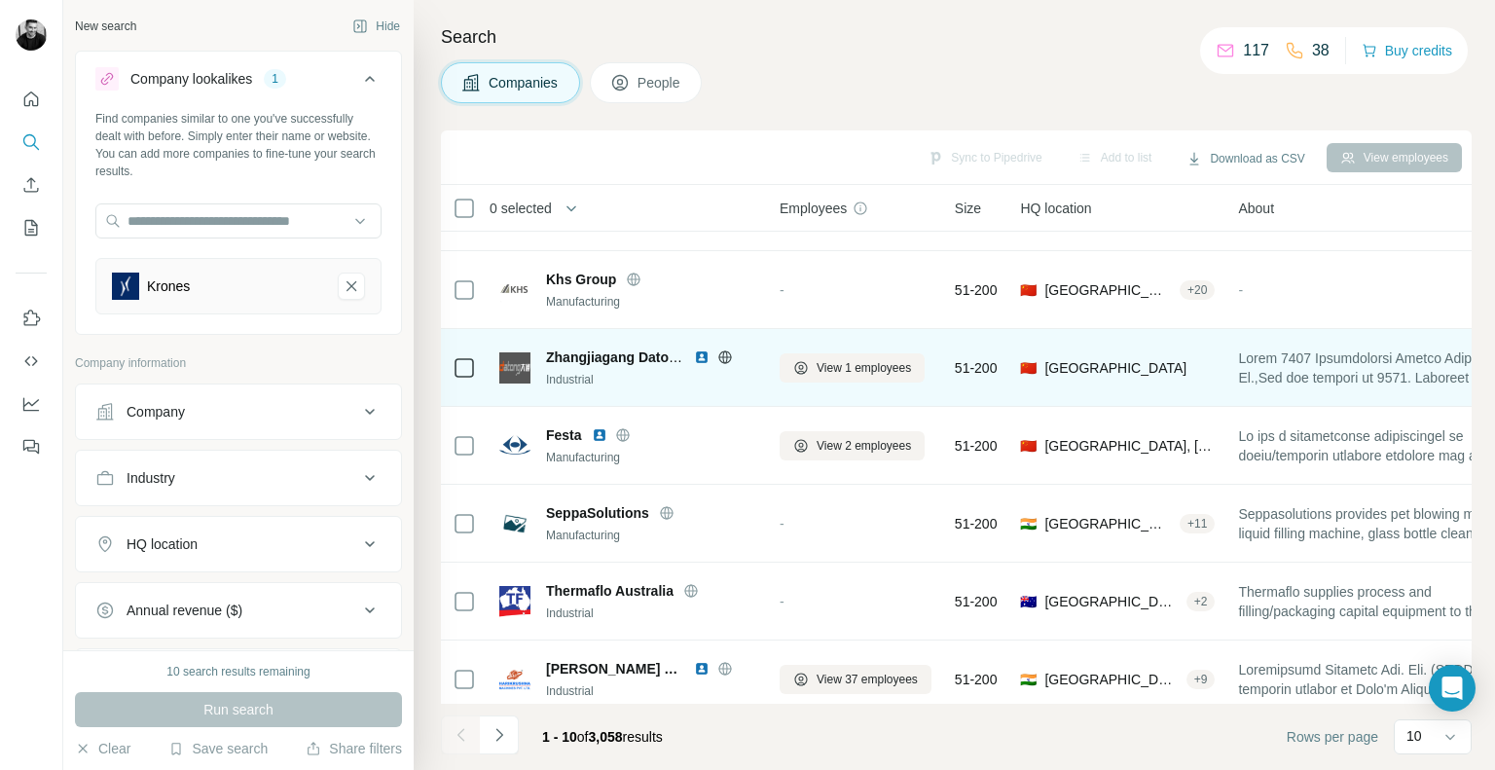
click at [705, 359] on img at bounding box center [702, 357] width 16 height 16
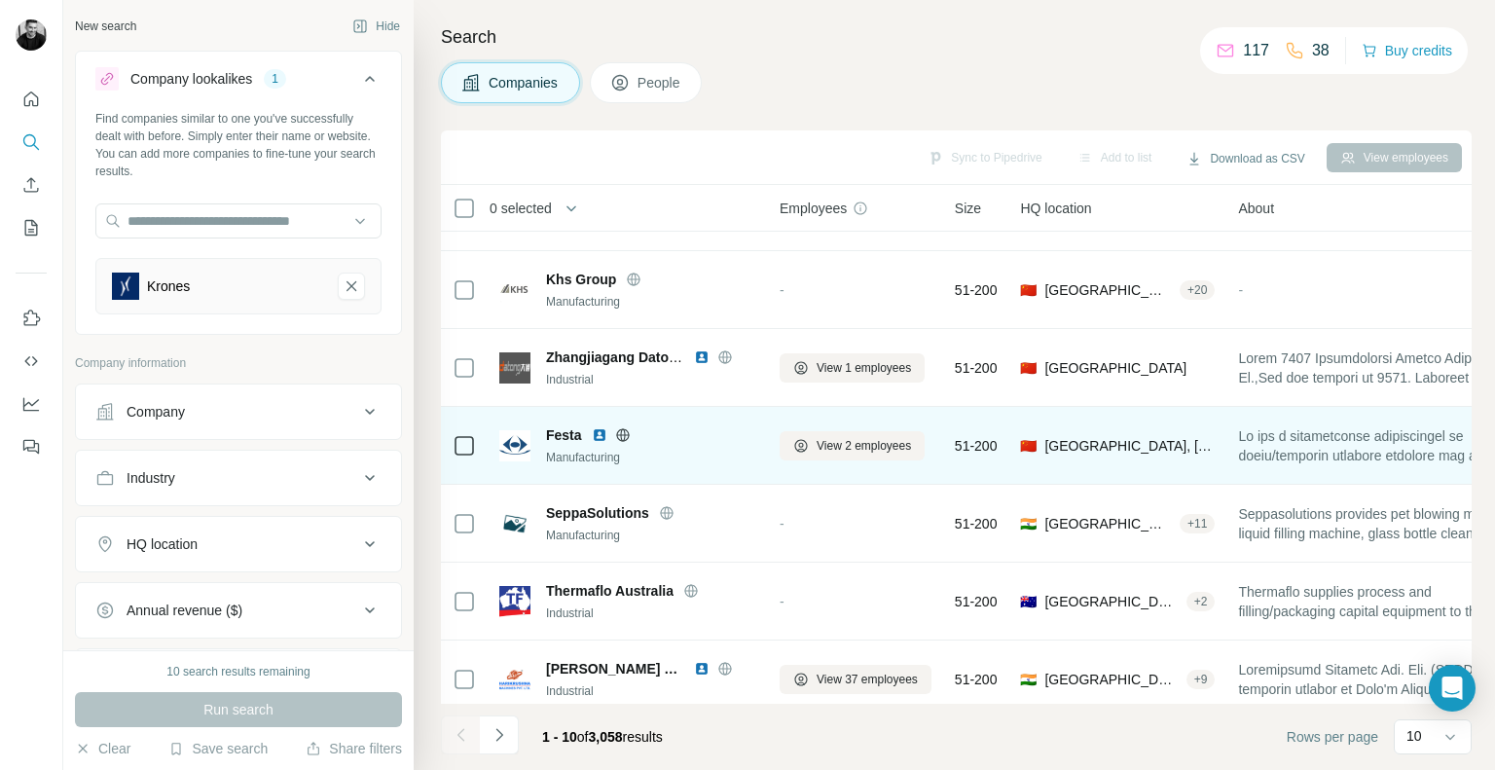
click at [599, 431] on img at bounding box center [600, 435] width 16 height 16
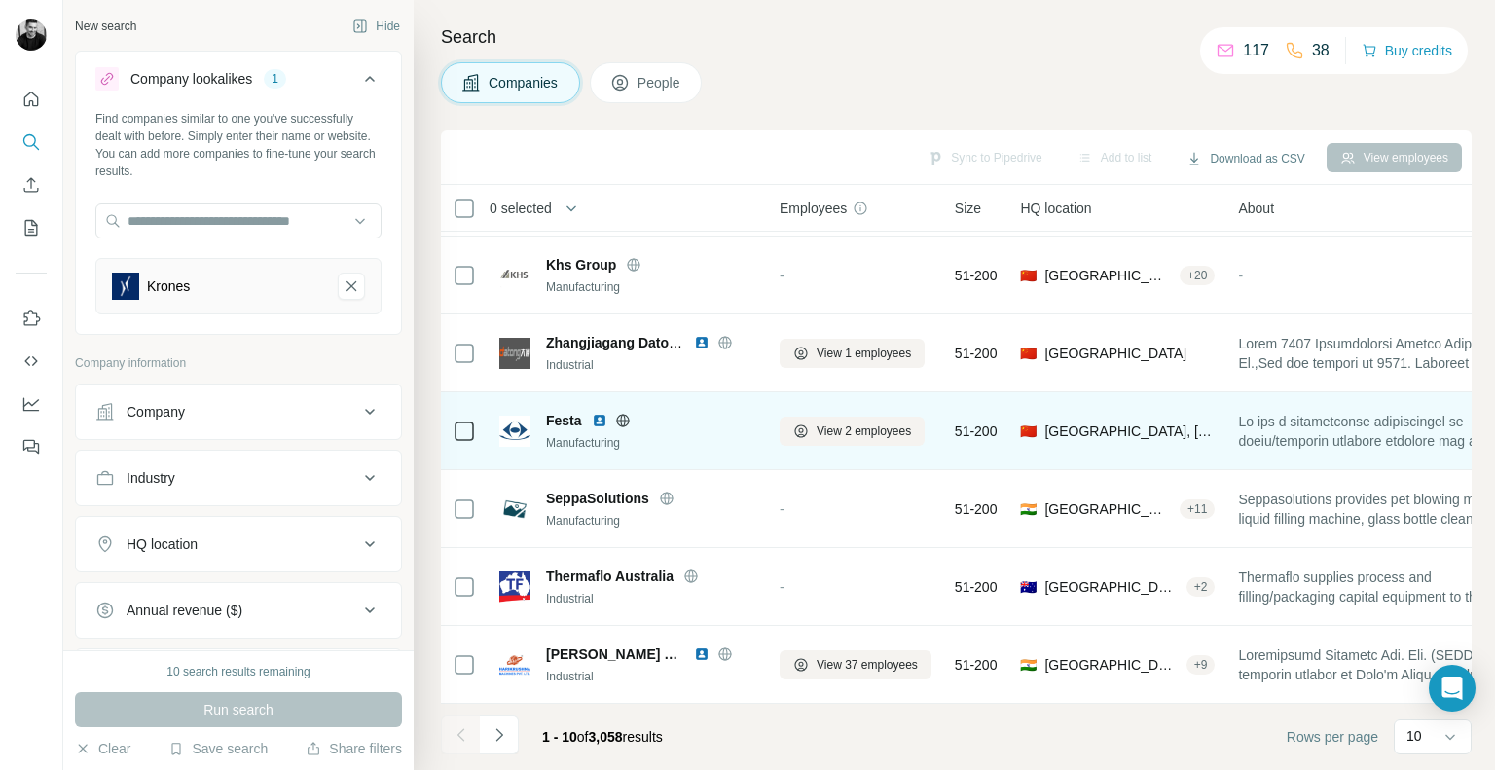
scroll to position [315, 0]
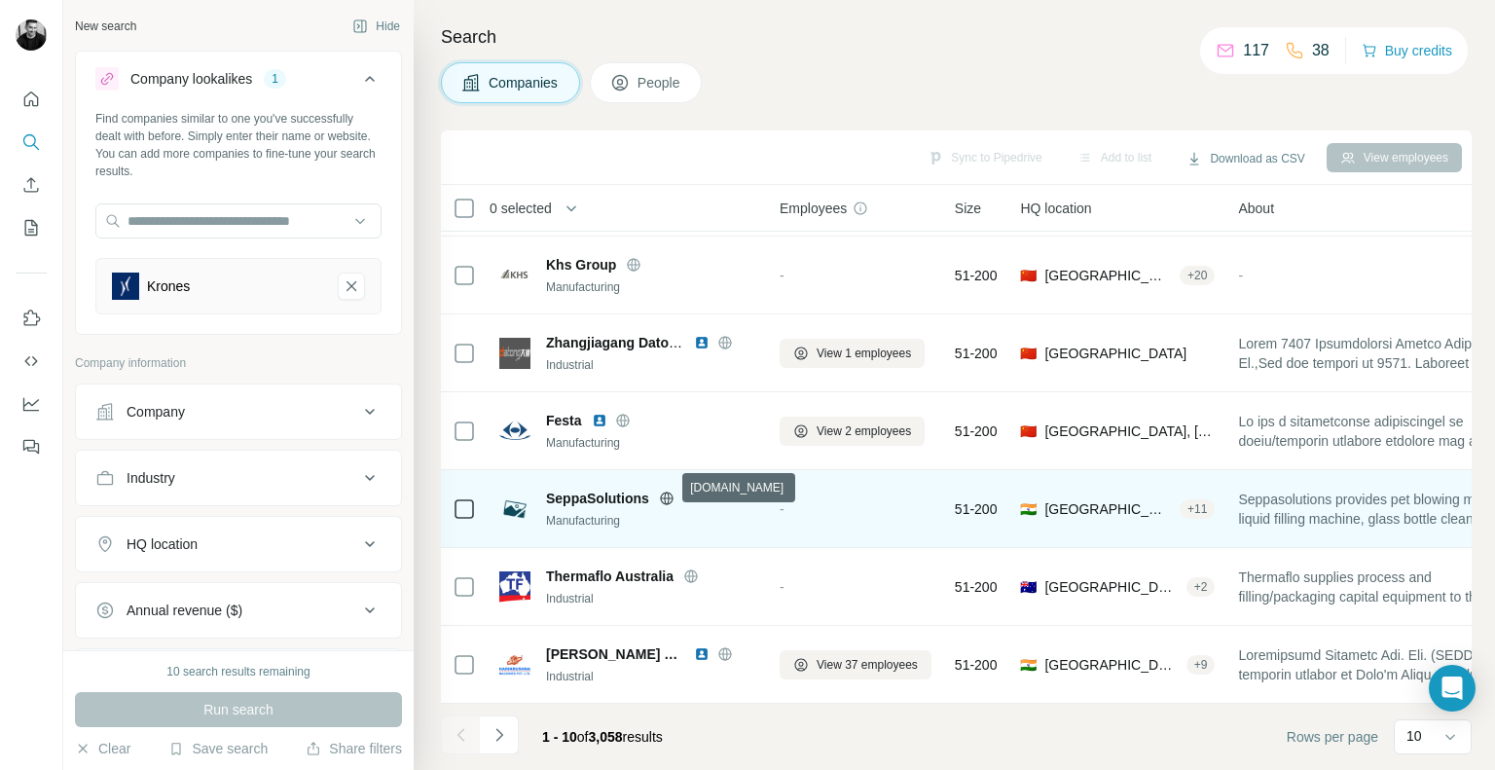
click at [665, 491] on icon at bounding box center [666, 497] width 5 height 13
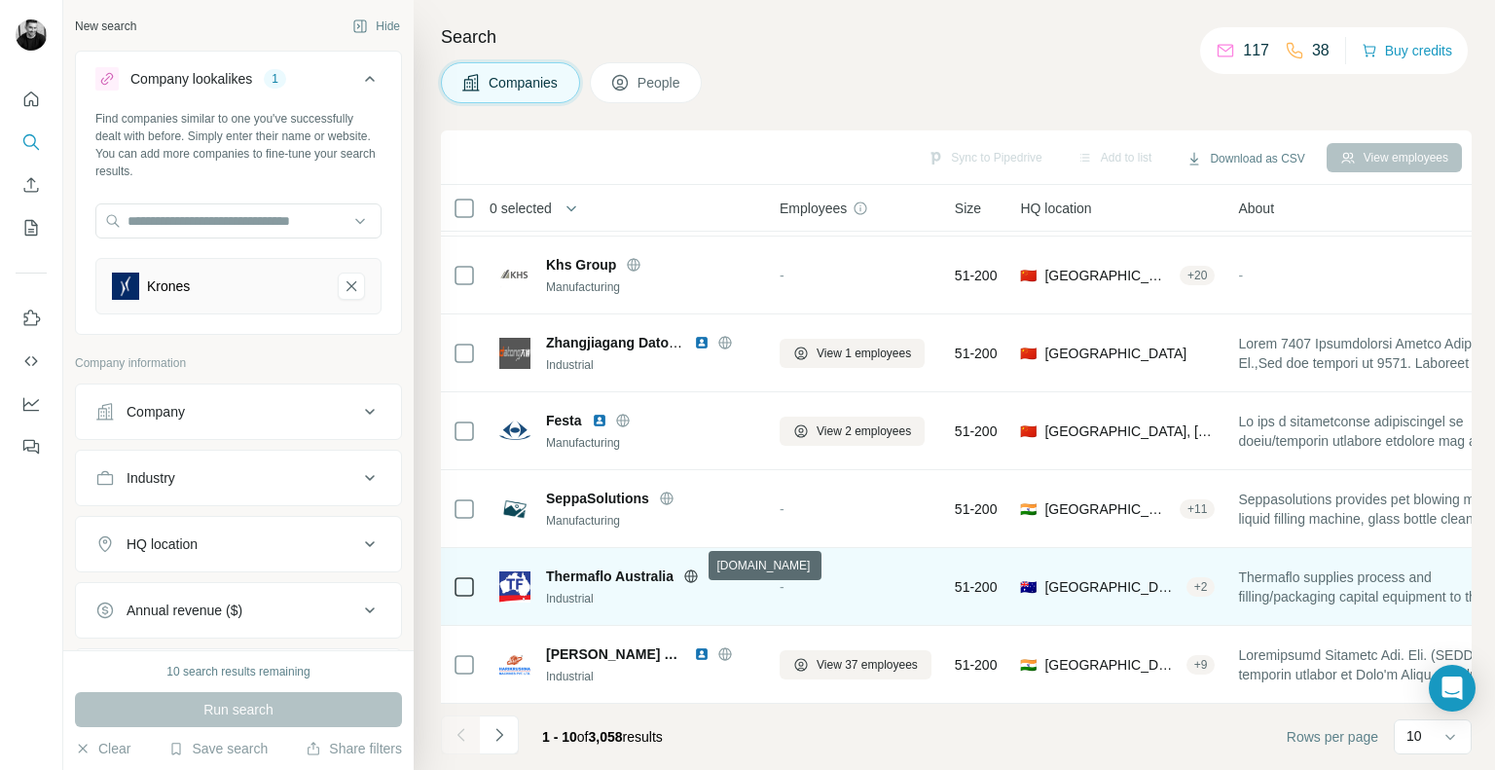
click at [690, 568] on icon at bounding box center [691, 576] width 16 height 16
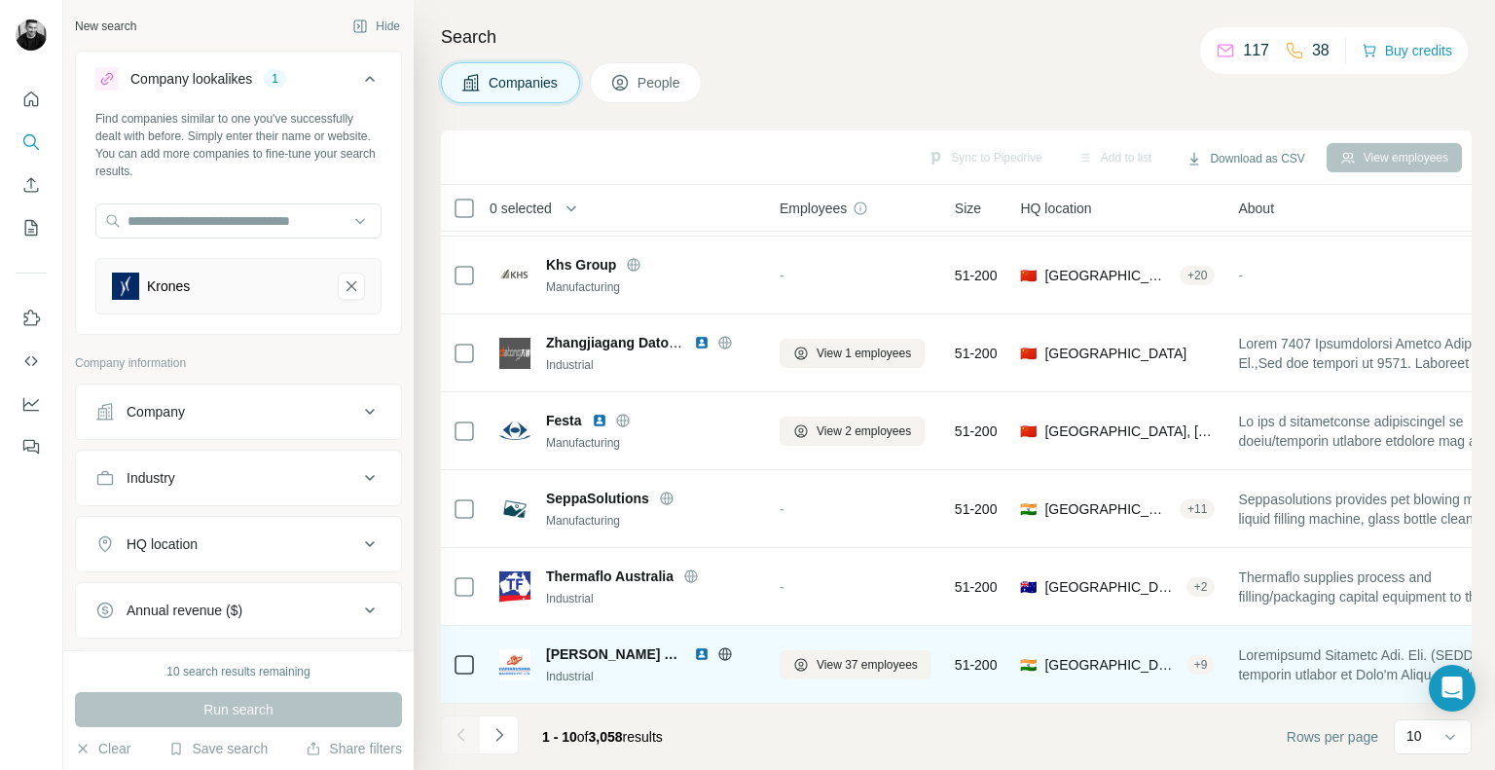
click at [702, 646] on img at bounding box center [702, 654] width 16 height 16
